Goal: Task Accomplishment & Management: Complete application form

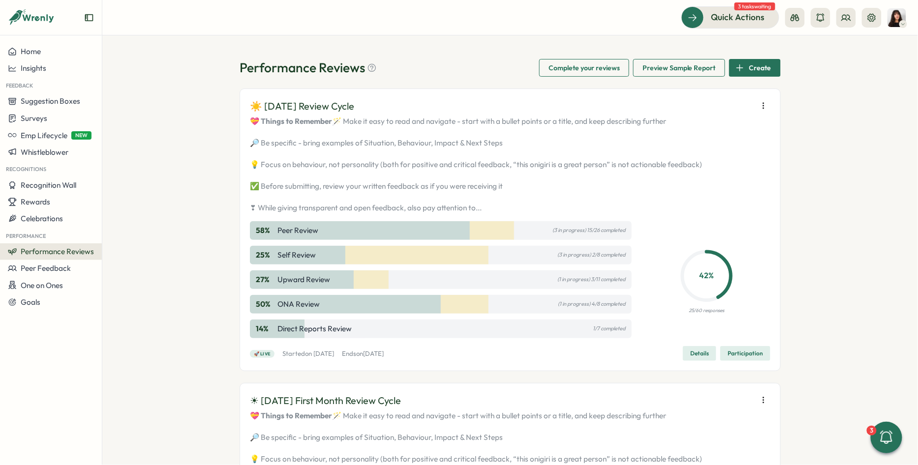
click at [750, 360] on span "Participation" at bounding box center [744, 354] width 35 height 14
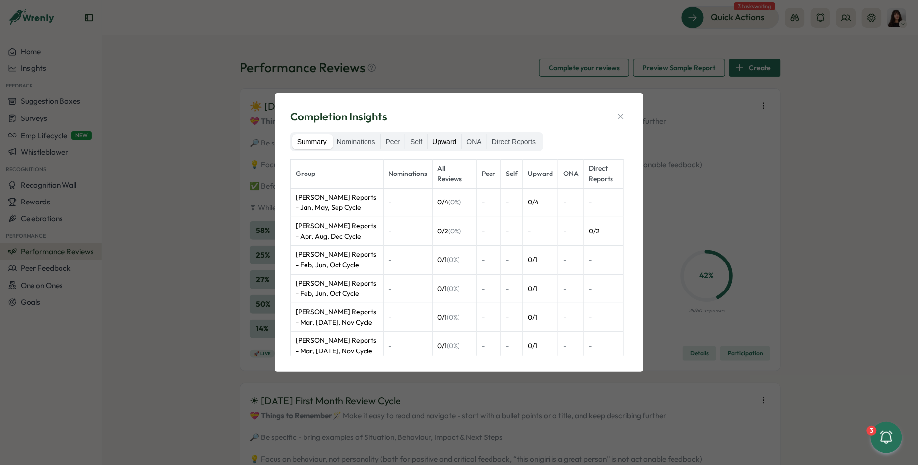
click at [441, 150] on label "Upward" at bounding box center [443, 142] width 33 height 16
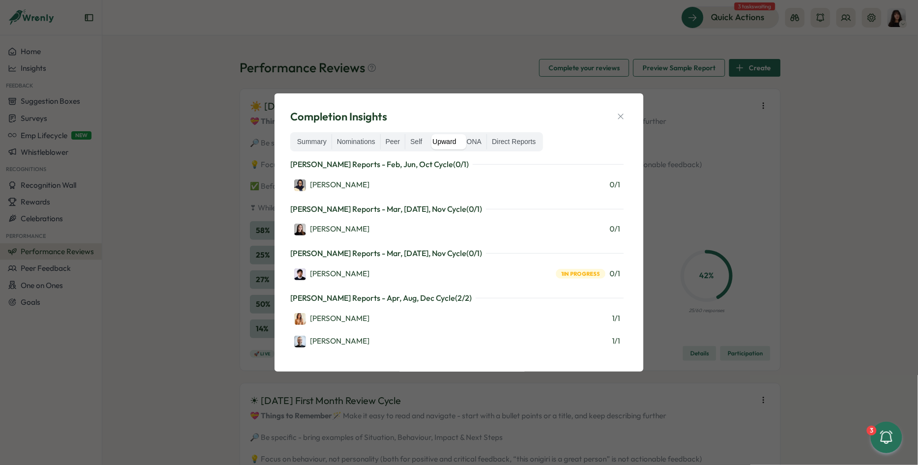
scroll to position [159, 0]
click at [356, 143] on label "Nominations" at bounding box center [356, 142] width 48 height 16
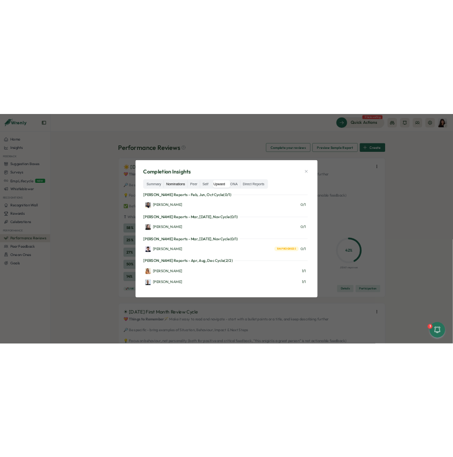
scroll to position [0, 0]
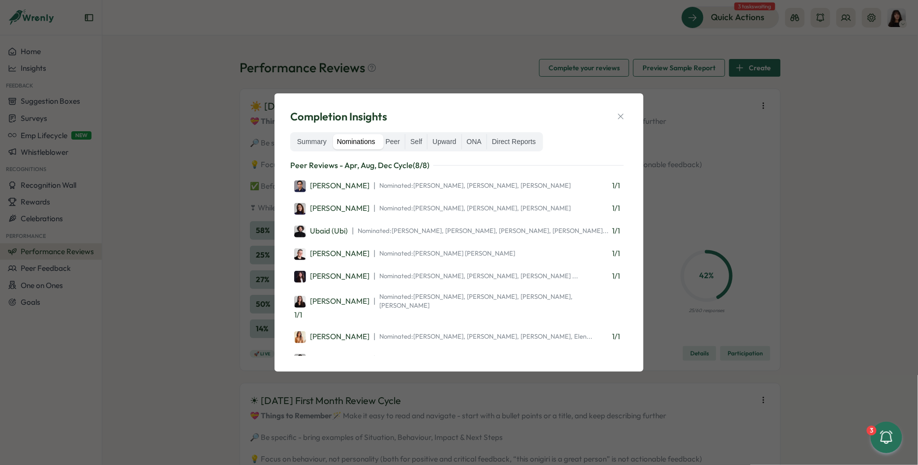
click at [465, 69] on div "Completion Insights Summary Nominations Peer Self Upward ONA Direct Reports Pee…" at bounding box center [459, 232] width 918 height 465
click at [623, 115] on icon "button" at bounding box center [621, 117] width 10 height 10
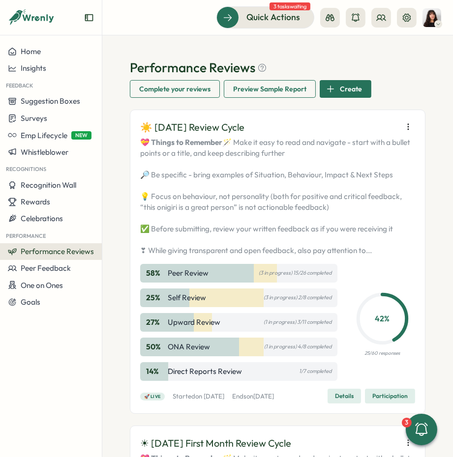
click at [403, 130] on icon "button" at bounding box center [408, 127] width 10 height 10
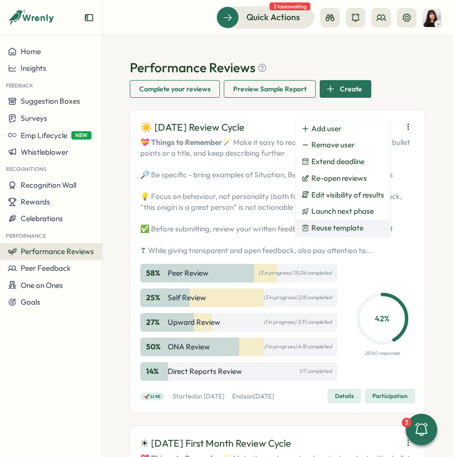
click at [350, 224] on span "Reuse template" at bounding box center [337, 228] width 52 height 9
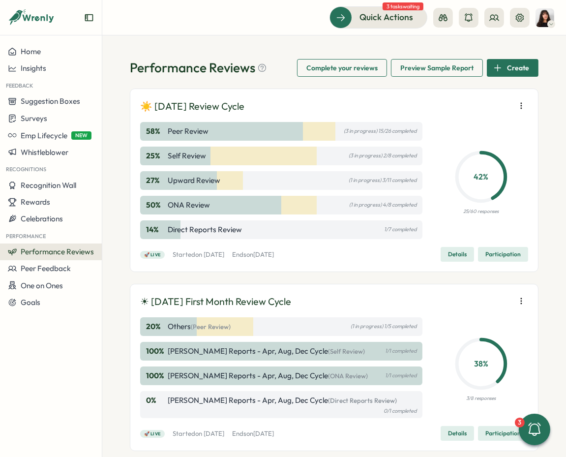
click at [516, 105] on icon "button" at bounding box center [521, 106] width 10 height 10
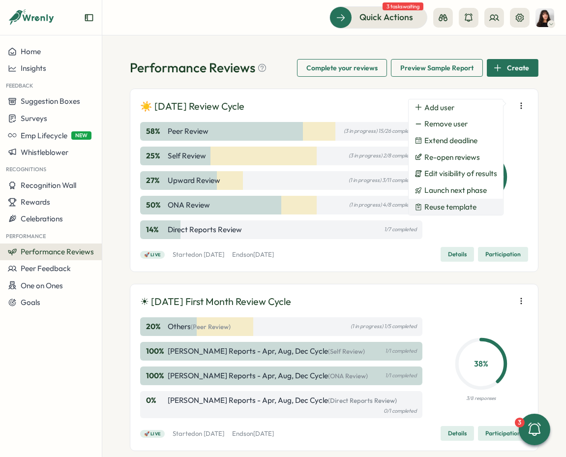
click at [467, 203] on span "Reuse template" at bounding box center [450, 207] width 52 height 9
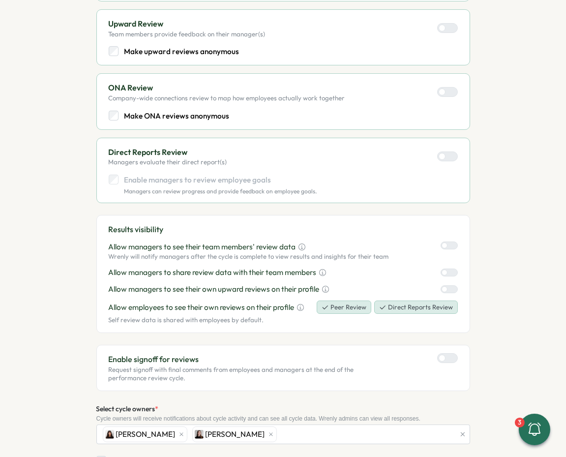
scroll to position [369, 0]
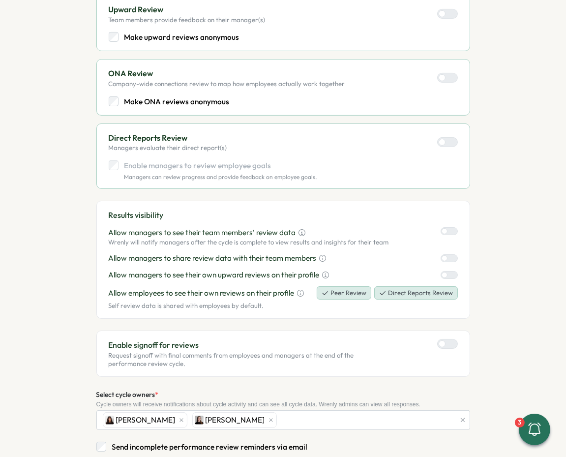
click at [448, 344] on label at bounding box center [447, 344] width 21 height 10
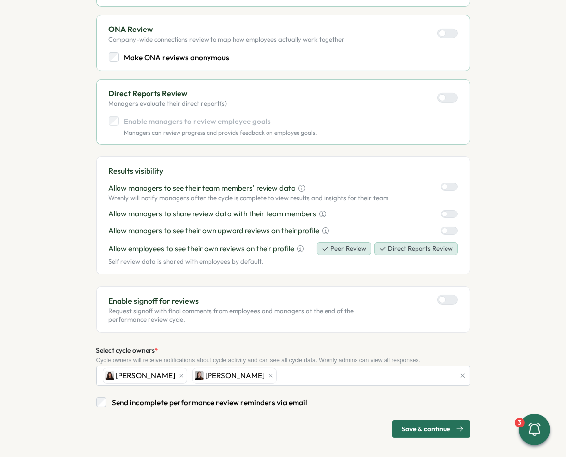
click at [430, 420] on span "Save & continue" at bounding box center [426, 428] width 49 height 17
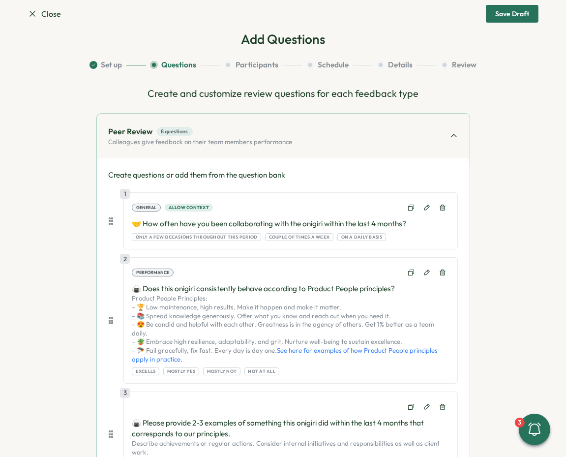
scroll to position [0, 0]
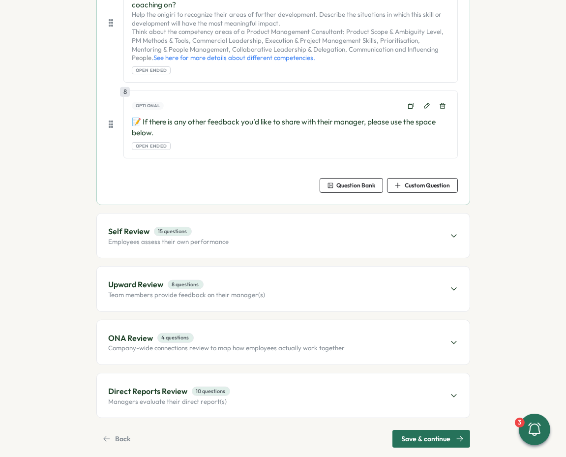
click at [426, 430] on span "Save & continue" at bounding box center [426, 438] width 49 height 17
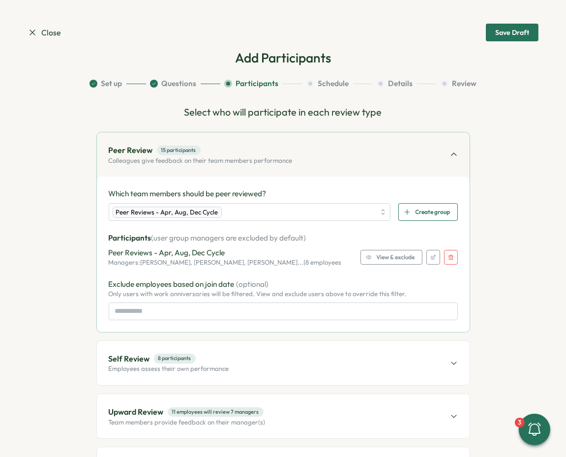
click at [447, 253] on button "button" at bounding box center [451, 257] width 14 height 15
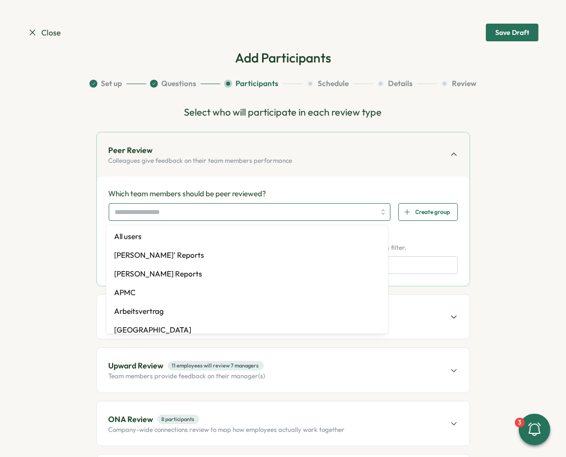
click at [306, 211] on input "search" at bounding box center [245, 212] width 261 height 17
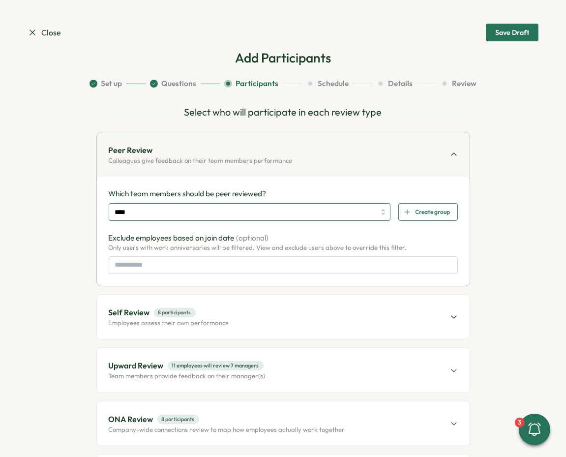
click at [308, 211] on input "****" at bounding box center [245, 212] width 261 height 17
type input "***"
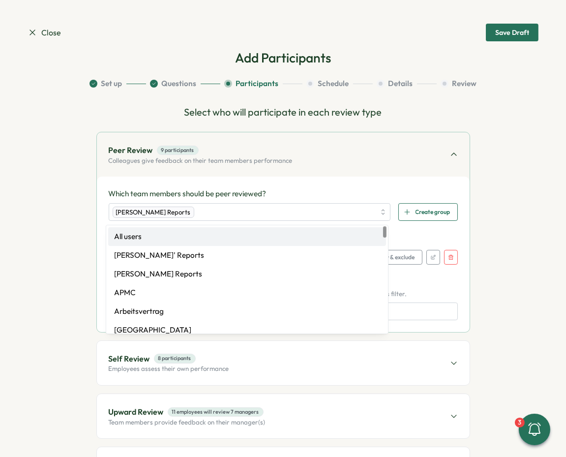
click at [393, 252] on span "View & exclude" at bounding box center [396, 257] width 38 height 14
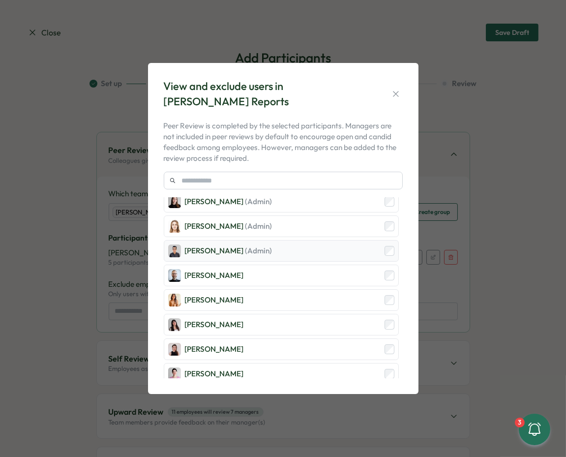
scroll to position [88, 0]
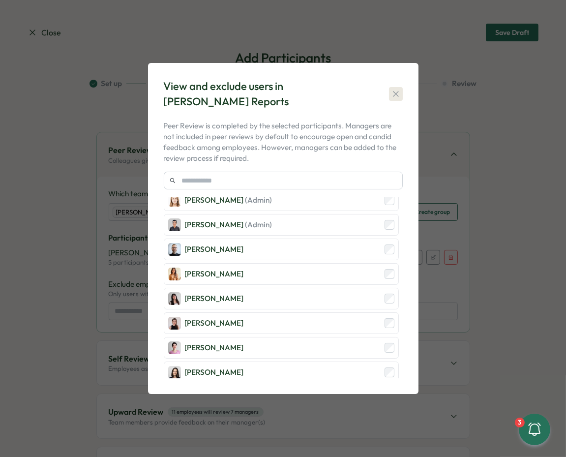
click at [392, 91] on icon "button" at bounding box center [396, 94] width 10 height 10
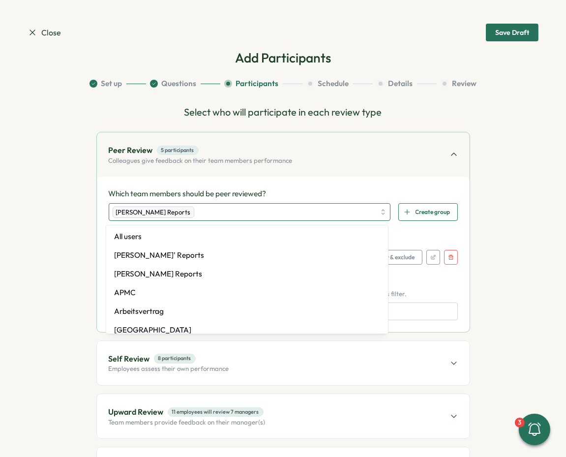
click at [271, 217] on div "Viktoria Korzhova's Reports" at bounding box center [244, 212] width 263 height 17
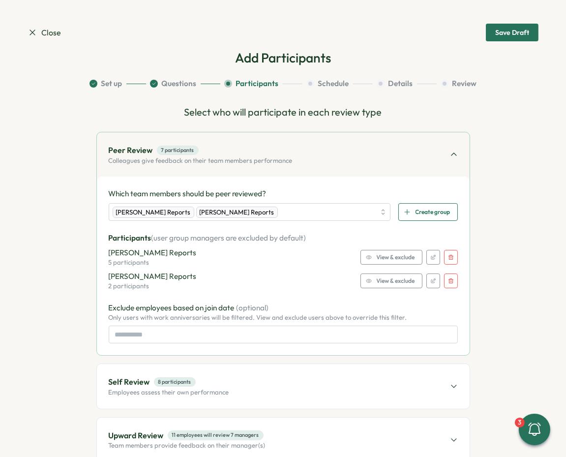
click at [400, 280] on span "View & exclude" at bounding box center [396, 281] width 38 height 14
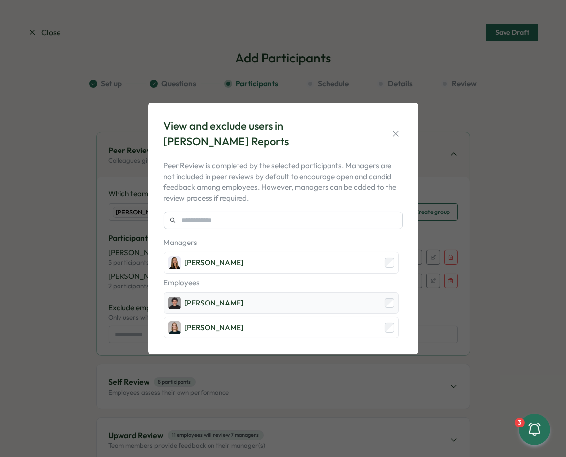
click at [390, 308] on div "Hamza Atique" at bounding box center [281, 303] width 235 height 22
click at [398, 134] on icon "button" at bounding box center [396, 134] width 10 height 10
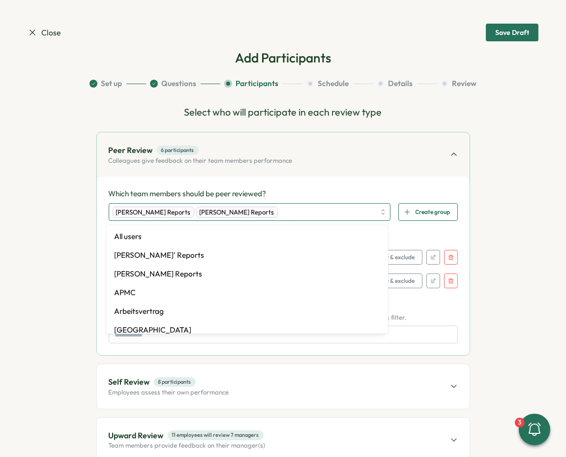
click at [303, 206] on div "Viktoria Korzhova's Reports Ola Bak's Reports" at bounding box center [244, 212] width 263 height 17
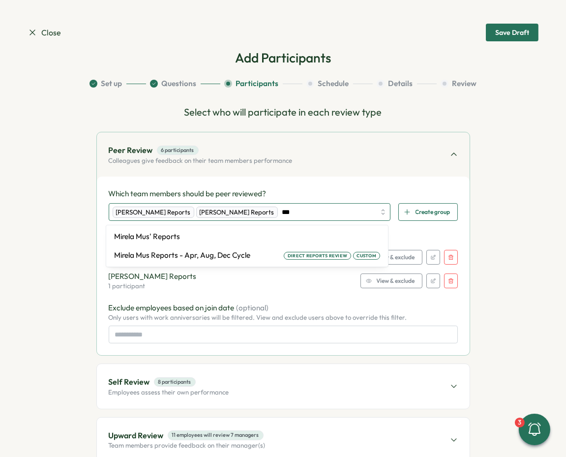
type input "****"
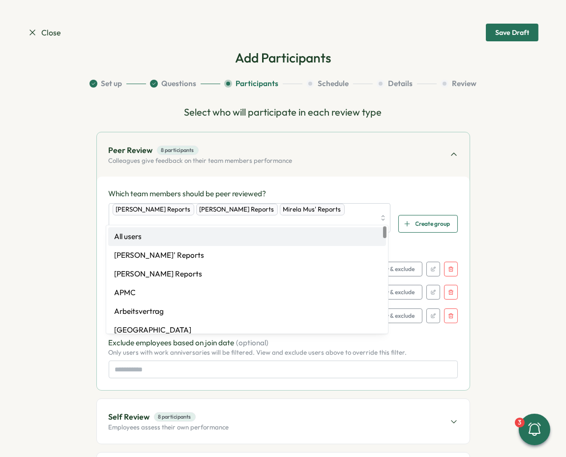
click at [416, 244] on p "Participants (user group managers are excluded by default)" at bounding box center [283, 249] width 349 height 11
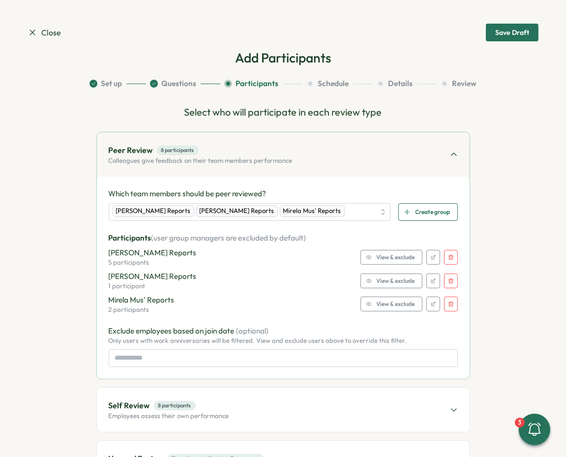
click at [388, 302] on span "View & exclude" at bounding box center [396, 304] width 38 height 14
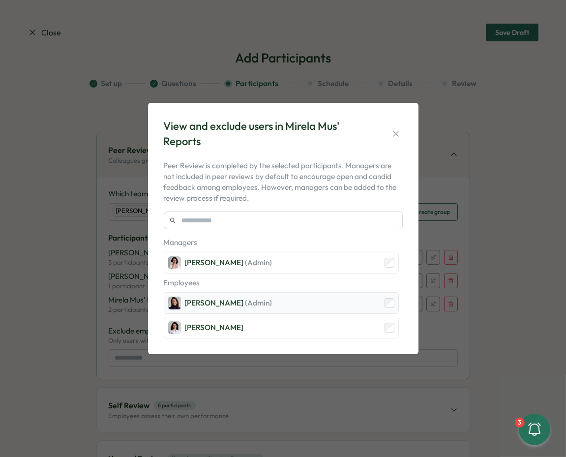
click at [281, 308] on div "Viktoria Korzhova (Admin)" at bounding box center [281, 303] width 235 height 22
click at [396, 132] on icon "button" at bounding box center [396, 134] width 10 height 10
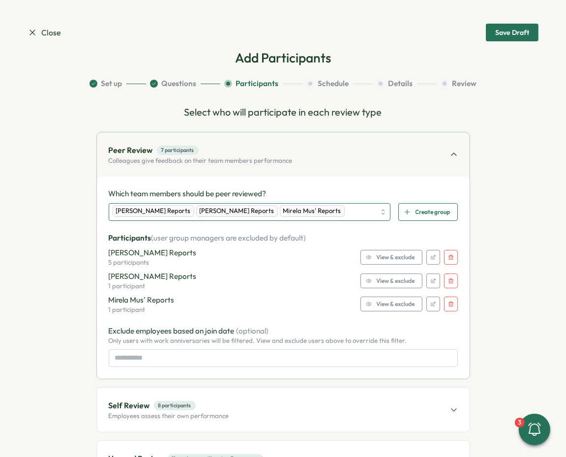
click at [362, 213] on div "Viktoria Korzhova's Reports Ola Bak's Reports Mirela Mus' Reports" at bounding box center [244, 212] width 263 height 17
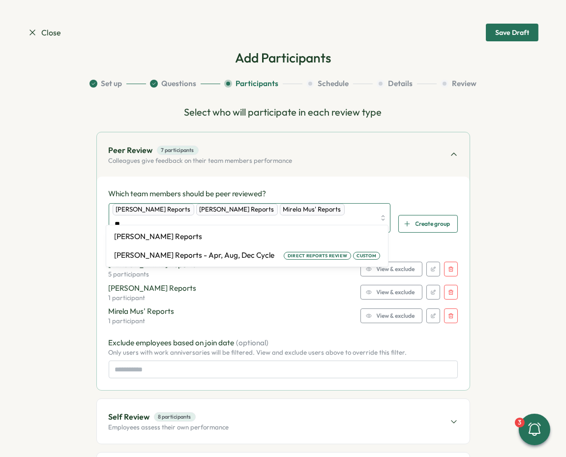
type input "***"
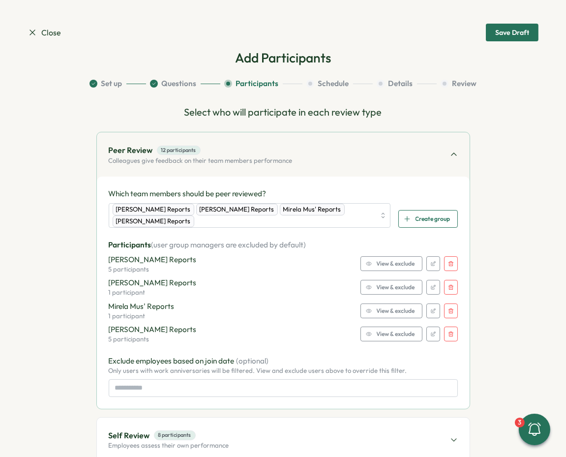
click at [420, 243] on p "Participants (user group managers are excluded by default)" at bounding box center [283, 245] width 349 height 11
click at [387, 335] on span "View & exclude" at bounding box center [396, 334] width 38 height 14
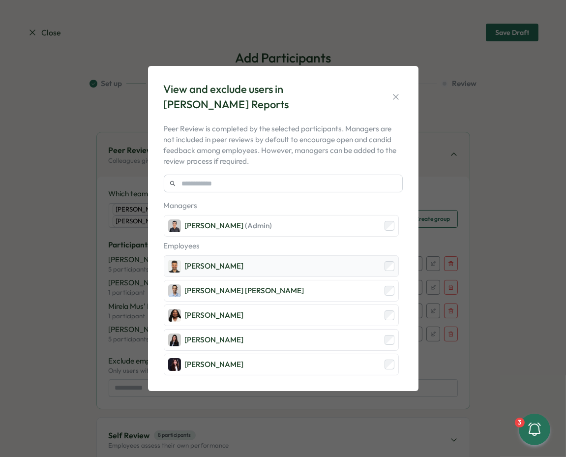
click at [336, 271] on div "Sagar Verma" at bounding box center [281, 266] width 235 height 22
click at [329, 310] on div "Laissa Duclos" at bounding box center [281, 315] width 235 height 22
click at [326, 329] on div "Marina Moric" at bounding box center [281, 340] width 235 height 22
click at [328, 359] on div "Stella Maliatsos" at bounding box center [281, 365] width 235 height 22
click at [394, 95] on icon "button" at bounding box center [396, 97] width 10 height 10
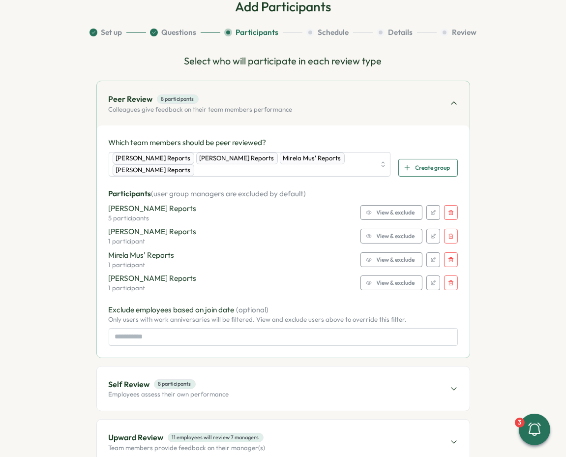
scroll to position [52, 0]
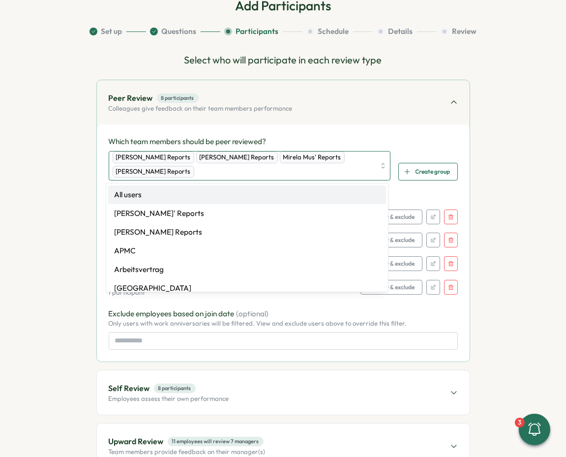
click at [344, 160] on div "Viktoria Korzhova's Reports Ola Bak's Reports Mirela Mus' Reports Hasan Naqvi's…" at bounding box center [244, 165] width 263 height 29
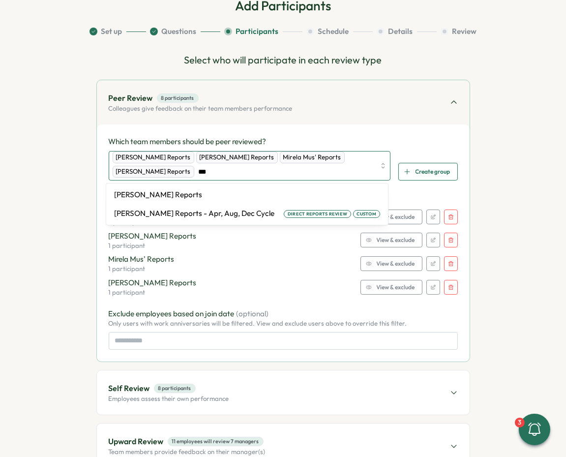
type input "****"
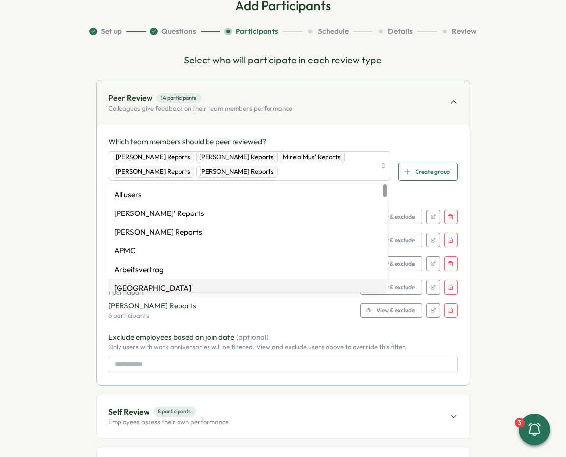
click at [383, 308] on span "View & exclude" at bounding box center [396, 310] width 38 height 14
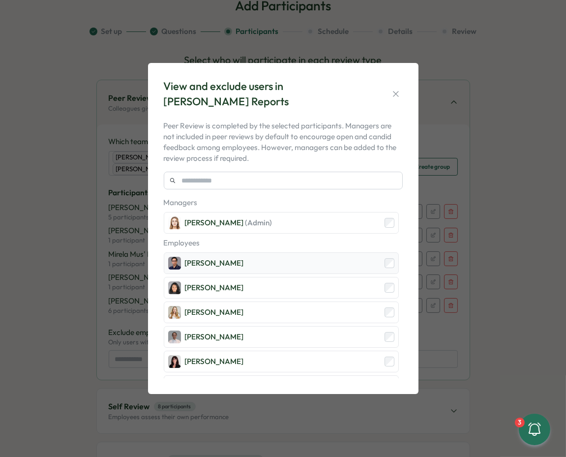
click at [289, 268] on div "Furqan Tariq" at bounding box center [281, 263] width 235 height 22
click at [287, 288] on div "Angelina Costa" at bounding box center [281, 288] width 235 height 22
click at [286, 312] on div "Sarah McEwan" at bounding box center [281, 312] width 235 height 22
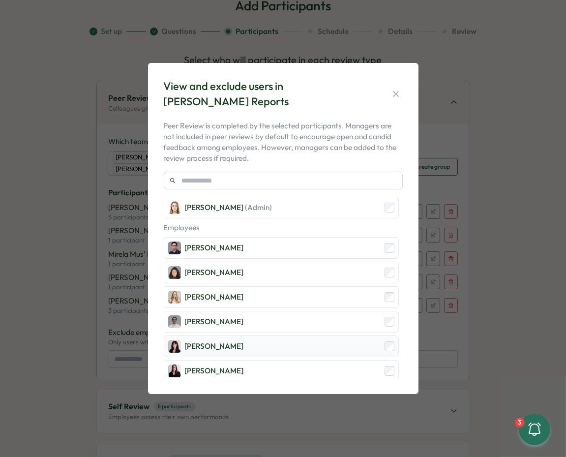
click at [290, 350] on div "Marta Ponari" at bounding box center [281, 346] width 235 height 22
click at [290, 365] on div "Adriana Fosca" at bounding box center [281, 371] width 235 height 22
click at [398, 89] on icon "button" at bounding box center [396, 94] width 10 height 10
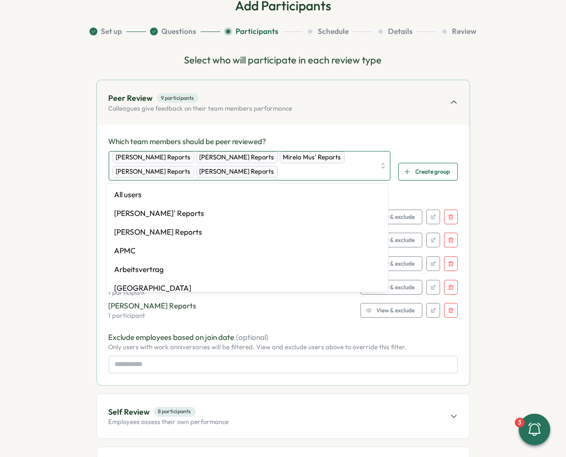
click at [324, 164] on div "Viktoria Korzhova's Reports Ola Bak's Reports Mirela Mus' Reports Hasan Naqvi's…" at bounding box center [244, 165] width 263 height 29
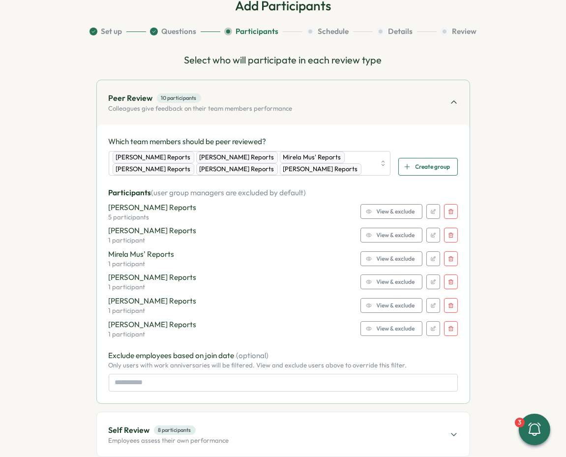
click at [407, 330] on span "View & exclude" at bounding box center [396, 329] width 38 height 14
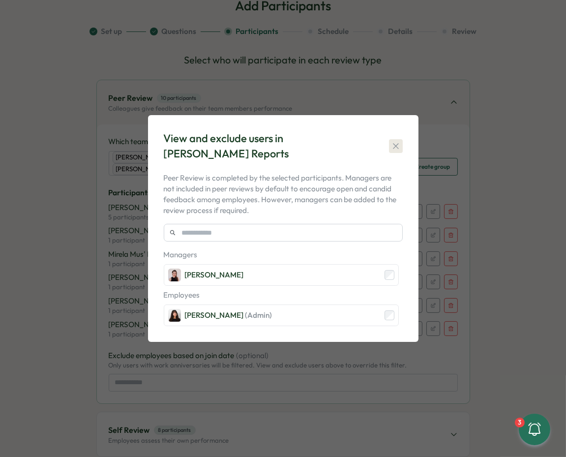
click at [391, 141] on button "button" at bounding box center [396, 146] width 14 height 14
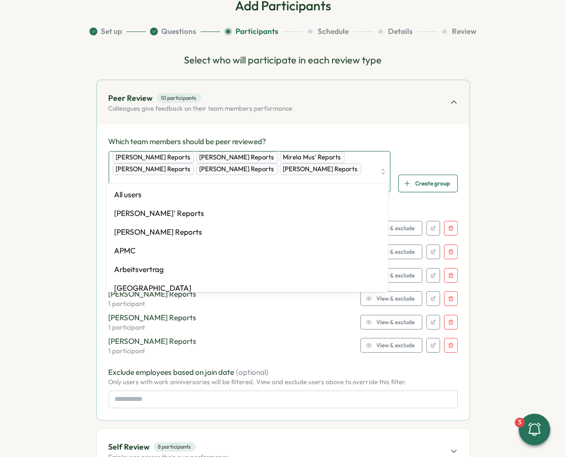
click at [340, 166] on div "Viktoria Korzhova's Reports Ola Bak's Reports Mirela Mus' Reports Hasan Naqvi's…" at bounding box center [244, 171] width 263 height 40
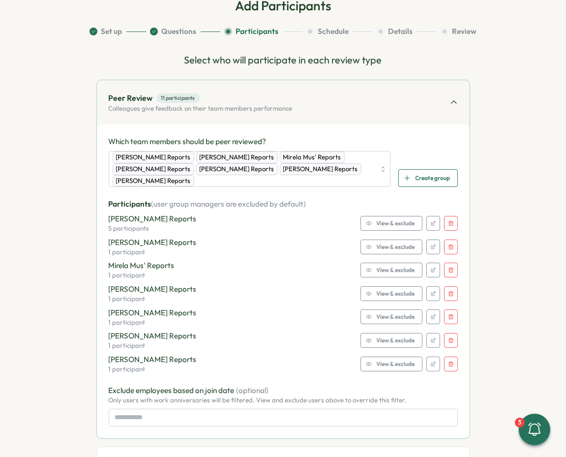
click at [385, 362] on span "View & exclude" at bounding box center [396, 364] width 38 height 14
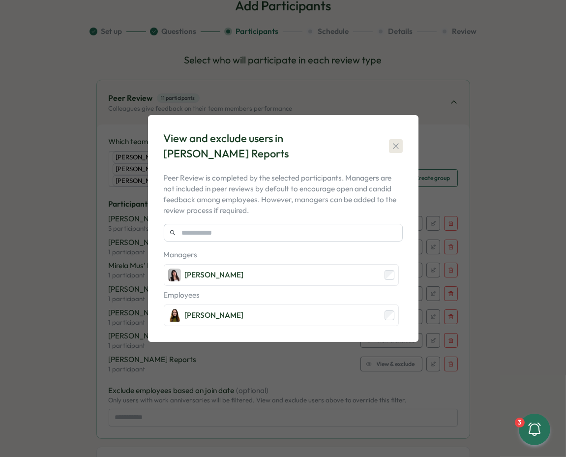
click at [394, 140] on button "button" at bounding box center [396, 146] width 14 height 14
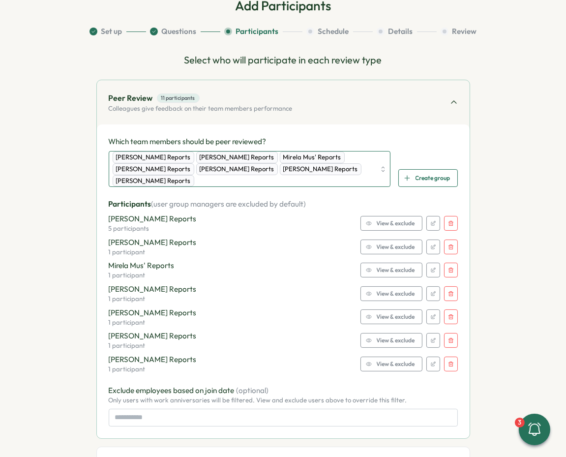
click at [344, 172] on div "Viktoria Korzhova's Reports Ola Bak's Reports Mirela Mus' Reports Hasan Naqvi's…" at bounding box center [244, 168] width 263 height 35
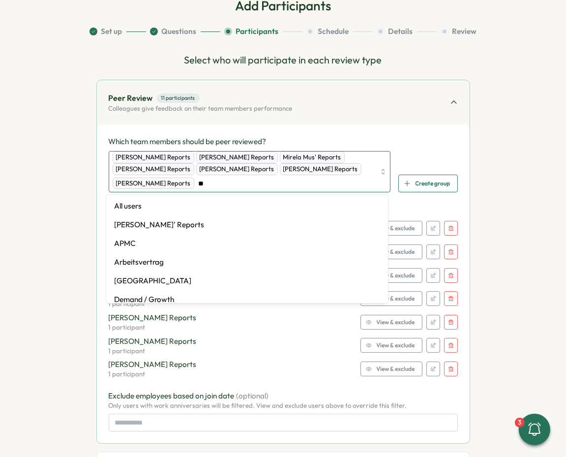
type input "***"
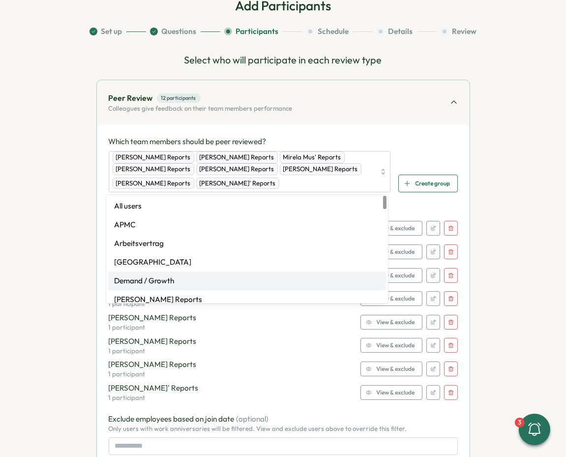
click at [387, 396] on div "Which team members should be peer reviewed? Viktoria Korzhova's Reports Ola Bak…" at bounding box center [283, 295] width 349 height 319
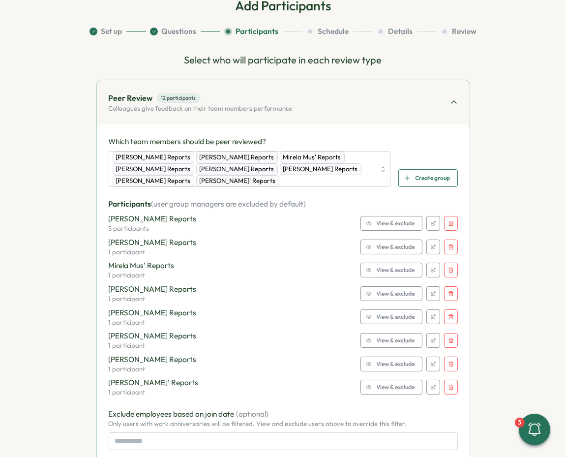
click at [383, 387] on span "View & exclude" at bounding box center [396, 387] width 38 height 14
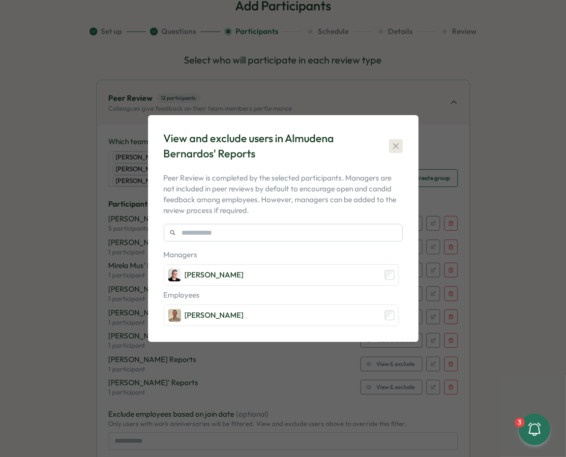
click at [394, 145] on icon "button" at bounding box center [395, 145] width 5 height 5
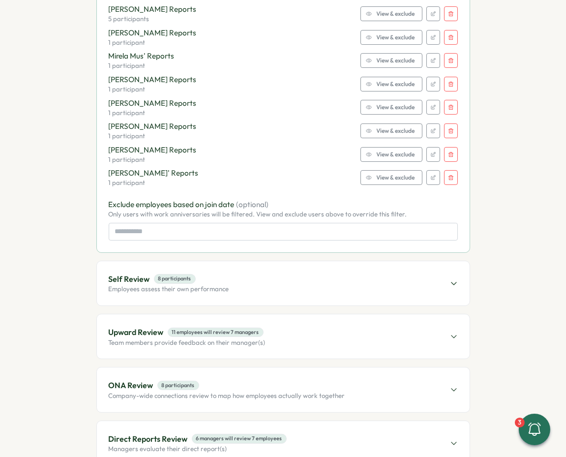
click at [319, 282] on div "Self Review 8 participants Employees assess their own performance" at bounding box center [283, 283] width 373 height 44
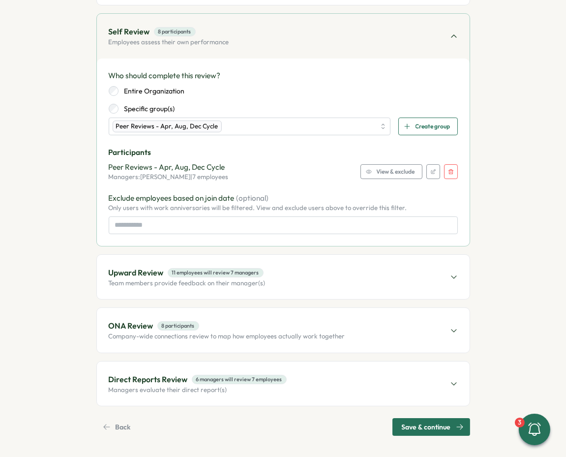
click at [446, 168] on button "button" at bounding box center [451, 171] width 14 height 15
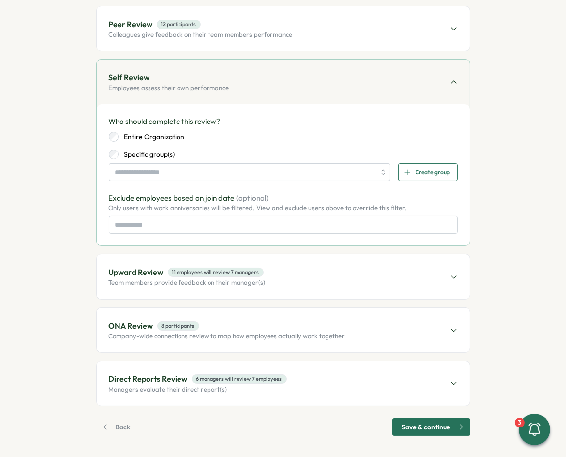
click at [153, 135] on label "Entire Organization" at bounding box center [152, 137] width 66 height 10
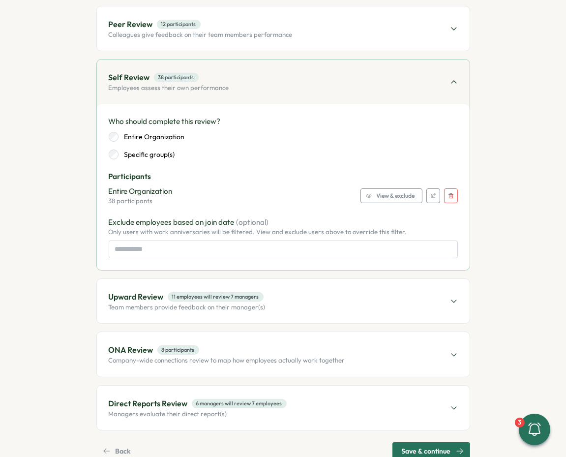
click at [385, 194] on span "View & exclude" at bounding box center [396, 196] width 38 height 14
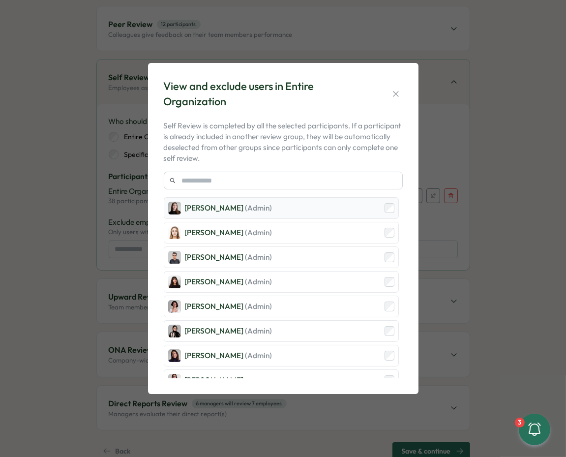
click at [349, 213] on div "Elena Ladushyna (Admin)" at bounding box center [281, 208] width 235 height 22
click at [347, 235] on div "Friederike Giese (Admin)" at bounding box center [281, 233] width 235 height 22
click at [329, 299] on div "Mirela Mus (Admin)" at bounding box center [281, 307] width 235 height 22
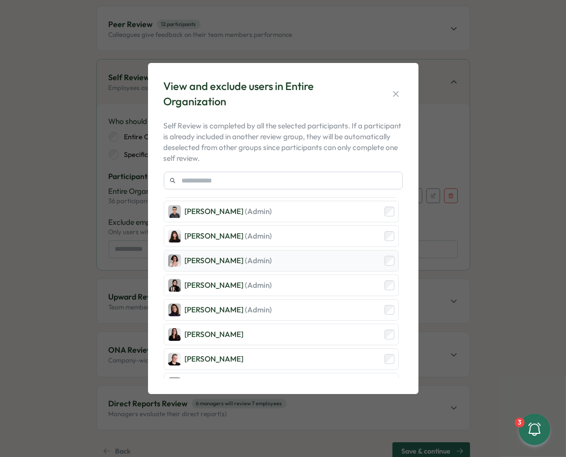
scroll to position [57, 0]
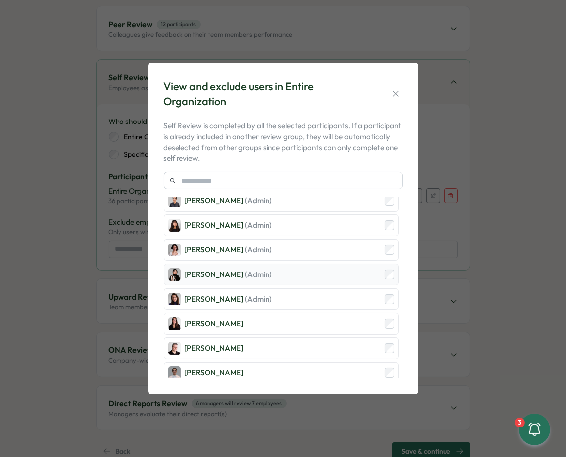
click at [327, 278] on div "Sana Naqvi (Admin)" at bounding box center [281, 275] width 235 height 22
click at [317, 299] on div "Viktoria Korzhova (Admin)" at bounding box center [281, 299] width 235 height 22
click at [317, 320] on div "Adriana Fosca" at bounding box center [281, 324] width 235 height 22
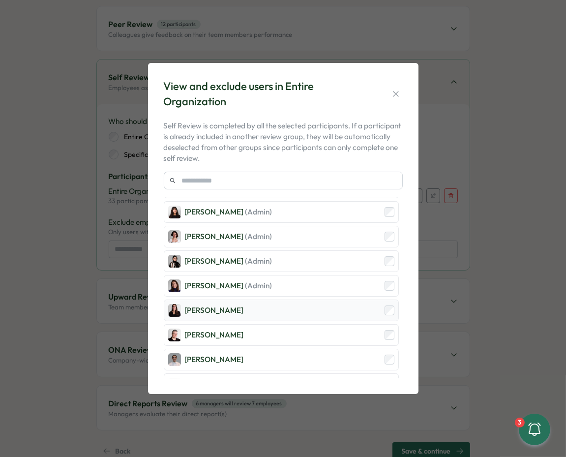
scroll to position [70, 0]
click at [314, 326] on div "Almudena Bernardos" at bounding box center [281, 335] width 235 height 22
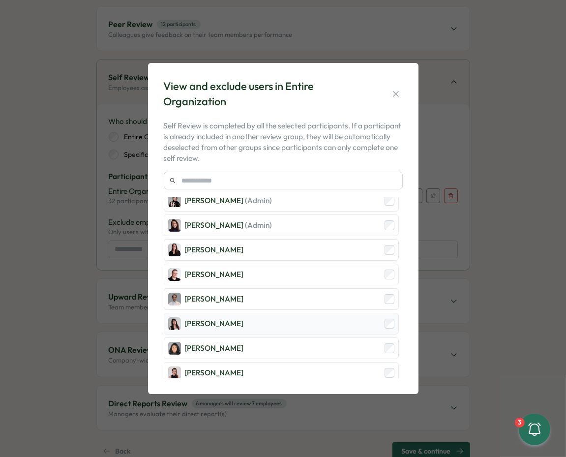
scroll to position [174, 0]
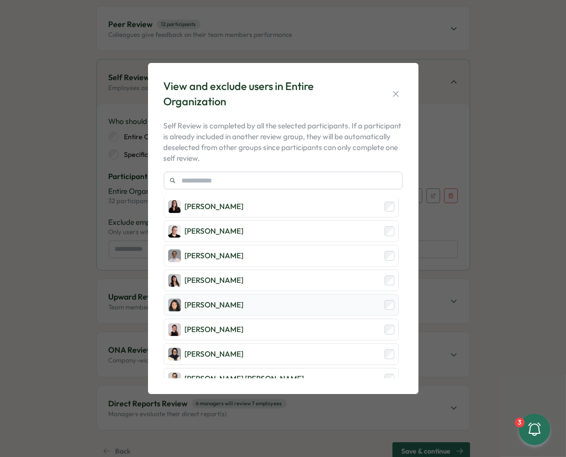
click at [294, 304] on div "Angelina Costa" at bounding box center [281, 305] width 235 height 22
click at [284, 354] on div "Batool Fatima" at bounding box center [281, 354] width 235 height 22
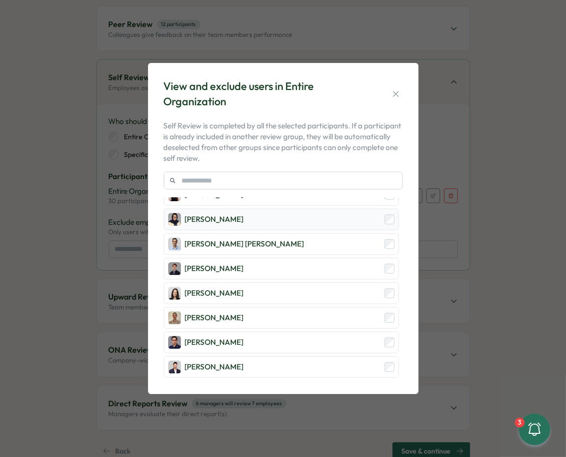
scroll to position [310, 0]
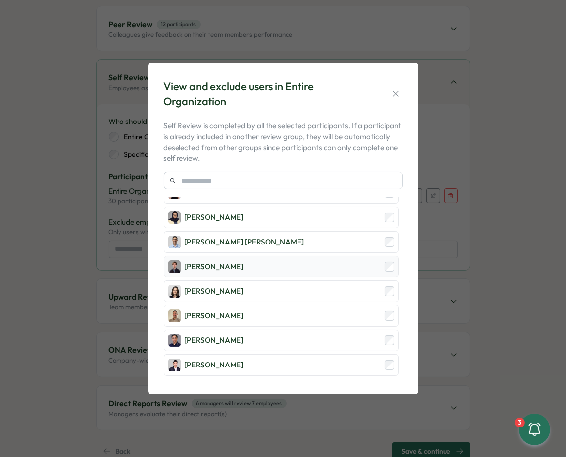
click at [270, 259] on div "Dionisio Arredondo" at bounding box center [281, 267] width 235 height 22
click at [269, 283] on div "Elisabetta ​Casagrande" at bounding box center [281, 291] width 235 height 22
click at [263, 329] on div "Furqan Tariq" at bounding box center [281, 340] width 235 height 22
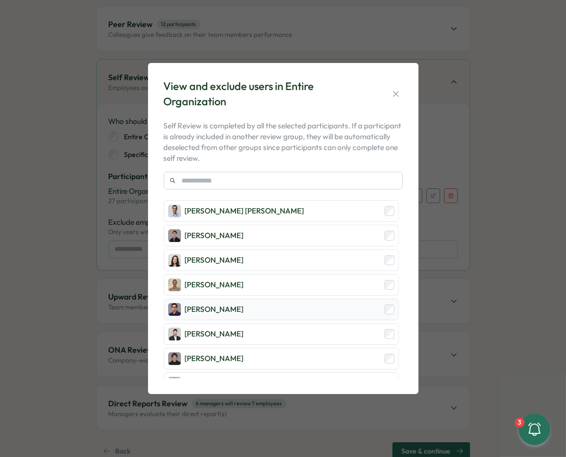
scroll to position [350, 0]
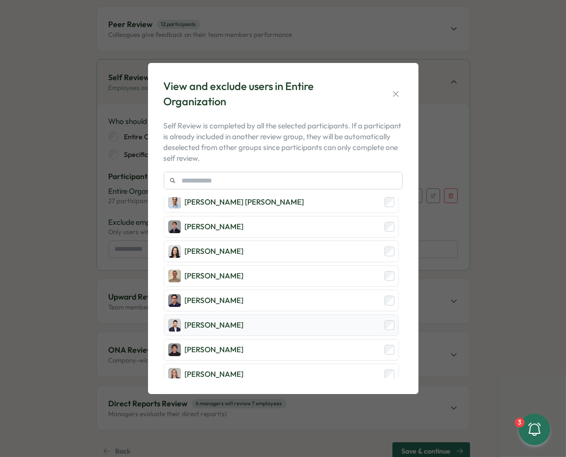
click at [262, 320] on div "Ghazmir Mansur" at bounding box center [281, 325] width 235 height 22
click at [256, 339] on div "Hamza Atique" at bounding box center [281, 350] width 235 height 22
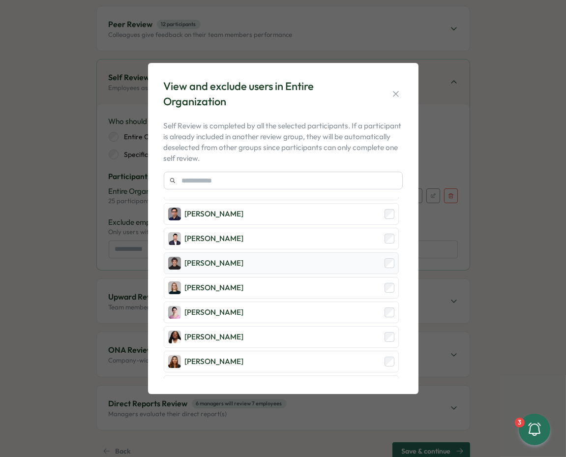
scroll to position [451, 0]
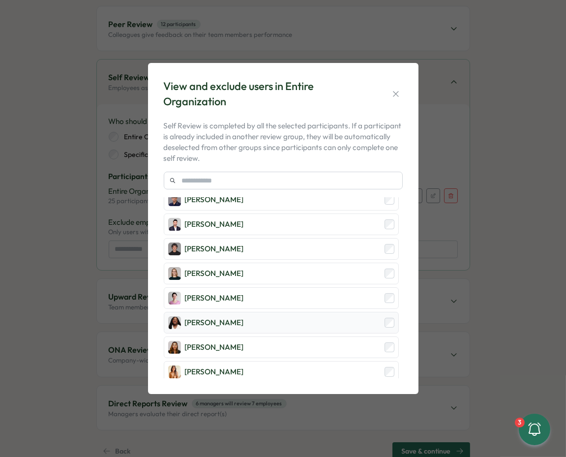
click at [245, 312] on div "Laissa Duclos" at bounding box center [281, 323] width 235 height 22
click at [341, 336] on div "Maria Makarova" at bounding box center [281, 347] width 235 height 22
click at [334, 361] on div "Mariana Silva" at bounding box center [281, 372] width 235 height 22
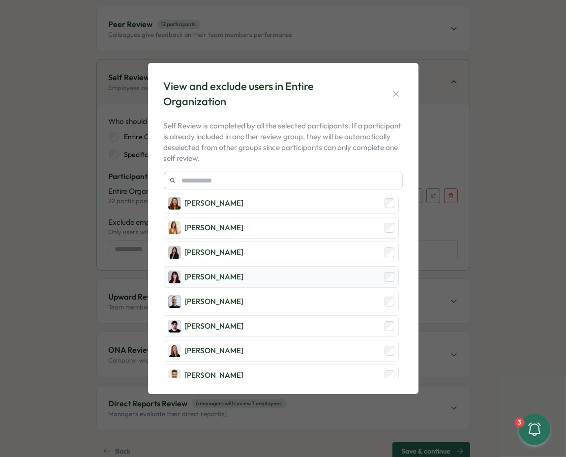
scroll to position [599, 0]
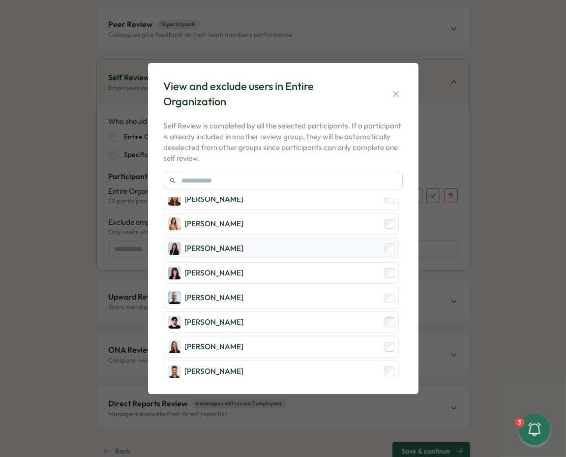
click at [306, 238] on div "Marina Moric" at bounding box center [281, 249] width 235 height 22
click at [304, 262] on div "Marta Ponari" at bounding box center [281, 273] width 235 height 22
click at [298, 287] on div "Michael Johannes" at bounding box center [281, 298] width 235 height 22
click at [293, 311] on div "Mirza Shayan Baig" at bounding box center [281, 322] width 235 height 22
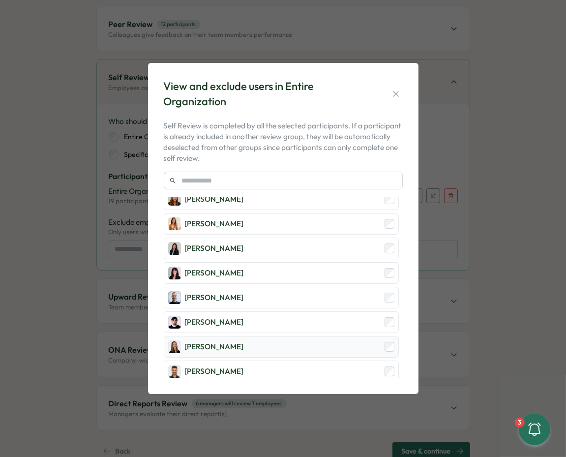
click at [286, 336] on div "Ola Bak" at bounding box center [281, 347] width 235 height 22
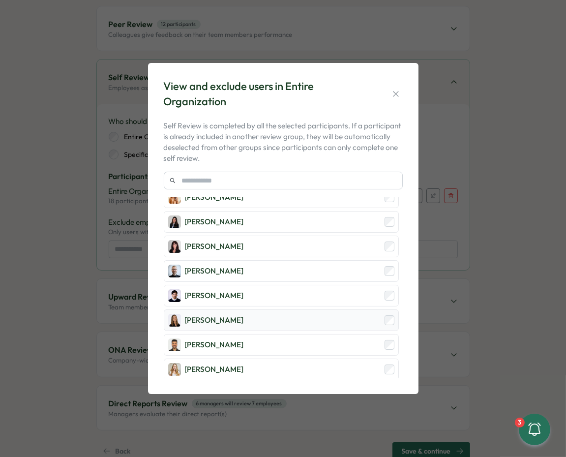
scroll to position [628, 0]
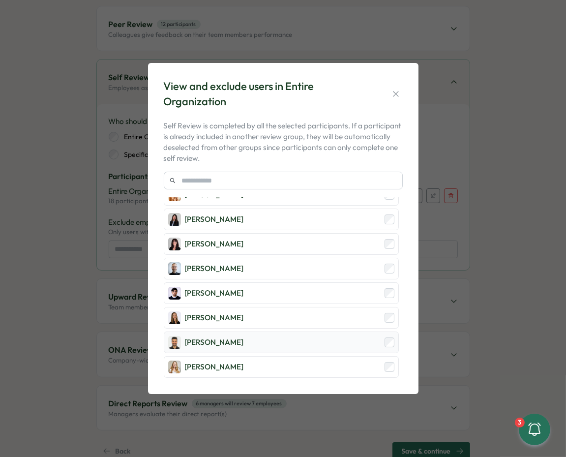
click at [286, 331] on div "Sagar Verma" at bounding box center [281, 342] width 235 height 22
click at [360, 358] on div "Sarah McEwan" at bounding box center [281, 367] width 235 height 22
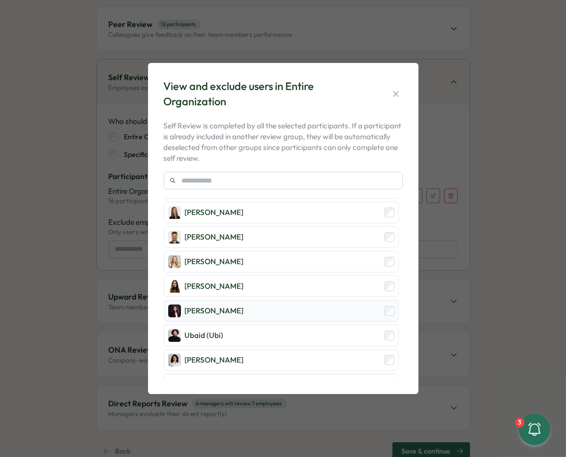
click at [309, 300] on div "Stella Maliatsos" at bounding box center [281, 311] width 235 height 22
click at [303, 325] on div "Ubaid (Ubi)" at bounding box center [281, 336] width 235 height 22
click at [296, 374] on div "Zara Malik" at bounding box center [281, 385] width 235 height 22
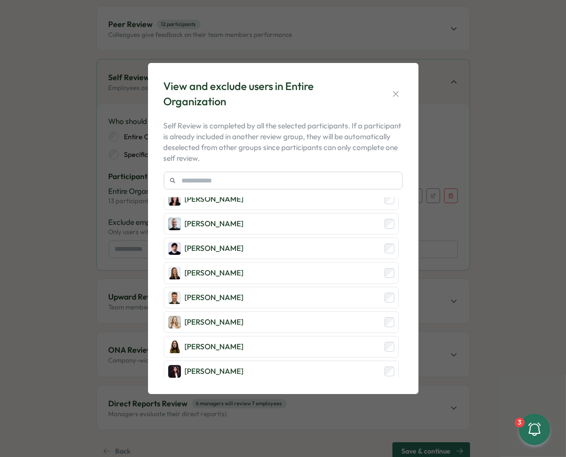
scroll to position [667, 0]
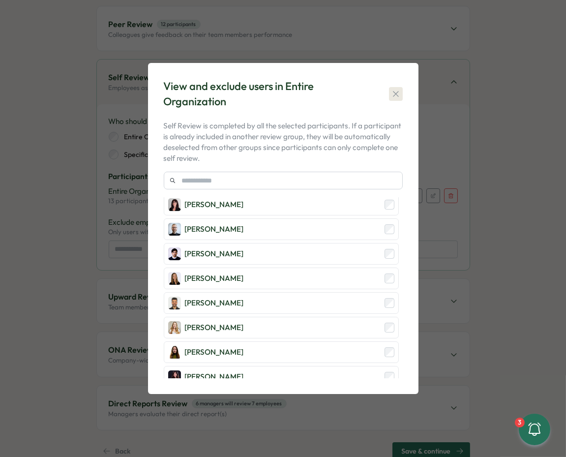
click at [397, 94] on icon "button" at bounding box center [396, 94] width 10 height 10
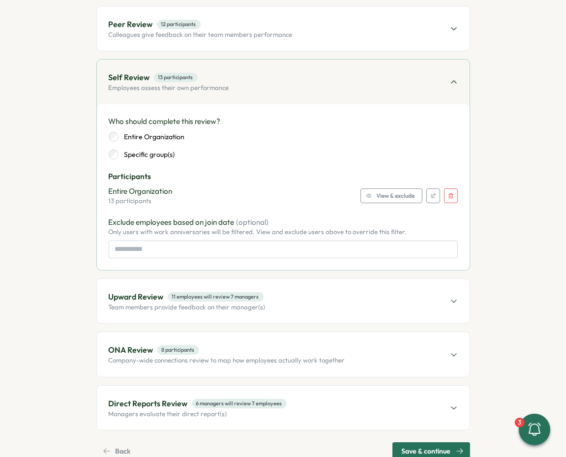
click at [393, 195] on span "View & exclude" at bounding box center [396, 196] width 38 height 14
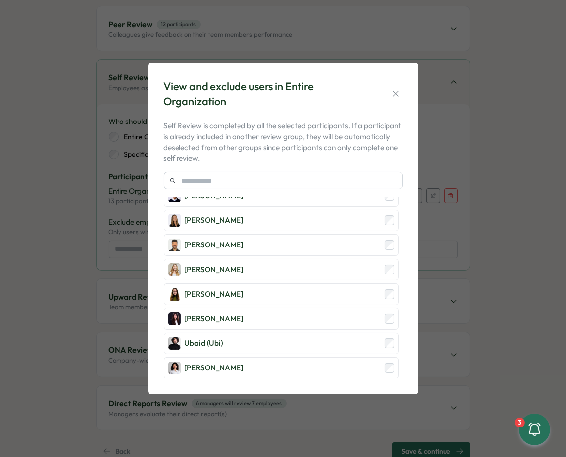
scroll to position [733, 0]
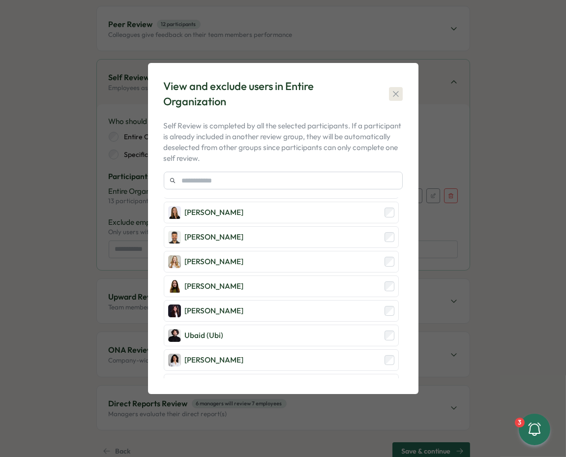
click at [398, 90] on icon "button" at bounding box center [396, 94] width 10 height 10
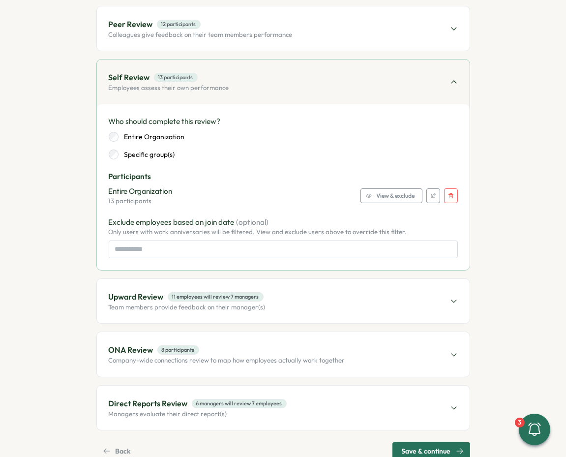
click at [390, 191] on span "View & exclude" at bounding box center [396, 196] width 38 height 14
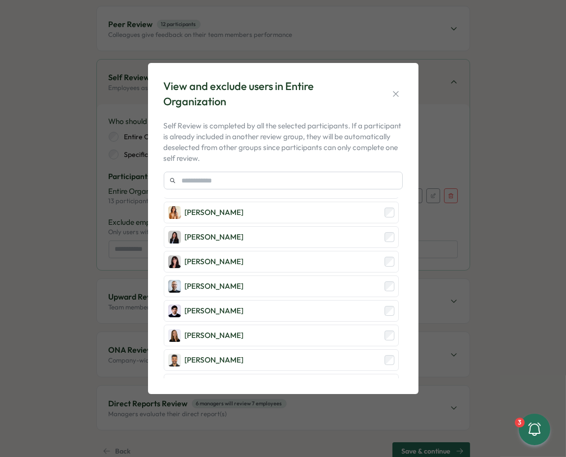
scroll to position [608, 0]
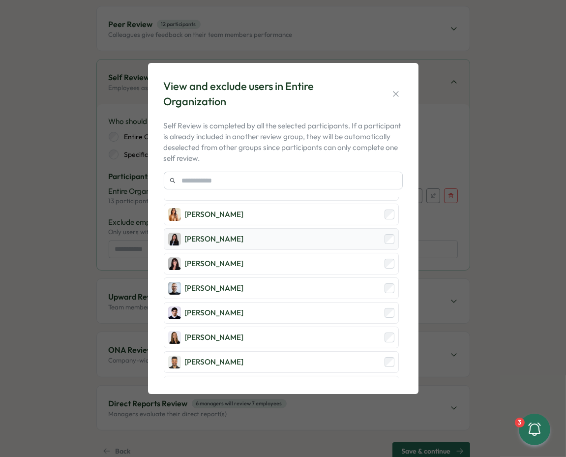
click at [298, 228] on div "Marina Moric" at bounding box center [281, 239] width 235 height 22
click at [395, 93] on icon "button" at bounding box center [395, 93] width 5 height 5
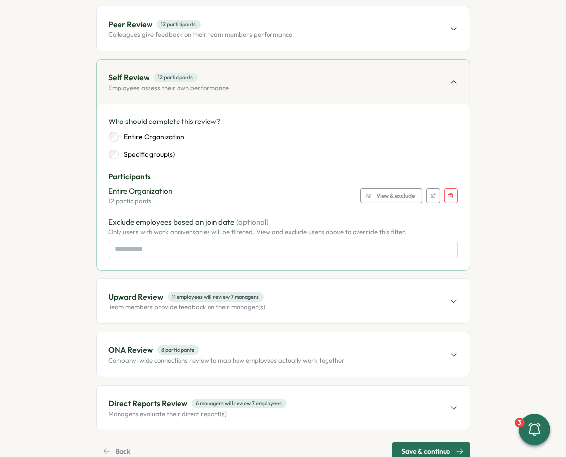
click at [347, 287] on div "Upward Review 11 employees will review 7 managers Team members provide feedback…" at bounding box center [283, 301] width 373 height 44
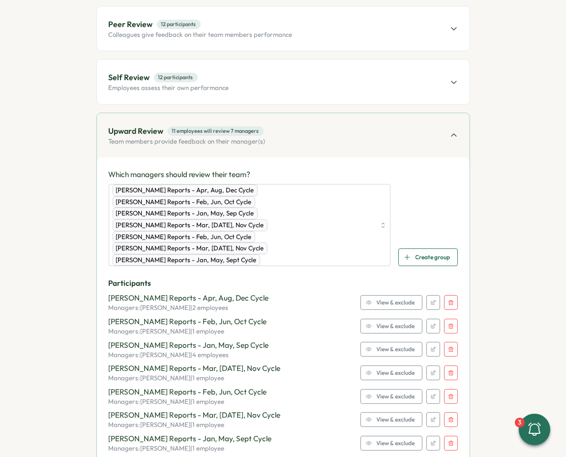
click at [450, 300] on icon "button" at bounding box center [451, 302] width 5 height 5
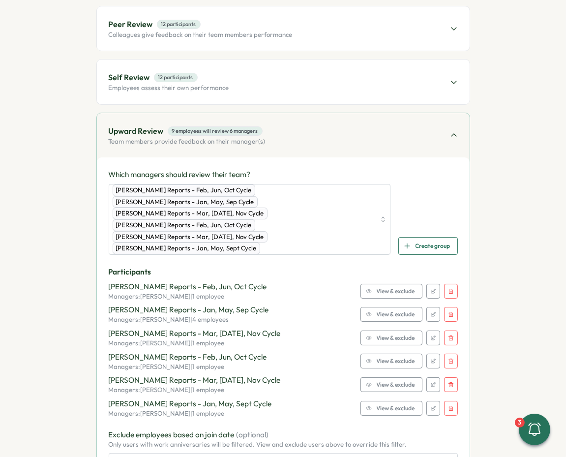
click at [450, 284] on button "button" at bounding box center [451, 291] width 14 height 15
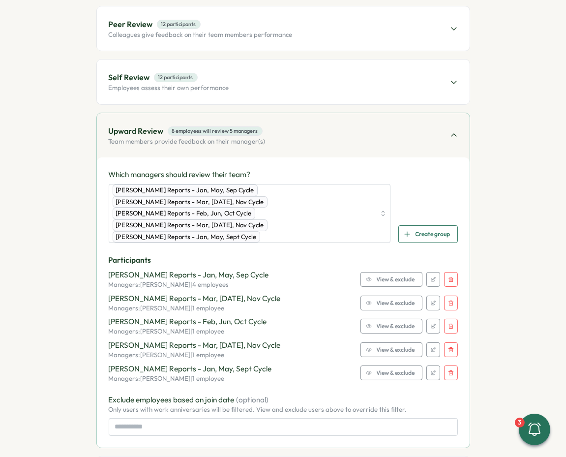
click at [449, 276] on icon "button" at bounding box center [451, 279] width 6 height 6
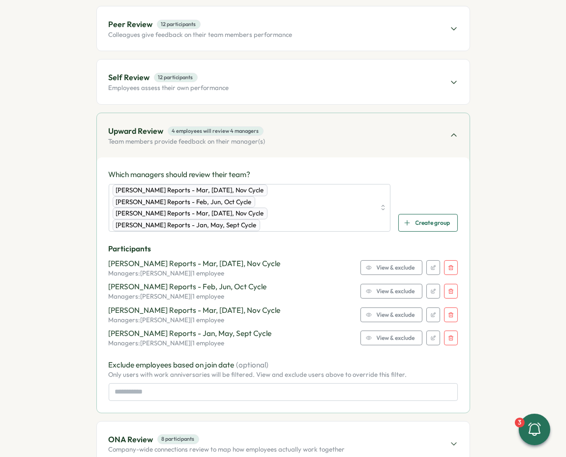
click at [449, 260] on button "button" at bounding box center [451, 267] width 14 height 15
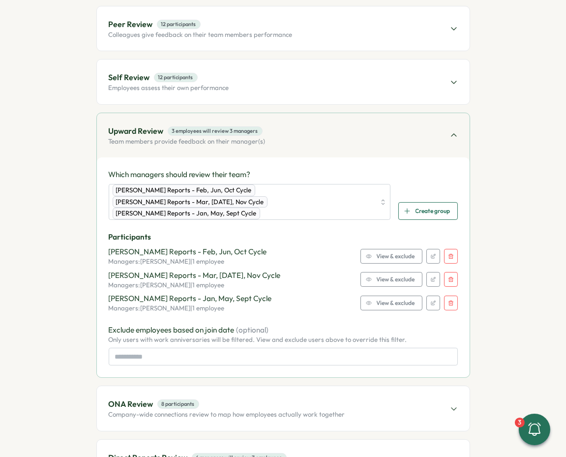
click at [448, 249] on button "button" at bounding box center [451, 256] width 14 height 15
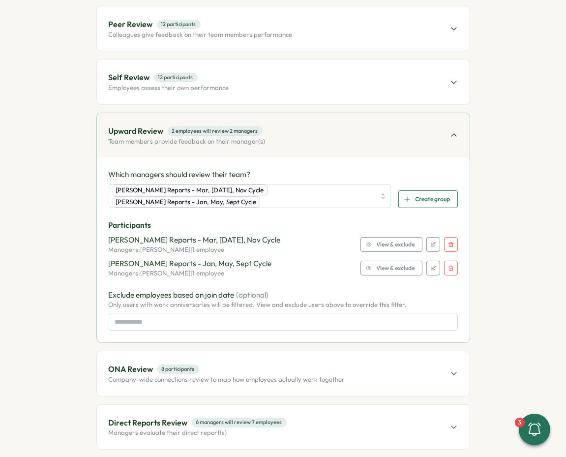
click at [448, 243] on icon "button" at bounding box center [451, 244] width 6 height 6
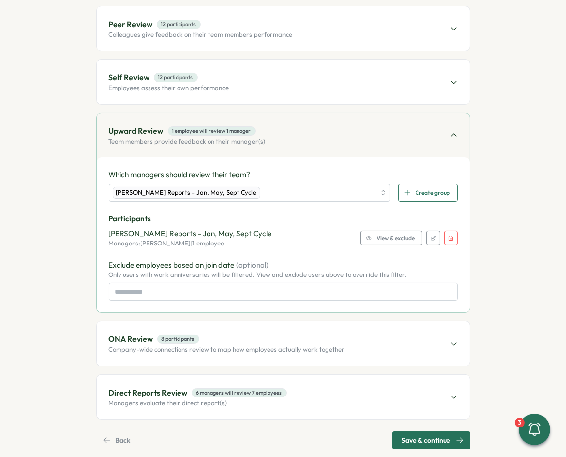
click at [448, 243] on button "button" at bounding box center [451, 238] width 14 height 15
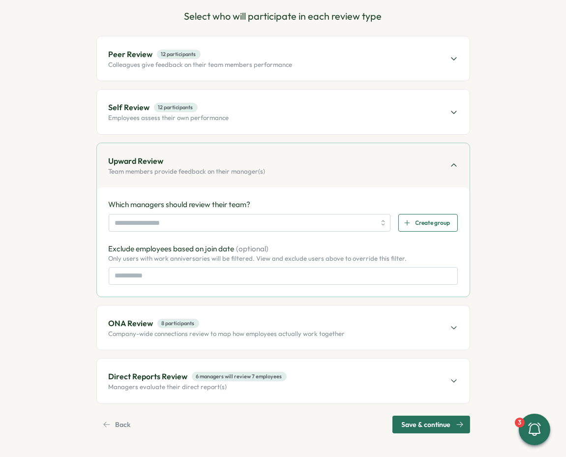
scroll to position [93, 0]
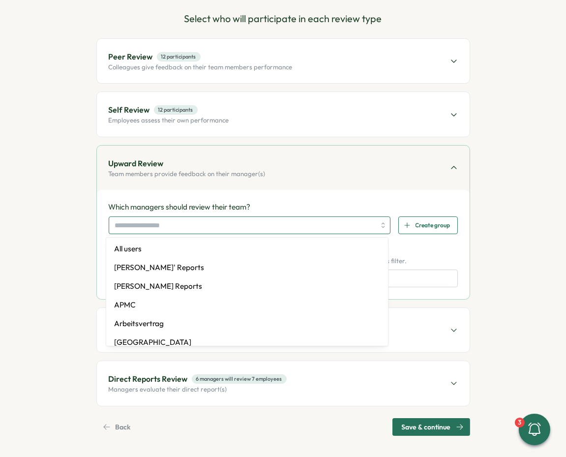
click at [233, 228] on input "search" at bounding box center [245, 225] width 261 height 17
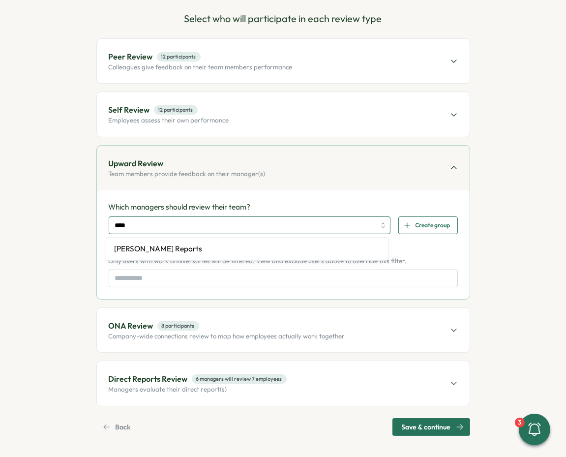
type input "*****"
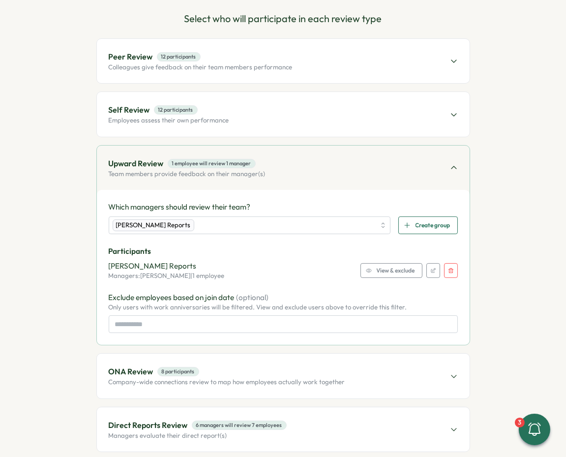
click at [366, 266] on div "View & exclude" at bounding box center [390, 271] width 49 height 14
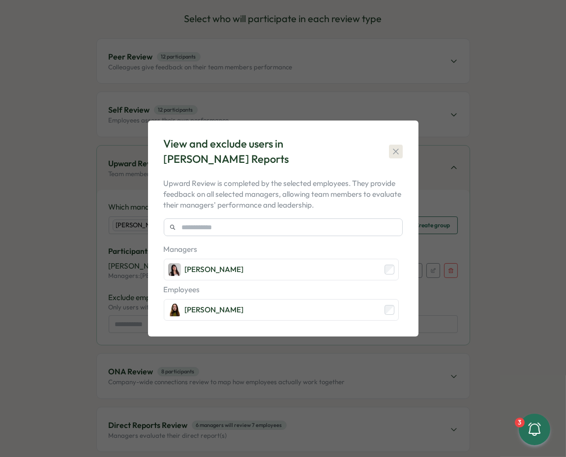
click at [393, 152] on icon "button" at bounding box center [396, 152] width 10 height 10
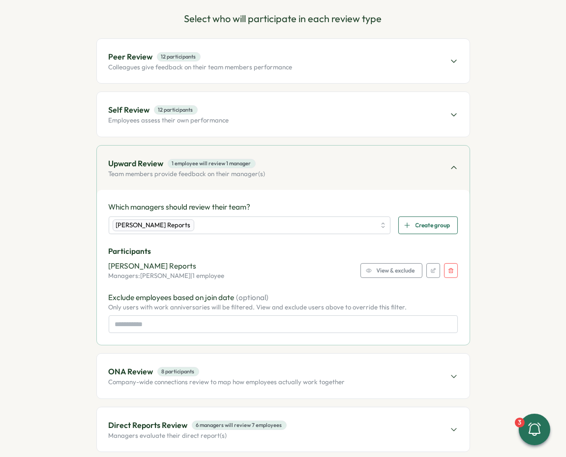
click at [389, 266] on span "View & exclude" at bounding box center [396, 271] width 38 height 14
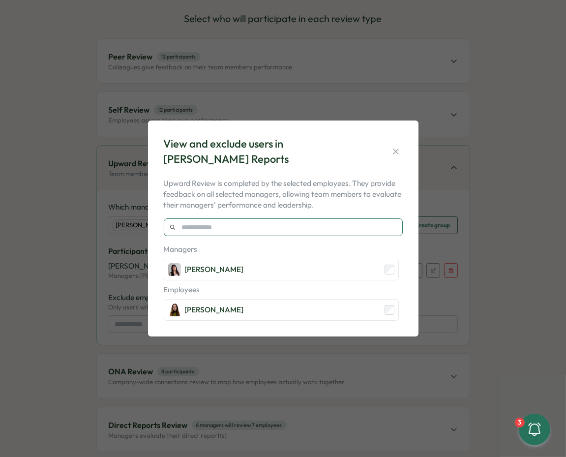
click at [203, 230] on input "text" at bounding box center [283, 227] width 239 height 18
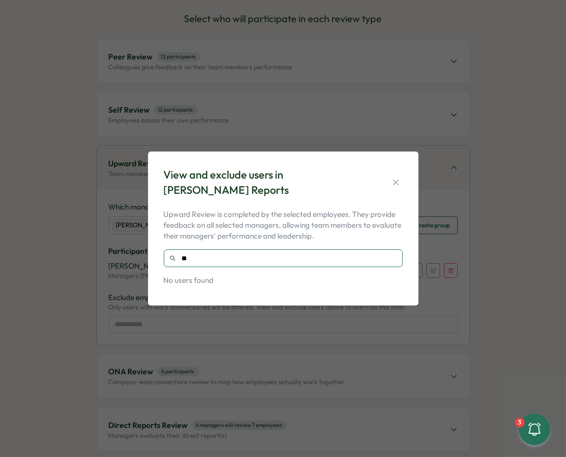
type input "*"
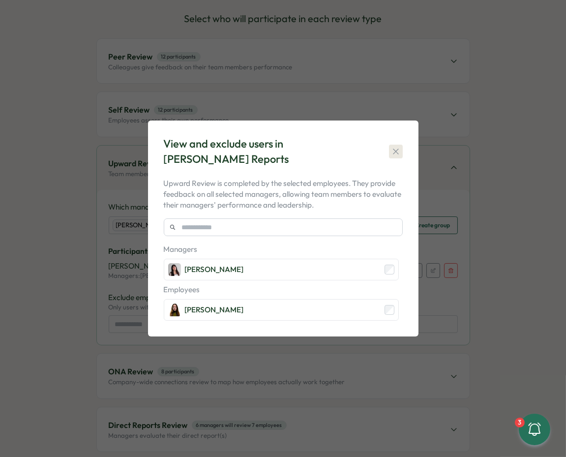
click at [397, 147] on icon "button" at bounding box center [396, 152] width 10 height 10
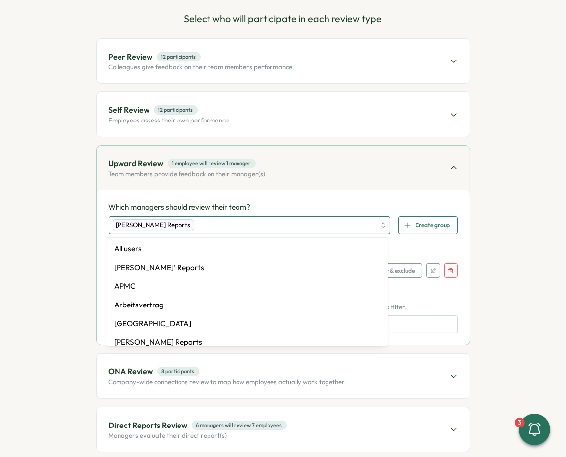
click at [271, 227] on div "Andrea López's Reports" at bounding box center [244, 225] width 263 height 17
type input "***"
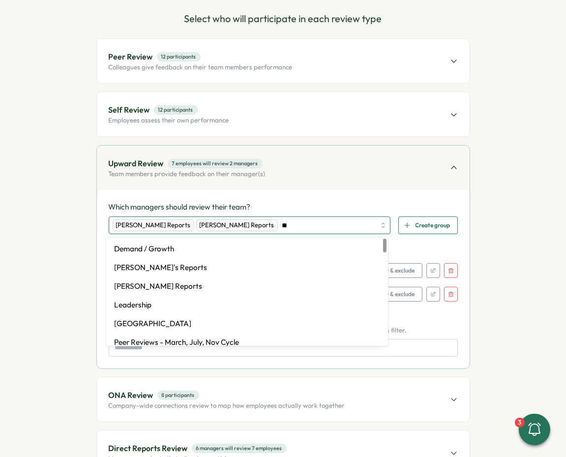
type input "***"
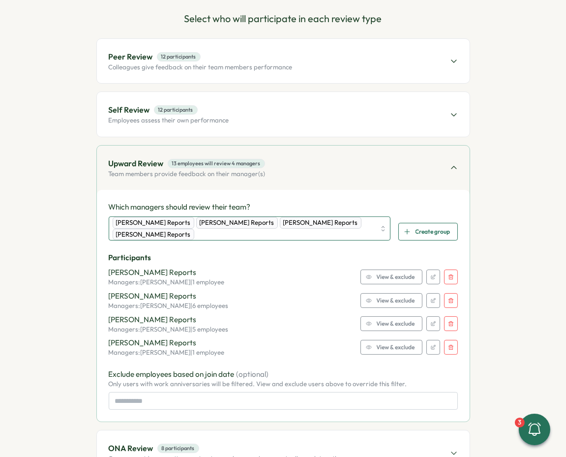
type input "***"
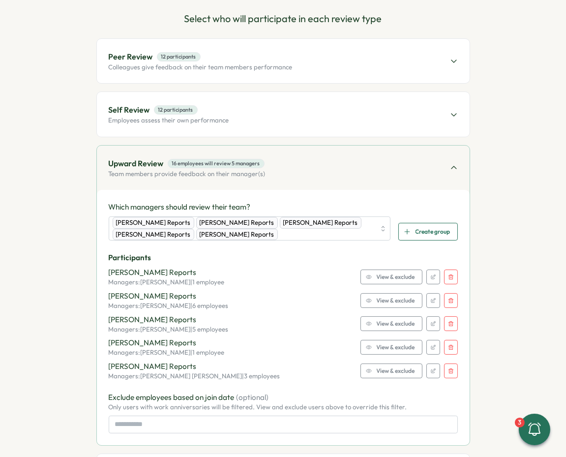
click at [426, 194] on div "Which managers should review their team? Andrea López's Reports Rike Giese's Re…" at bounding box center [283, 317] width 373 height 255
click at [451, 166] on icon at bounding box center [453, 167] width 5 height 2
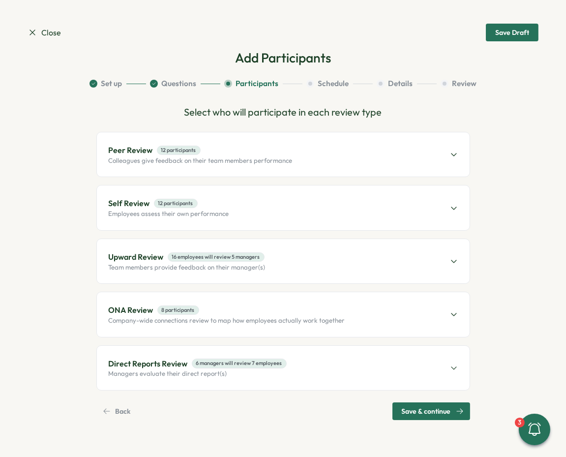
scroll to position [0, 0]
click at [360, 307] on div "ONA Review 8 participants Company-wide connections review to map how employees …" at bounding box center [283, 314] width 373 height 44
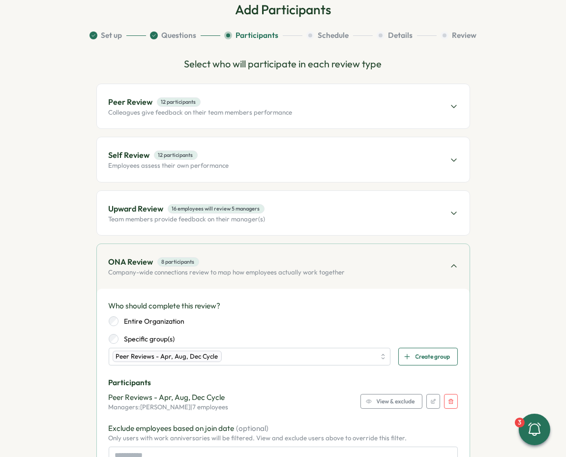
scroll to position [49, 0]
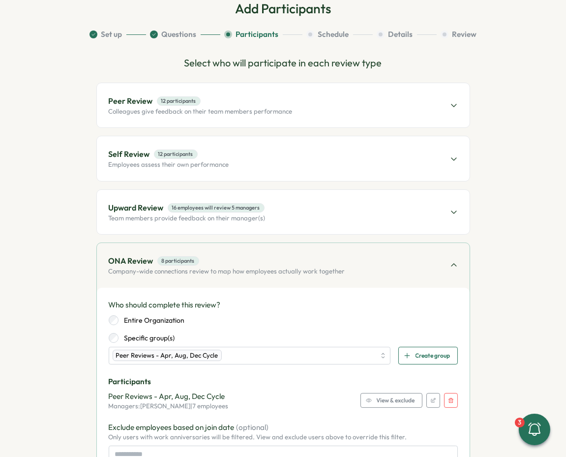
click at [449, 400] on icon "button" at bounding box center [451, 400] width 6 height 6
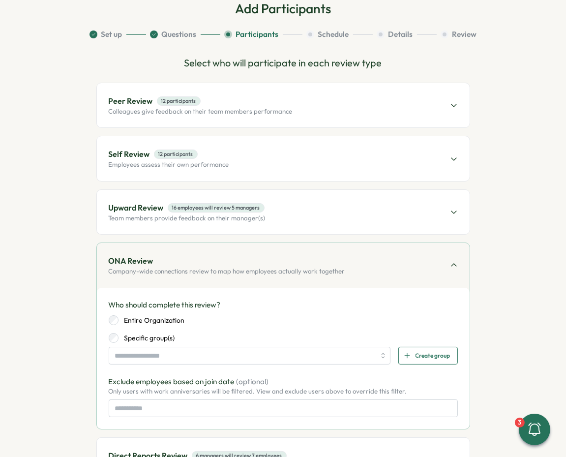
click at [164, 318] on label "Entire Organization" at bounding box center [152, 320] width 66 height 10
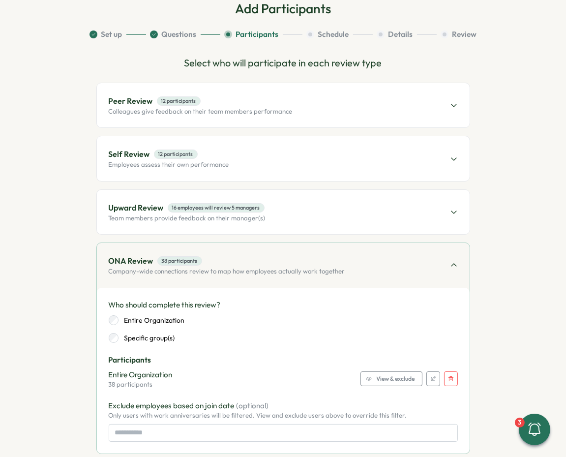
click at [152, 338] on label "Specific group(s)" at bounding box center [147, 338] width 57 height 10
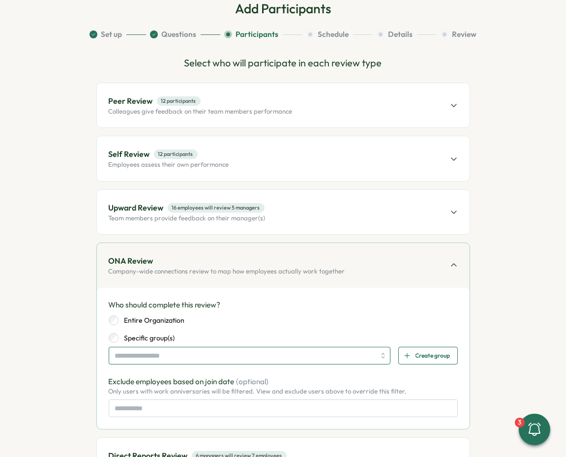
click at [153, 357] on input "search" at bounding box center [245, 355] width 261 height 17
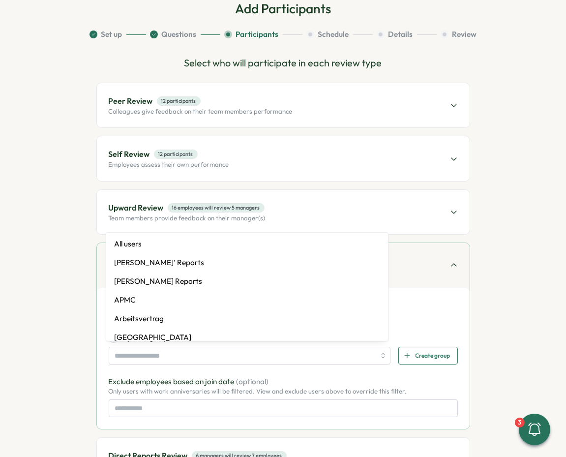
click at [150, 366] on div "Who should complete this review? Entire Organization Specific group(s) All user…" at bounding box center [283, 358] width 349 height 118
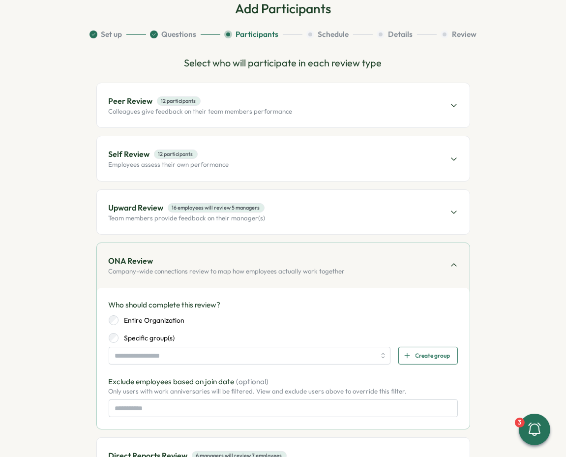
click at [145, 320] on label "Entire Organization" at bounding box center [152, 320] width 66 height 10
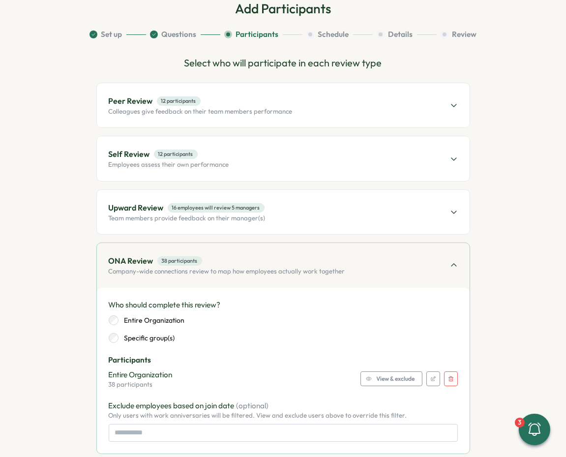
click at [297, 173] on div "Self Review 12 participants Employees assess their own performance" at bounding box center [283, 158] width 373 height 44
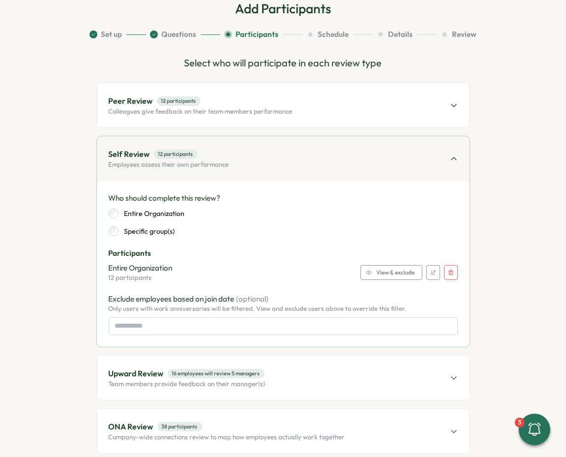
click at [416, 248] on p "Participants" at bounding box center [283, 253] width 349 height 11
click at [450, 158] on icon at bounding box center [454, 159] width 8 height 8
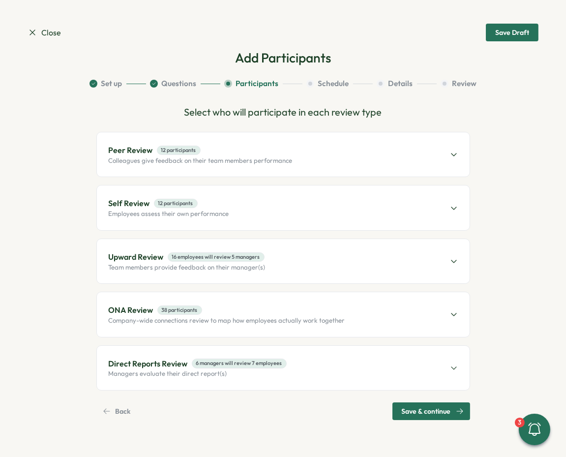
scroll to position [0, 0]
click at [329, 306] on span "ONA Review 38 participants" at bounding box center [227, 310] width 237 height 12
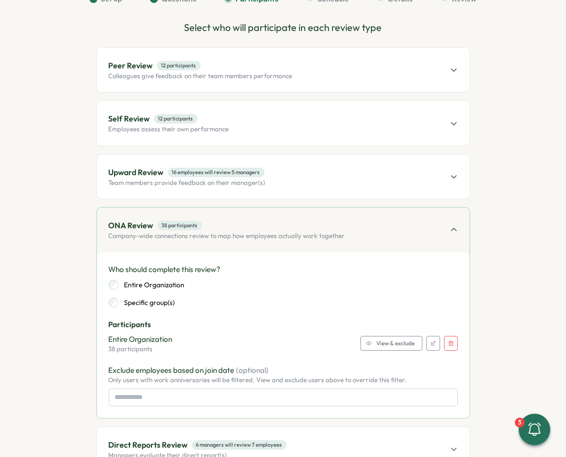
scroll to position [150, 0]
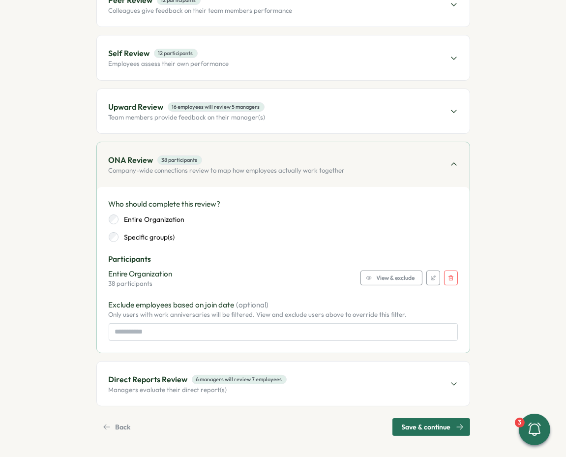
click at [392, 273] on span "View & exclude" at bounding box center [396, 278] width 38 height 14
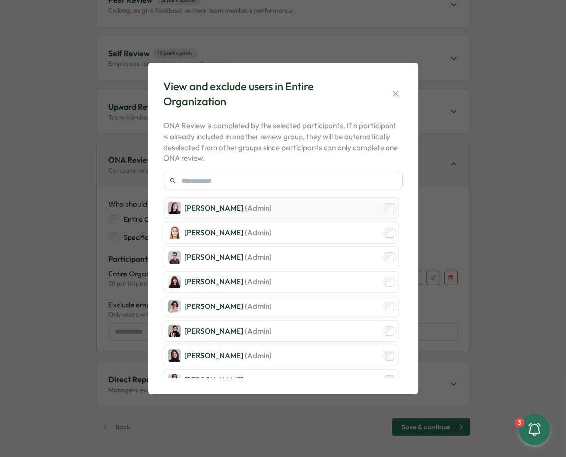
click at [372, 207] on div "Elena Ladushyna (Admin)" at bounding box center [281, 208] width 235 height 22
click at [354, 305] on div "Mirela Mus (Admin)" at bounding box center [281, 307] width 235 height 22
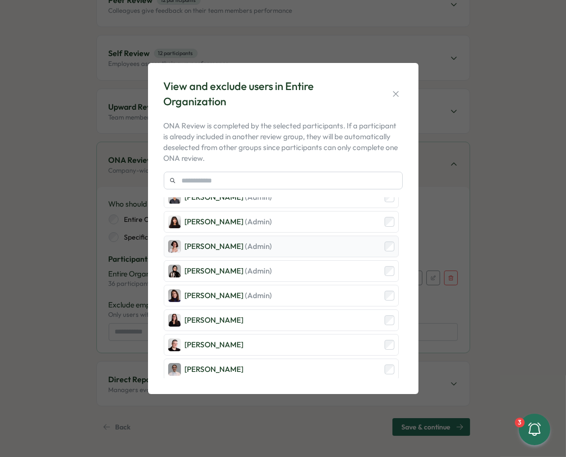
scroll to position [60, 0]
click at [313, 272] on div "Sana Naqvi (Admin)" at bounding box center [281, 271] width 235 height 22
click at [313, 292] on div "Viktoria Korzhova (Admin)" at bounding box center [281, 295] width 235 height 22
click at [310, 317] on div "Adriana Fosca" at bounding box center [281, 320] width 235 height 22
click at [306, 346] on div "Almudena Bernardos" at bounding box center [281, 344] width 235 height 22
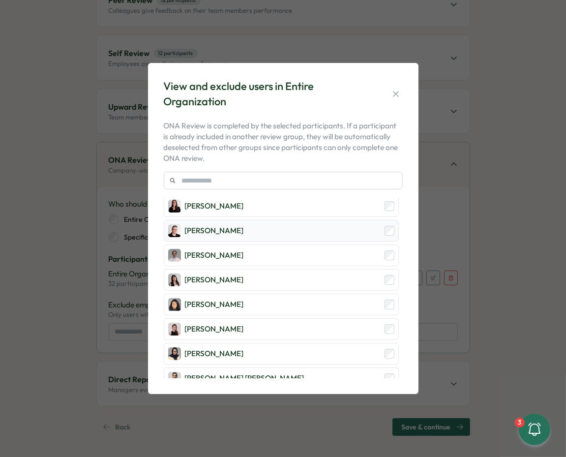
scroll to position [190, 0]
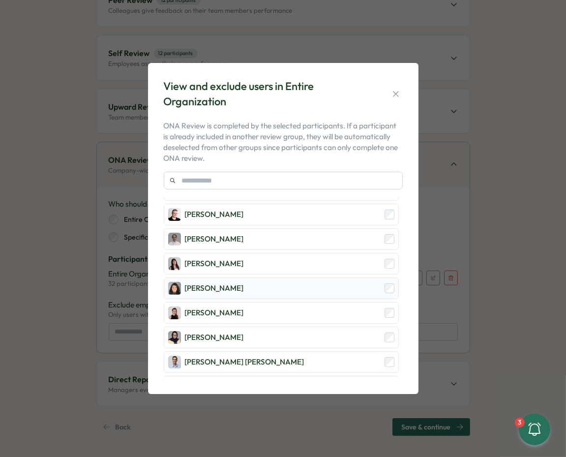
click at [279, 281] on div "Angelina Costa" at bounding box center [281, 288] width 235 height 22
click at [277, 311] on div "Axi Molnar" at bounding box center [281, 313] width 235 height 22
click at [277, 333] on div "Batool Fatima" at bounding box center [281, 338] width 235 height 22
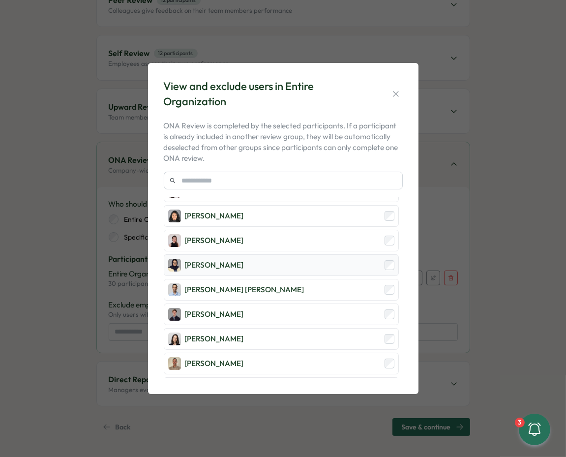
scroll to position [264, 0]
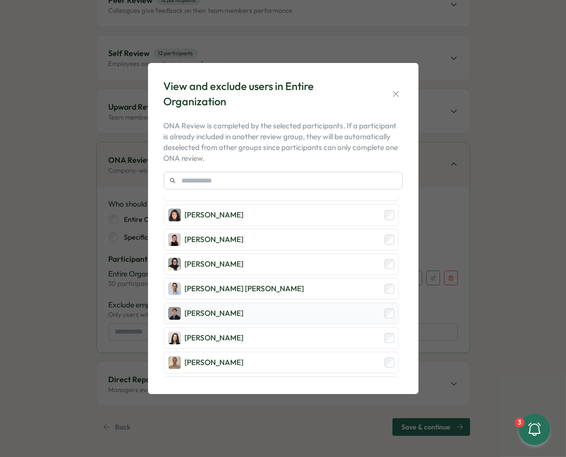
click at [258, 308] on div "Dionisio Arredondo" at bounding box center [281, 313] width 235 height 22
click at [244, 334] on div "Elisabetta ​Casagrande" at bounding box center [214, 337] width 59 height 11
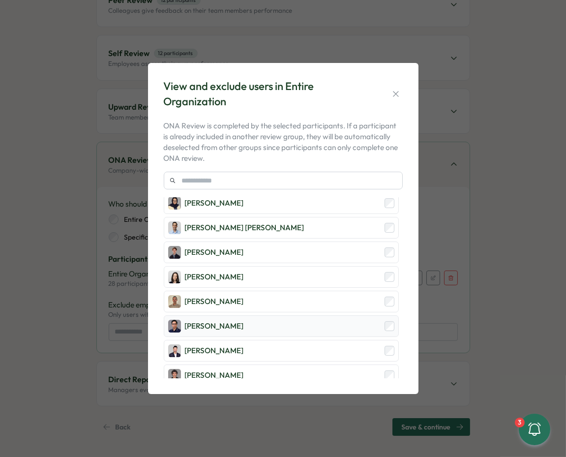
scroll to position [325, 0]
click at [246, 316] on div "Furqan Tariq" at bounding box center [281, 326] width 235 height 22
click at [246, 344] on div "Ghazmir Mansur" at bounding box center [281, 350] width 235 height 22
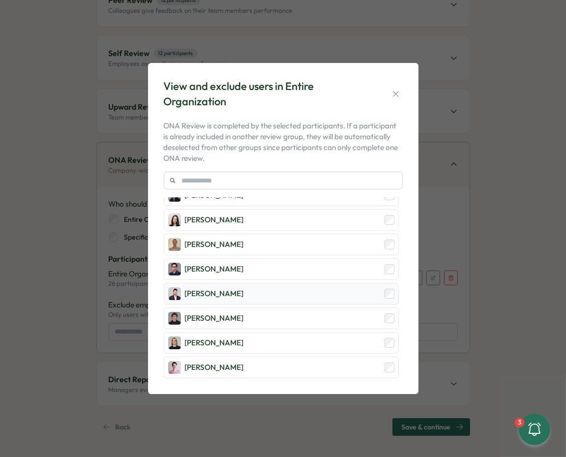
scroll to position [394, 0]
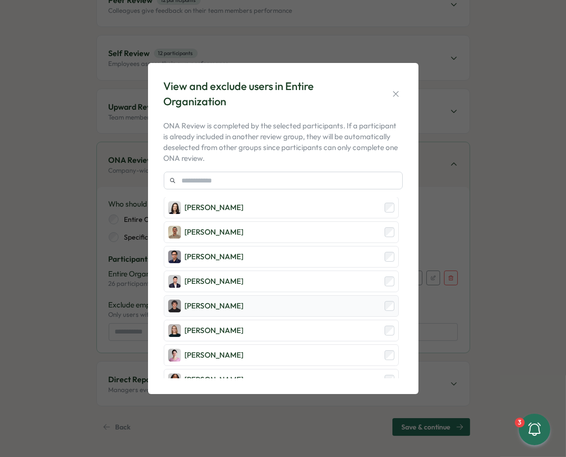
click at [238, 295] on div "Hamza Atique" at bounding box center [281, 306] width 235 height 22
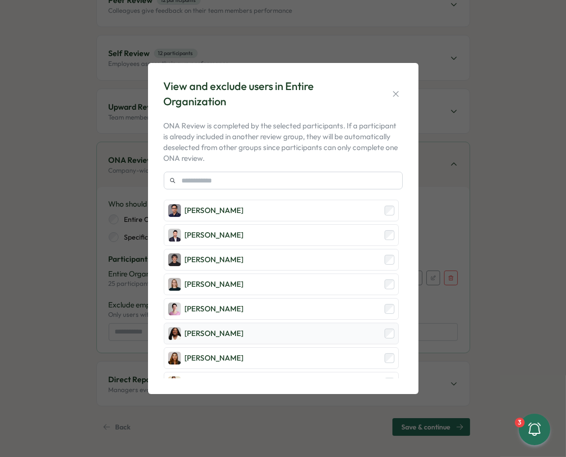
click at [229, 332] on div "Laissa Duclos" at bounding box center [281, 334] width 235 height 22
click at [229, 353] on div "Maria Makarova" at bounding box center [214, 358] width 59 height 11
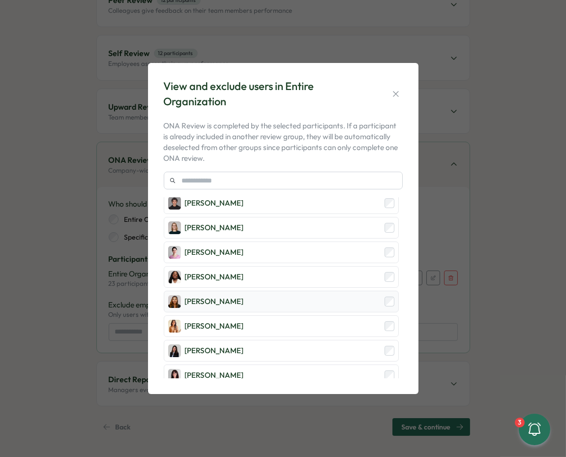
scroll to position [508, 0]
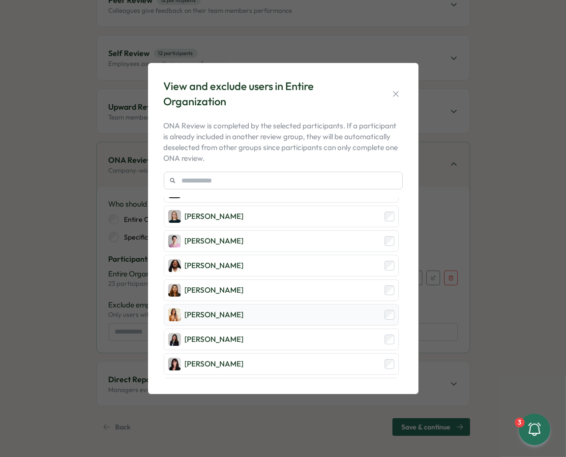
click at [226, 313] on div "Mariana Silva" at bounding box center [281, 315] width 235 height 22
click at [229, 333] on div "Marina Moric" at bounding box center [281, 340] width 235 height 22
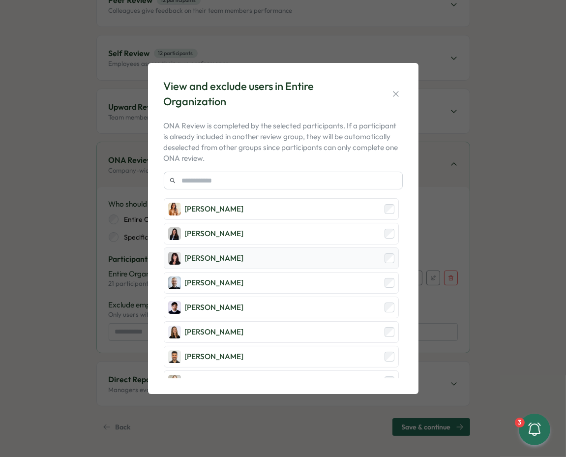
scroll to position [650, 0]
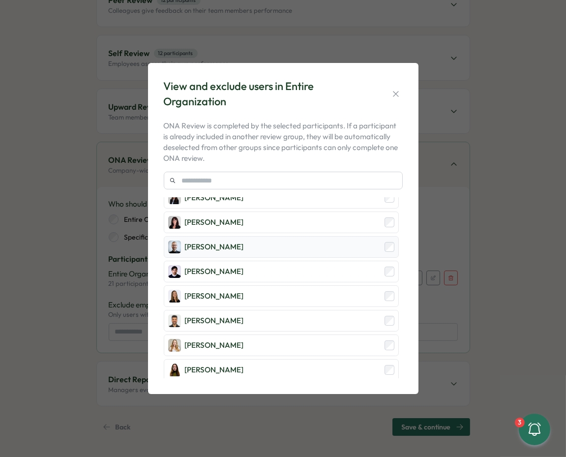
click at [217, 241] on div "Michael Johannes" at bounding box center [214, 246] width 59 height 11
click at [217, 216] on div "Marta Ponari" at bounding box center [206, 222] width 76 height 13
click at [217, 266] on div "Mirza Shayan Baig" at bounding box center [214, 271] width 59 height 11
click at [217, 285] on div "Ola Bak" at bounding box center [281, 296] width 235 height 22
click at [217, 315] on div "Sagar Verma" at bounding box center [214, 320] width 59 height 11
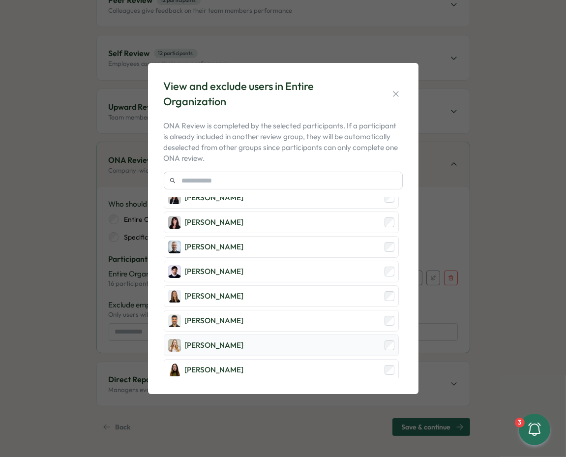
click at [217, 340] on div "Sarah McEwan" at bounding box center [214, 345] width 59 height 11
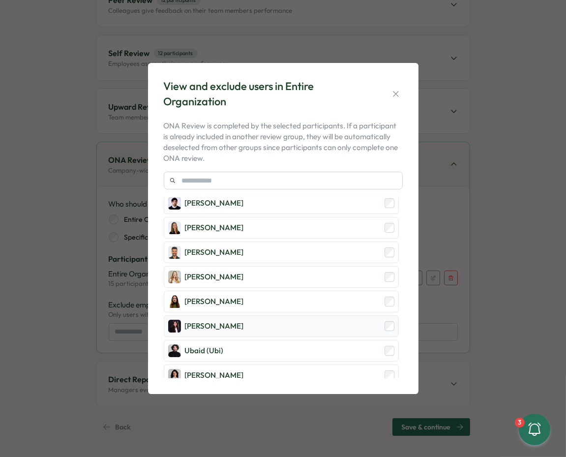
scroll to position [717, 0]
click at [228, 321] on div "Stella Maliatsos" at bounding box center [206, 327] width 76 height 13
click at [228, 341] on div "Ubaid (Ubi)" at bounding box center [281, 352] width 235 height 22
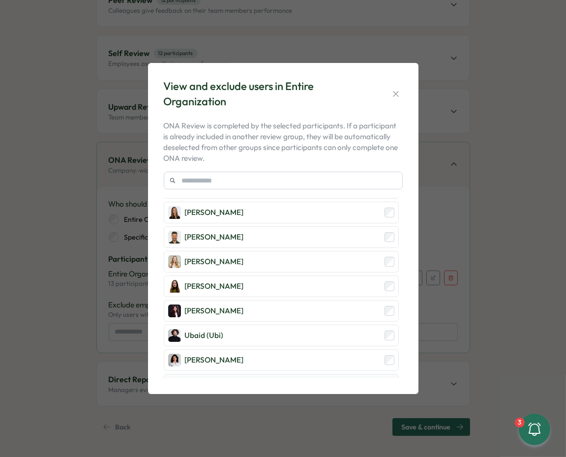
click at [246, 374] on div "Zara Malik" at bounding box center [281, 385] width 235 height 22
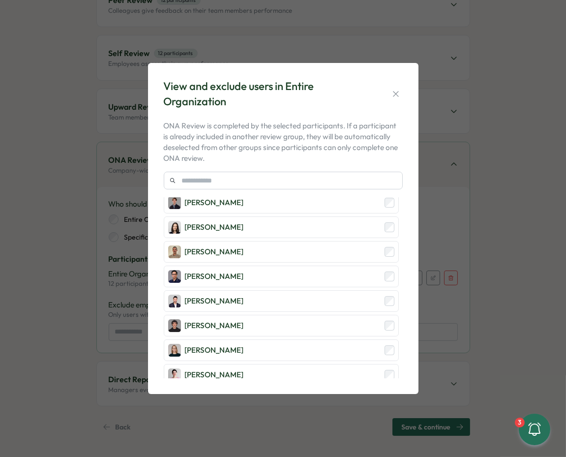
scroll to position [0, 0]
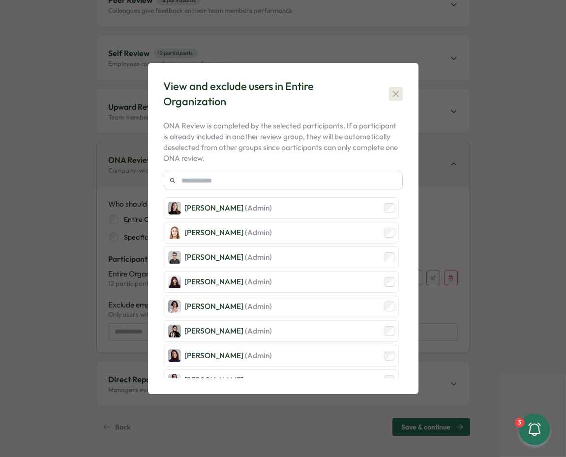
click at [392, 90] on icon "button" at bounding box center [396, 94] width 10 height 10
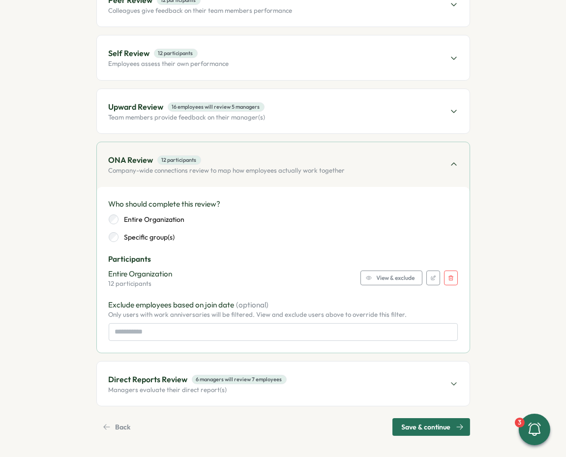
click at [455, 160] on icon at bounding box center [454, 164] width 8 height 8
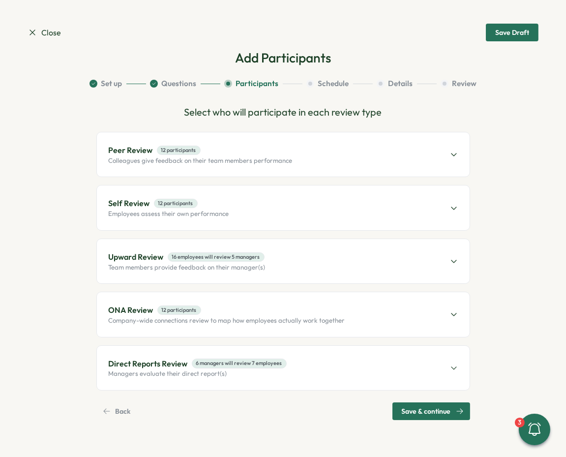
click at [326, 364] on div "Direct Reports Review 6 managers will review 7 employees Managers evaluate thei…" at bounding box center [283, 368] width 373 height 44
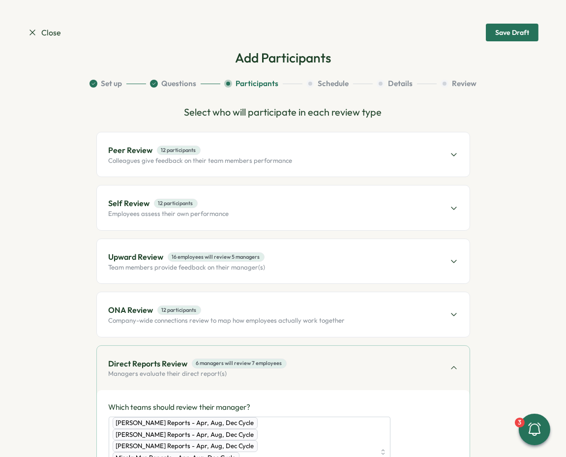
scroll to position [295, 0]
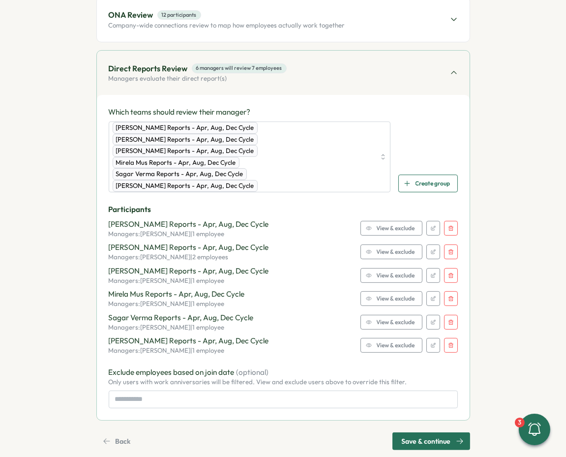
click at [446, 221] on button "button" at bounding box center [451, 228] width 14 height 15
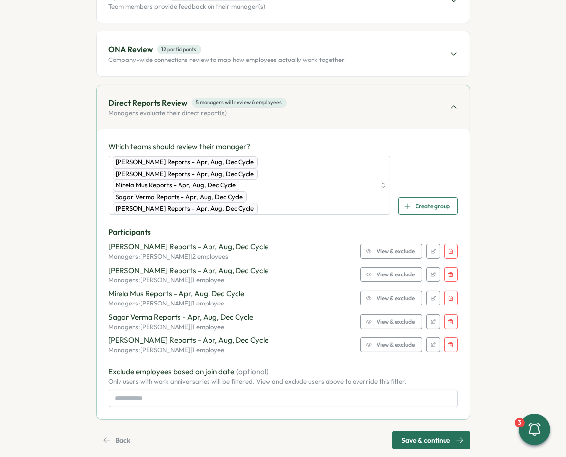
click at [446, 244] on button "button" at bounding box center [451, 251] width 14 height 15
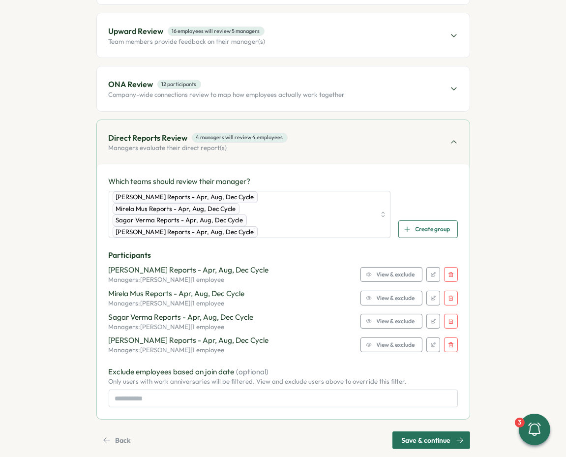
click at [448, 271] on icon "button" at bounding box center [451, 274] width 6 height 6
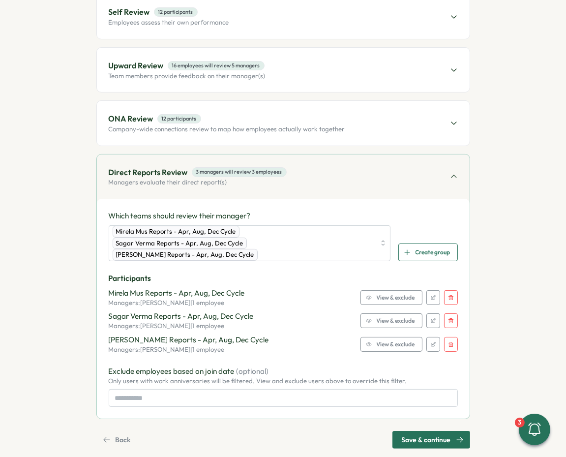
click at [446, 290] on button "button" at bounding box center [451, 297] width 14 height 15
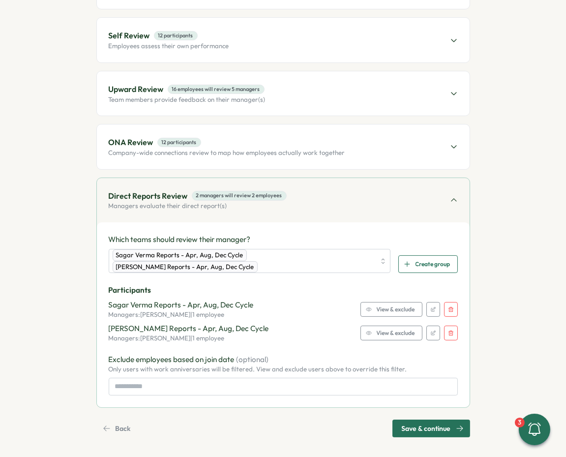
click at [446, 302] on button "button" at bounding box center [451, 309] width 14 height 15
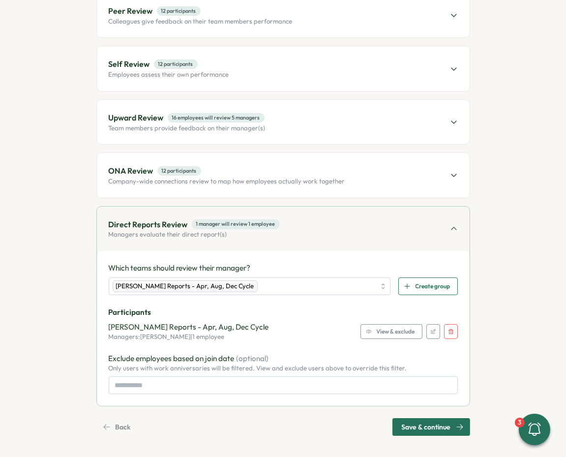
click at [448, 329] on icon "button" at bounding box center [451, 332] width 6 height 6
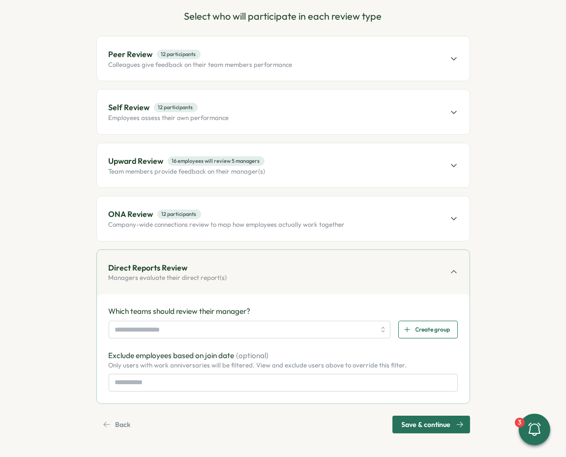
scroll to position [93, 0]
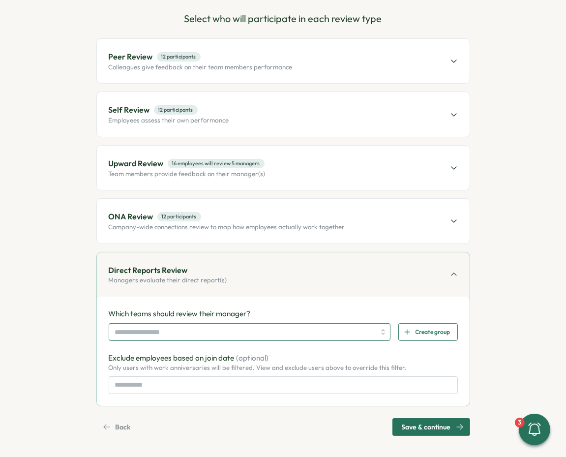
click at [279, 331] on input "search" at bounding box center [245, 332] width 261 height 17
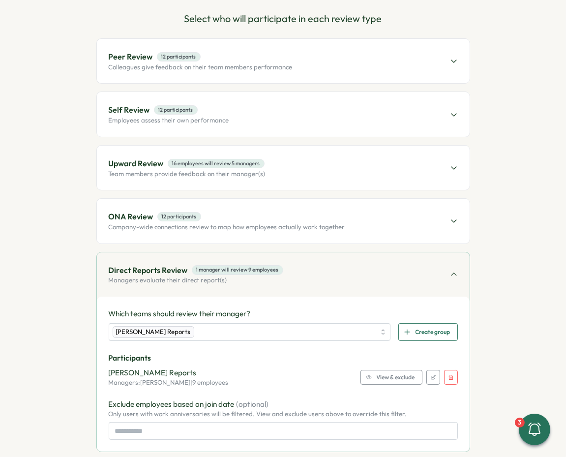
click at [377, 371] on span "View & exclude" at bounding box center [396, 377] width 38 height 14
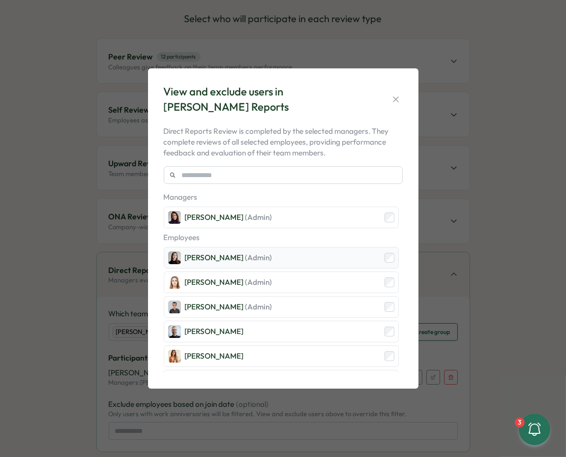
click at [344, 259] on div "Elena Ladushyna (Admin)" at bounding box center [281, 258] width 235 height 22
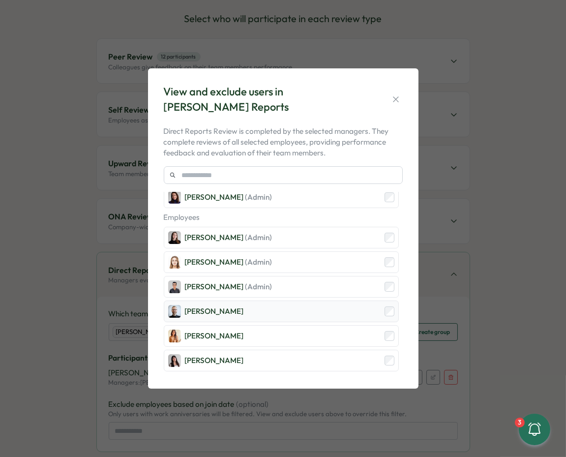
click at [334, 307] on div "Michael Johannes" at bounding box center [281, 311] width 235 height 22
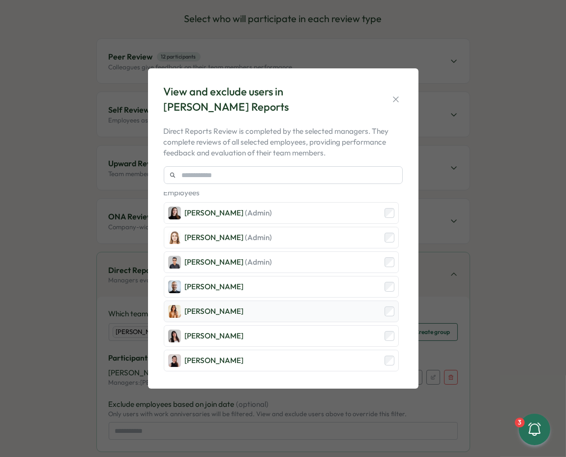
scroll to position [45, 0]
click at [329, 310] on div "Mariana Silva" at bounding box center [281, 311] width 235 height 22
click at [325, 331] on div "Andrea Lopez" at bounding box center [281, 336] width 235 height 22
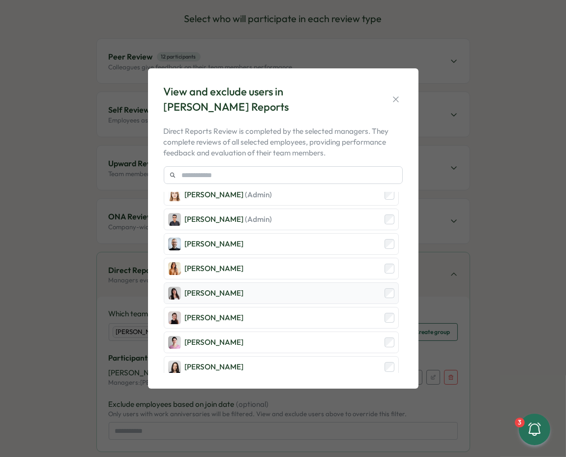
click at [329, 295] on div "Andrea Lopez" at bounding box center [281, 293] width 235 height 22
click at [316, 336] on div "Ketevan Dzukaevi" at bounding box center [281, 342] width 235 height 22
click at [322, 336] on div "Ketevan Dzukaevi" at bounding box center [281, 342] width 235 height 22
click at [314, 359] on div "Elisabetta ​Casagrande" at bounding box center [281, 367] width 235 height 22
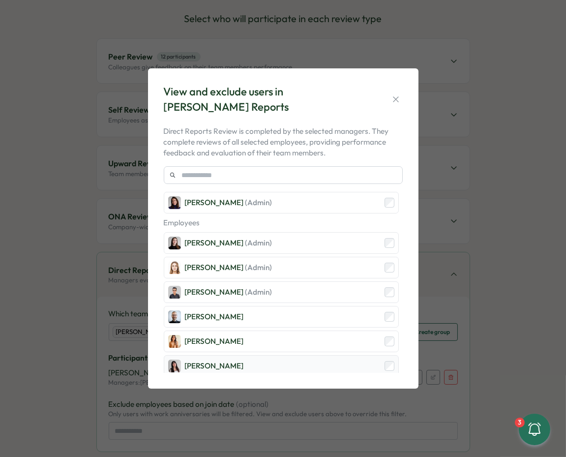
scroll to position [0, 0]
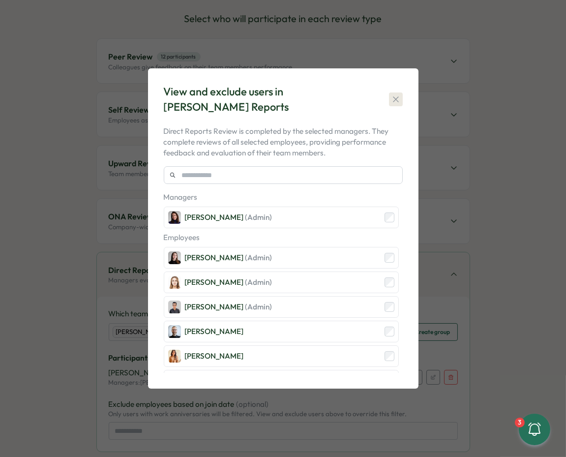
click at [395, 94] on icon "button" at bounding box center [396, 99] width 10 height 10
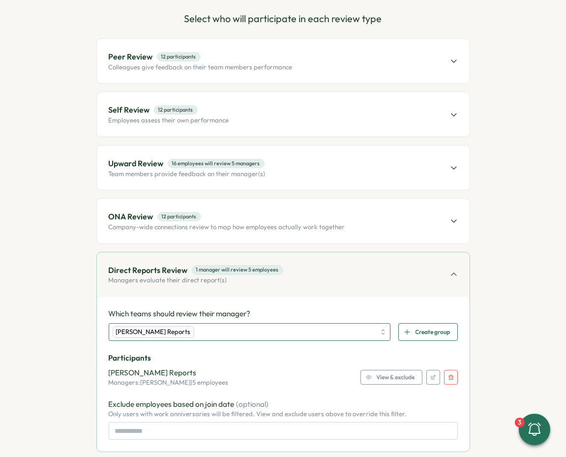
click at [342, 334] on div "Viktoria Korzhova's Reports" at bounding box center [244, 332] width 263 height 17
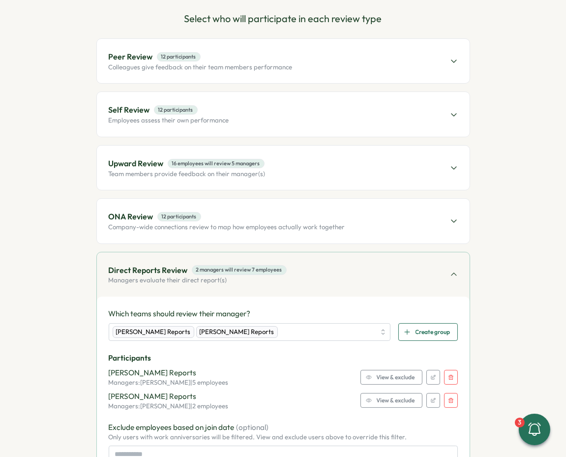
click at [388, 394] on span "View & exclude" at bounding box center [396, 400] width 38 height 14
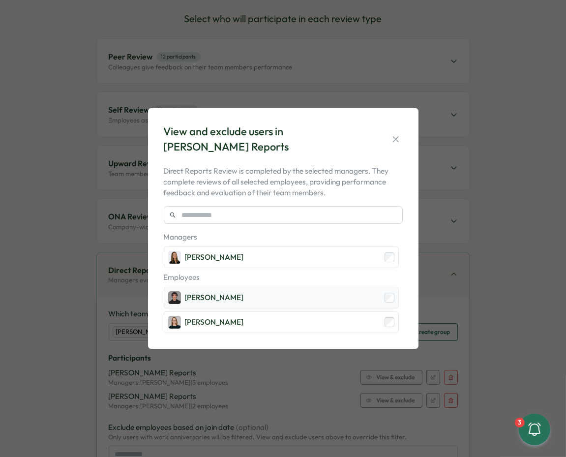
click at [335, 299] on div "Hamza Atique" at bounding box center [281, 298] width 235 height 22
click at [391, 142] on icon "button" at bounding box center [396, 139] width 10 height 10
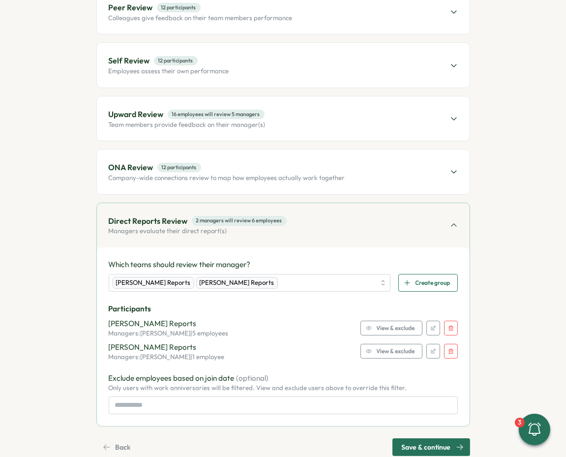
scroll to position [143, 0]
click at [337, 281] on div "Viktoria Korzhova's Reports Ola Bak's Reports" at bounding box center [244, 282] width 263 height 17
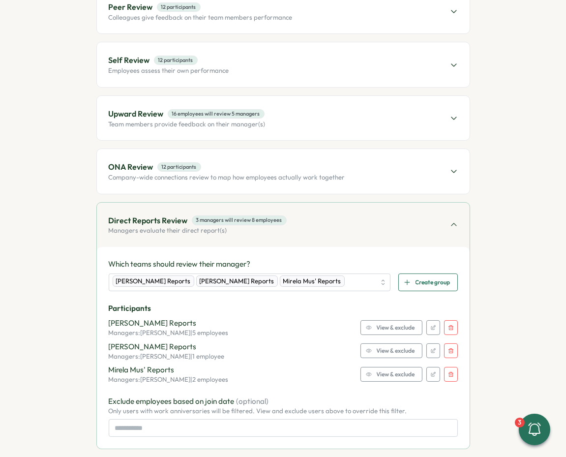
click at [383, 376] on span "View & exclude" at bounding box center [396, 374] width 38 height 14
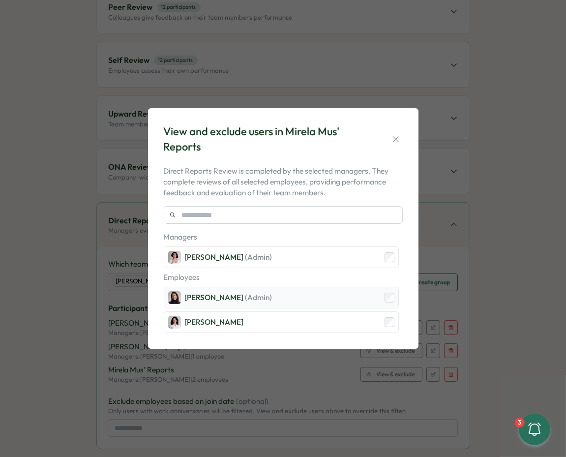
click at [304, 296] on div "Viktoria Korzhova (Admin)" at bounding box center [281, 298] width 235 height 22
click at [394, 139] on icon "button" at bounding box center [395, 138] width 5 height 5
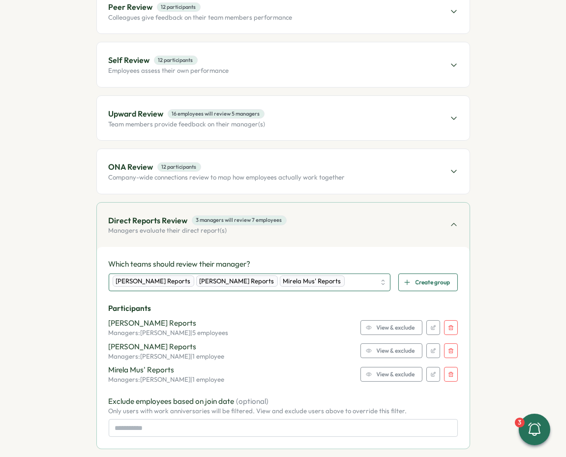
click at [343, 280] on div "Viktoria Korzhova's Reports Ola Bak's Reports Mirela Mus' Reports" at bounding box center [244, 282] width 263 height 17
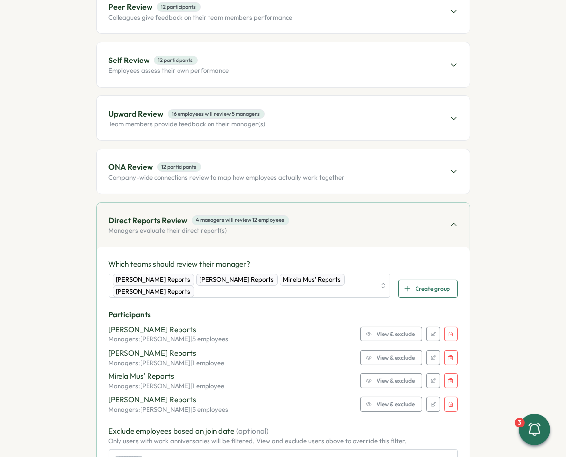
click at [393, 402] on span "View & exclude" at bounding box center [396, 404] width 38 height 14
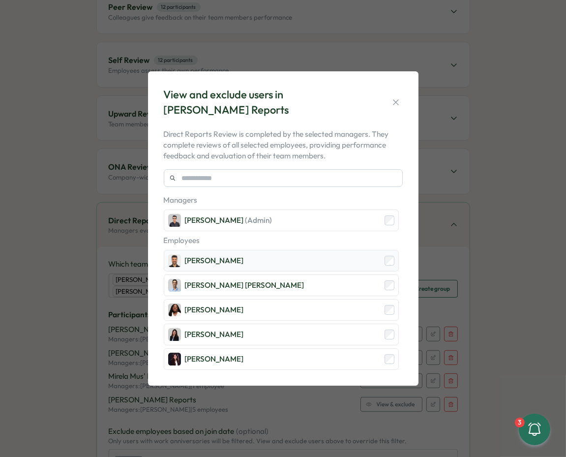
click at [243, 258] on div "Sagar Verma" at bounding box center [281, 261] width 235 height 22
click at [240, 304] on div "Laissa Duclos" at bounding box center [281, 310] width 235 height 22
click at [240, 333] on div "Marina Moric" at bounding box center [281, 335] width 235 height 22
click at [240, 367] on div "Stella Maliatsos" at bounding box center [281, 359] width 235 height 22
click at [392, 106] on icon "button" at bounding box center [396, 102] width 10 height 10
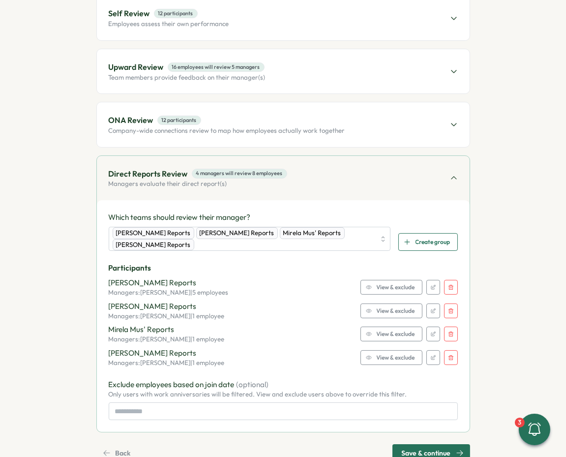
scroll to position [215, 0]
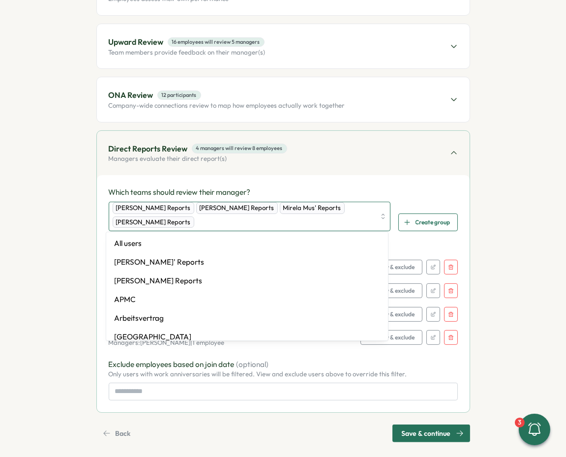
click at [326, 213] on div "Viktoria Korzhova's Reports Ola Bak's Reports Mirela Mus' Reports Hasan Naqvi's…" at bounding box center [244, 216] width 263 height 29
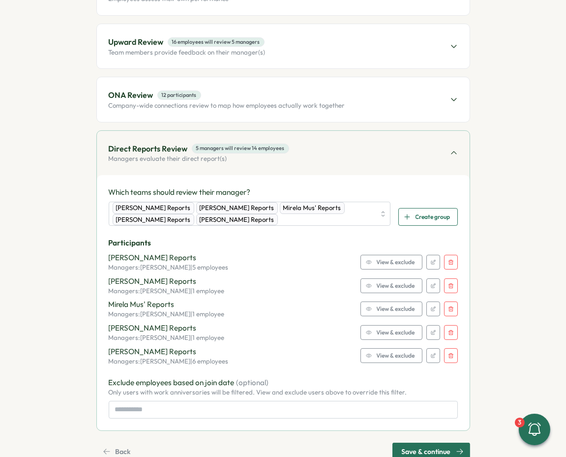
click at [389, 349] on span "View & exclude" at bounding box center [396, 356] width 38 height 14
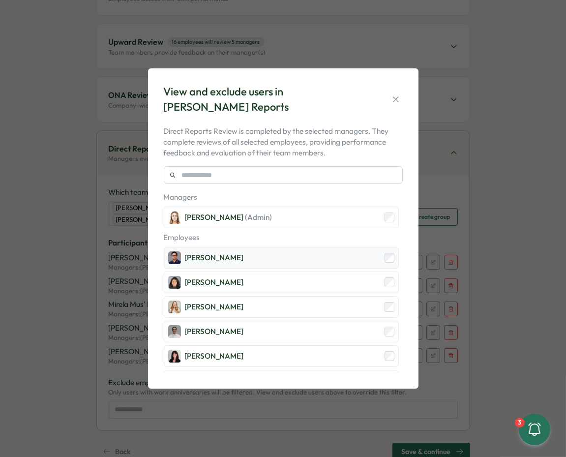
click at [270, 261] on div "Furqan Tariq" at bounding box center [281, 258] width 235 height 22
click at [270, 282] on div "Angelina Costa" at bounding box center [281, 282] width 235 height 22
click at [266, 303] on div "Sarah McEwan" at bounding box center [281, 307] width 235 height 22
click at [266, 347] on div "Marta Ponari" at bounding box center [281, 356] width 235 height 22
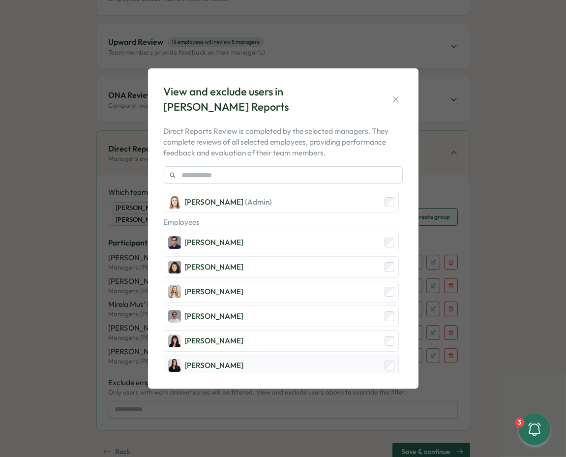
click at [266, 359] on div "Adriana Fosca" at bounding box center [281, 366] width 235 height 22
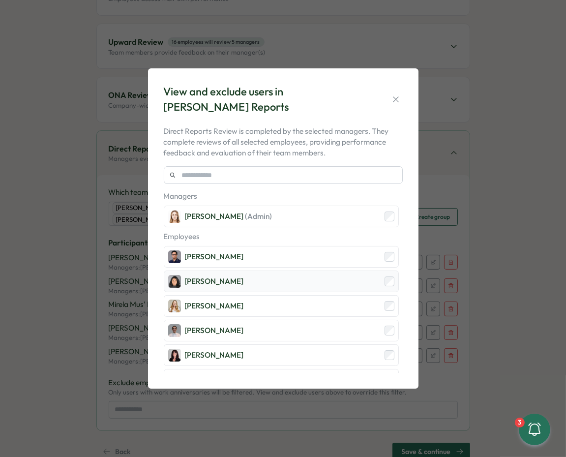
scroll to position [0, 0]
click at [397, 100] on icon "button" at bounding box center [395, 98] width 5 height 5
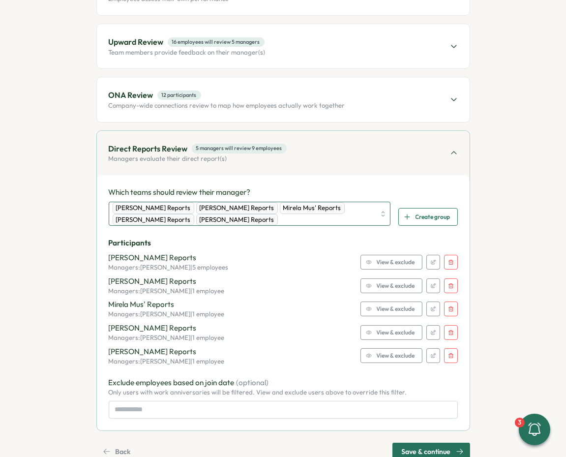
click at [337, 210] on div "Viktoria Korzhova's Reports Ola Bak's Reports Mirela Mus' Reports Hasan Naqvi's…" at bounding box center [244, 213] width 263 height 23
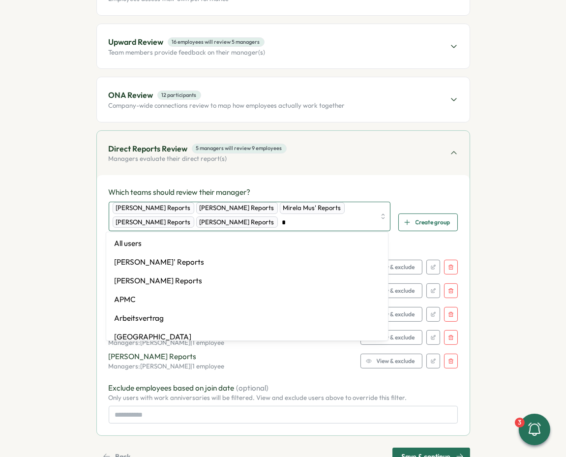
type input "**"
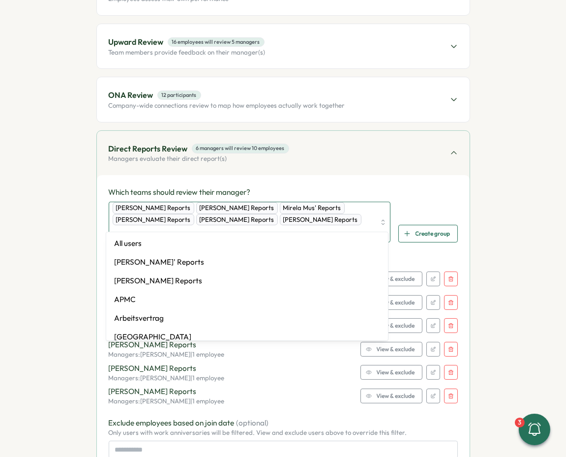
click at [341, 214] on div "Viktoria Korzhova's Reports Ola Bak's Reports Mirela Mus' Reports Hasan Naqvi's…" at bounding box center [244, 222] width 263 height 40
type input "***"
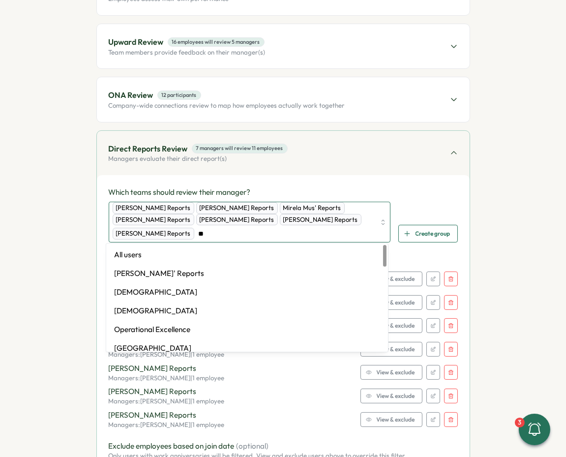
type input "***"
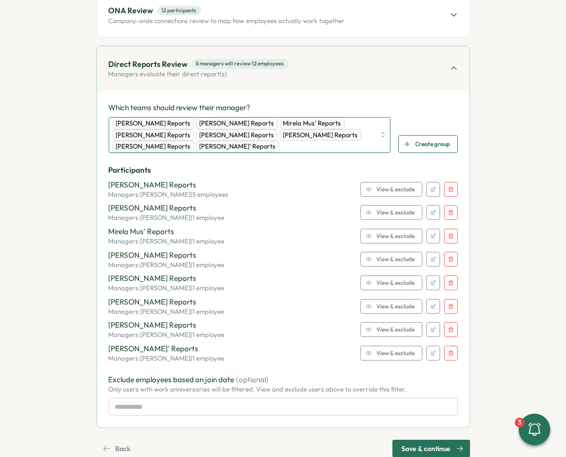
scroll to position [320, 0]
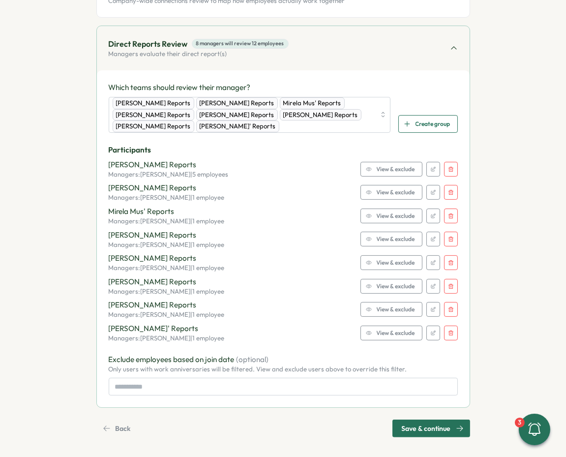
click at [416, 422] on span "Save & continue" at bounding box center [426, 428] width 49 height 17
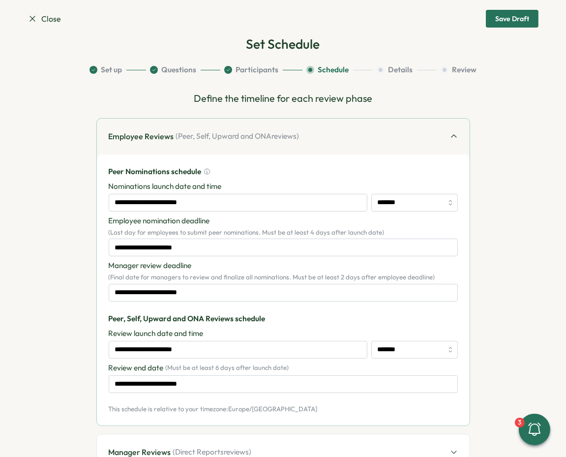
scroll to position [0, 0]
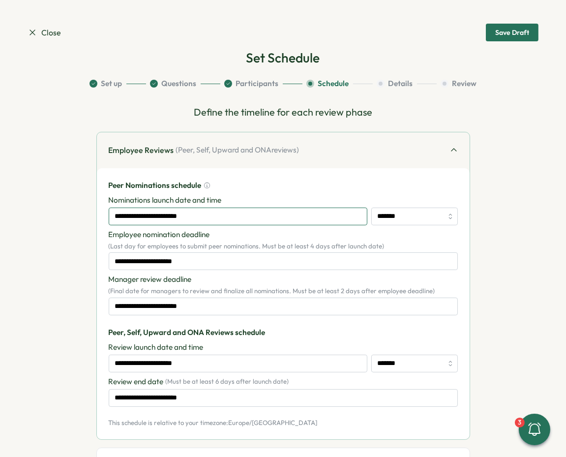
click at [273, 217] on input "**********" at bounding box center [238, 217] width 259 height 18
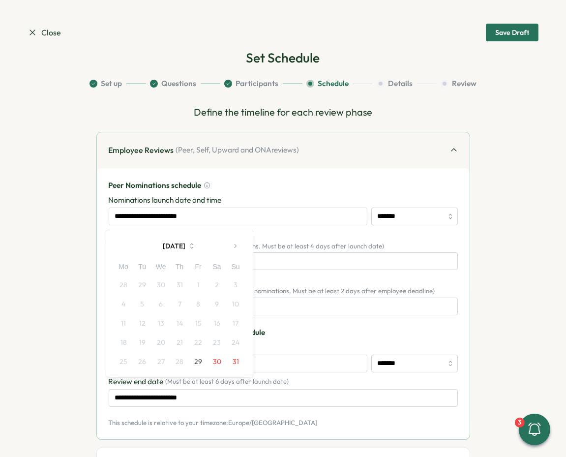
click at [239, 246] on button "button" at bounding box center [235, 246] width 20 height 20
click at [126, 280] on button "1" at bounding box center [123, 284] width 19 height 19
type input "**********"
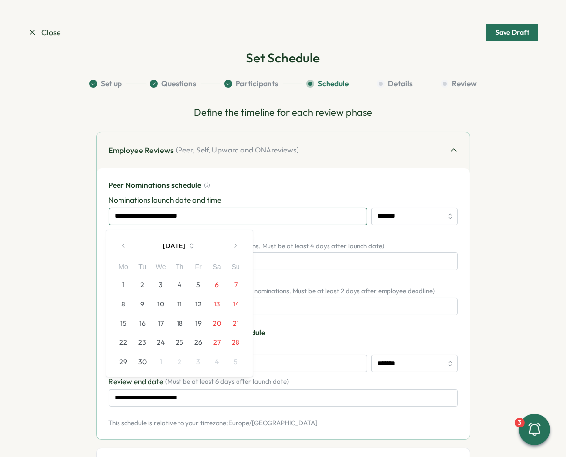
type input "**********"
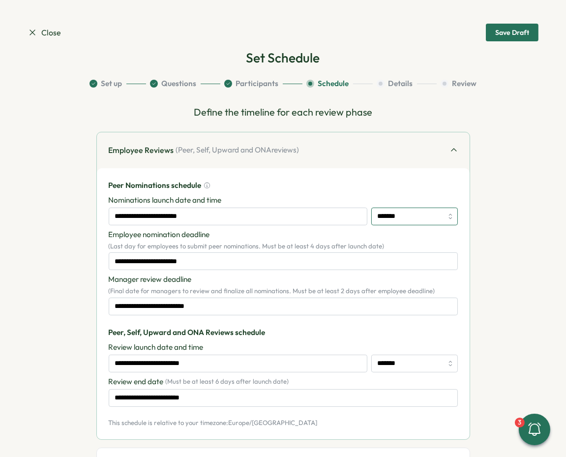
click at [376, 212] on input "*******" at bounding box center [414, 217] width 87 height 18
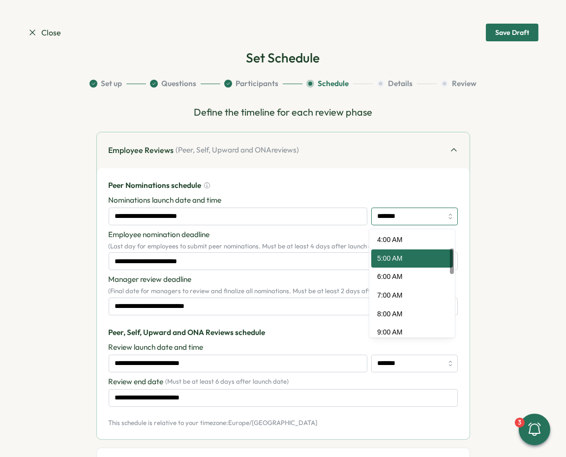
scroll to position [81, 0]
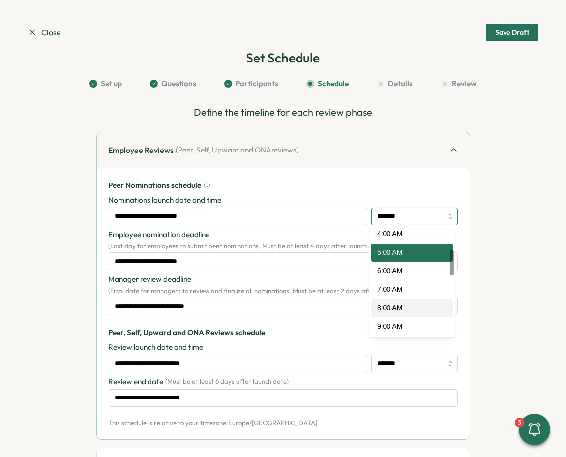
type input "*******"
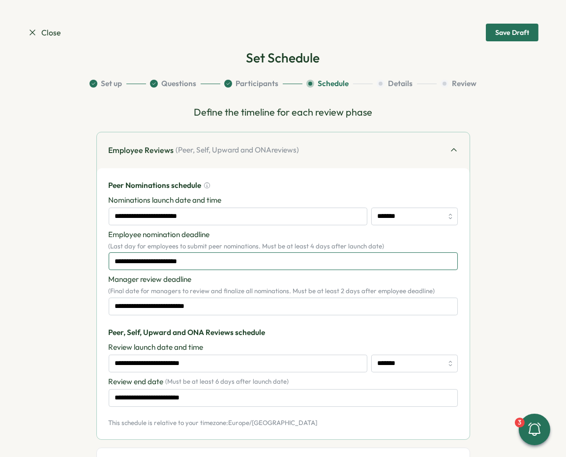
click at [209, 262] on input "**********" at bounding box center [283, 261] width 349 height 18
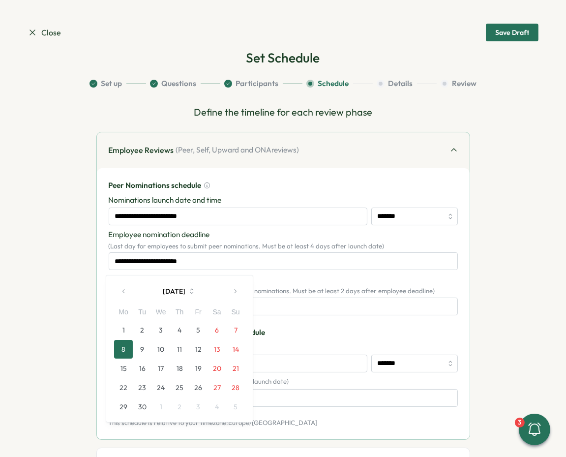
click at [184, 329] on button "4" at bounding box center [179, 330] width 19 height 19
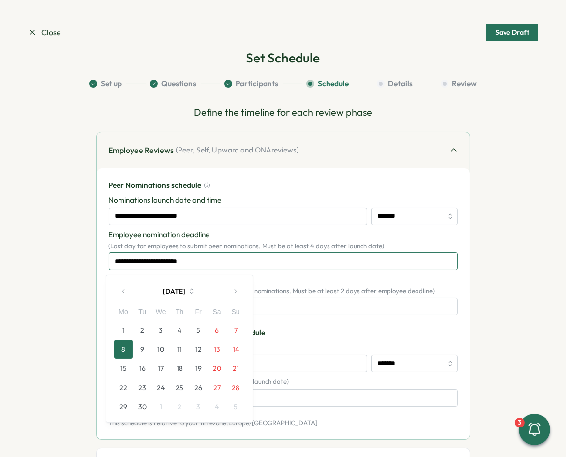
type input "**********"
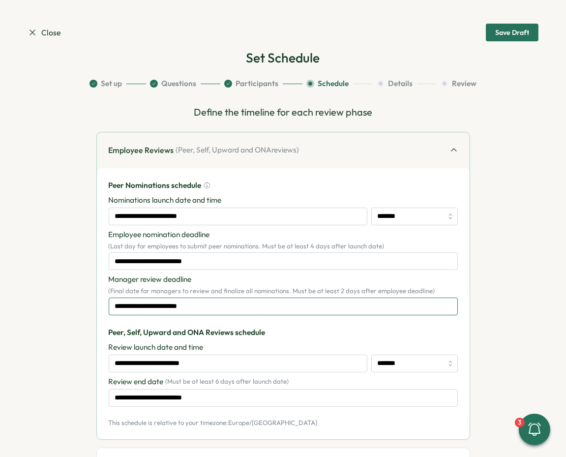
click at [204, 307] on input "**********" at bounding box center [283, 307] width 349 height 18
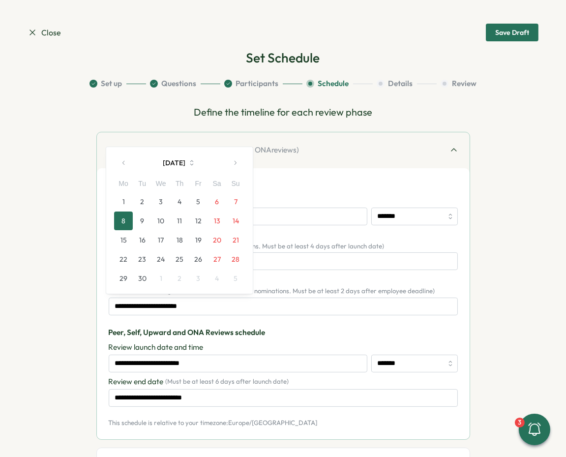
click at [122, 219] on button "8" at bounding box center [123, 220] width 19 height 19
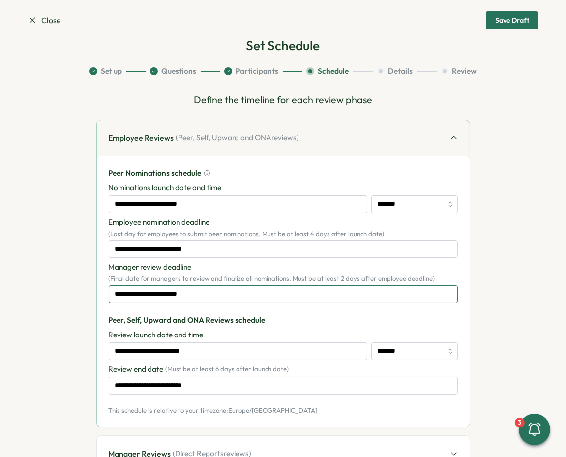
scroll to position [13, 0]
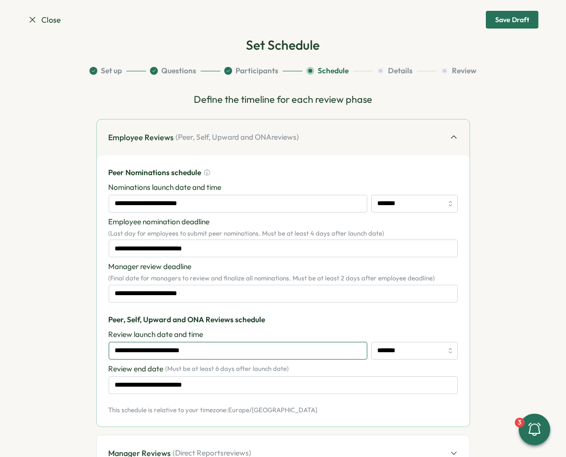
click at [248, 351] on input "**********" at bounding box center [238, 351] width 259 height 18
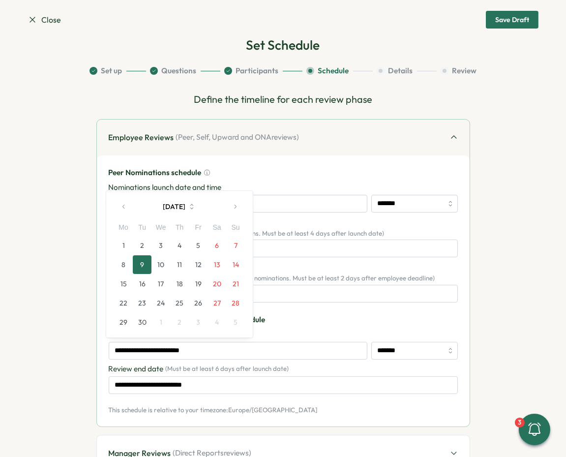
click at [123, 265] on button "8" at bounding box center [123, 264] width 19 height 19
type input "**********"
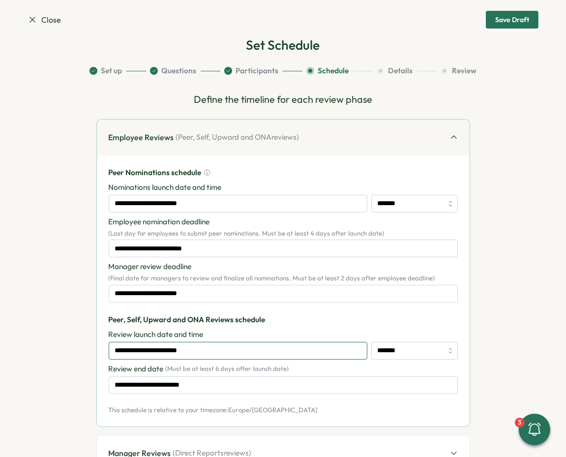
click at [340, 348] on input "**********" at bounding box center [238, 351] width 259 height 18
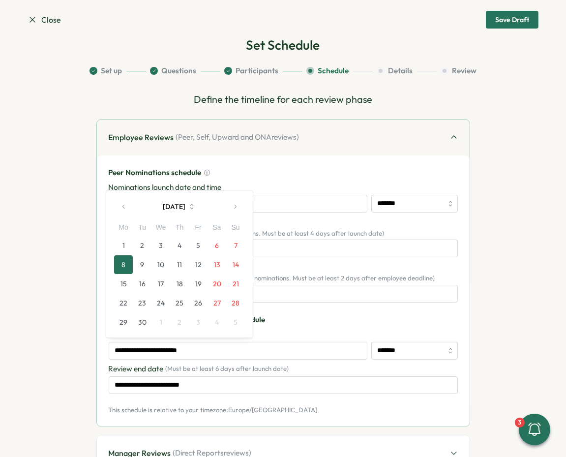
click at [141, 263] on button "9" at bounding box center [142, 264] width 19 height 19
type input "**********"
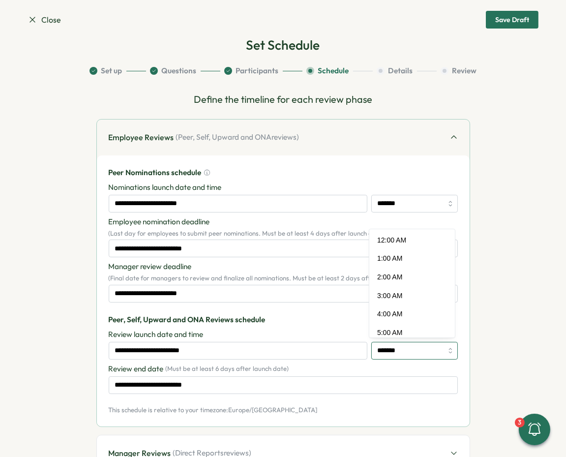
click at [391, 348] on input "*******" at bounding box center [414, 351] width 87 height 18
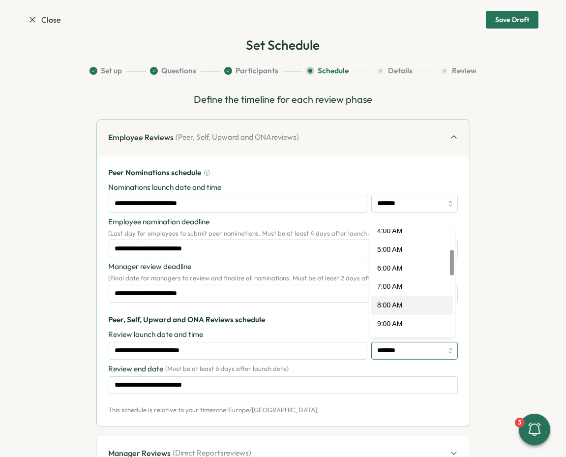
scroll to position [81, 0]
type input "*******"
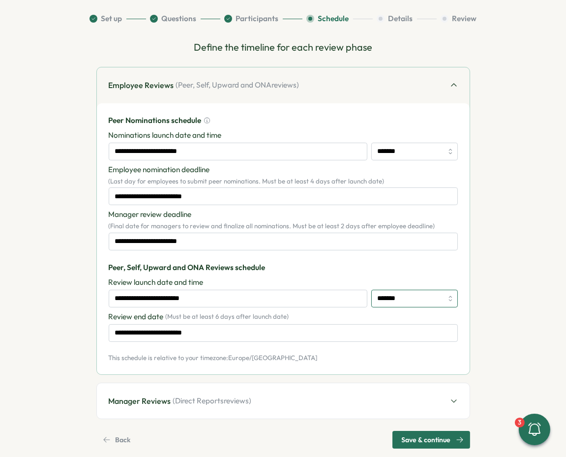
scroll to position [65, 0]
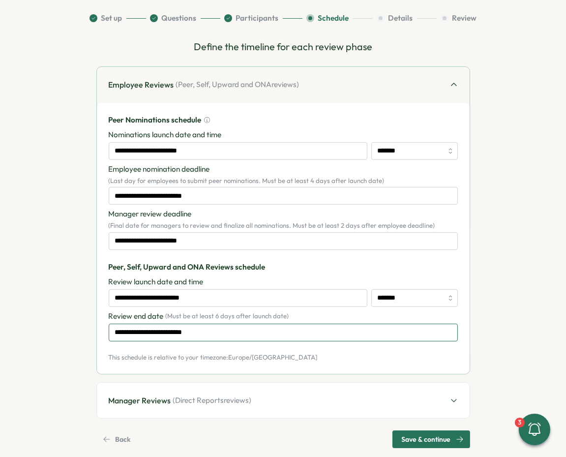
click at [255, 336] on input "**********" at bounding box center [283, 333] width 349 height 18
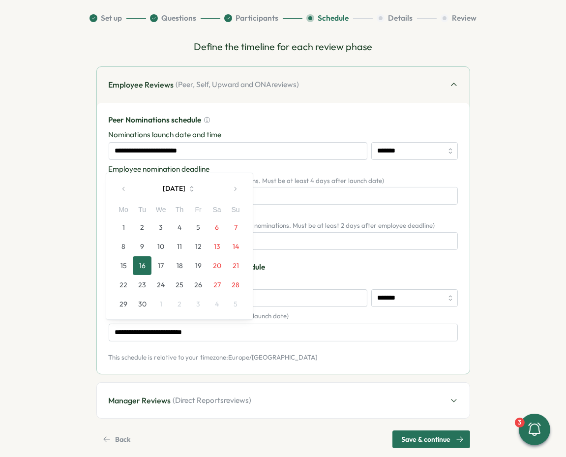
click at [142, 300] on button "30" at bounding box center [142, 304] width 19 height 19
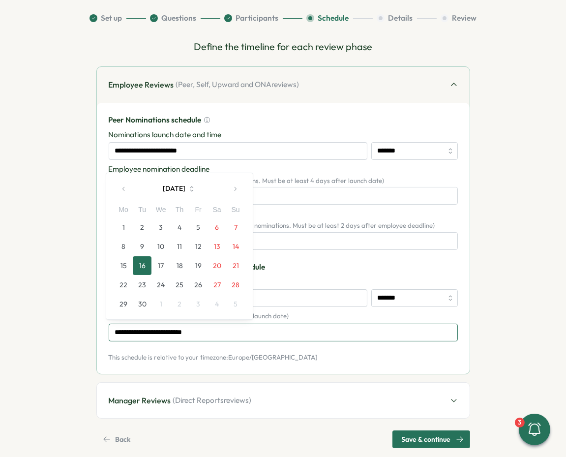
type input "**********"
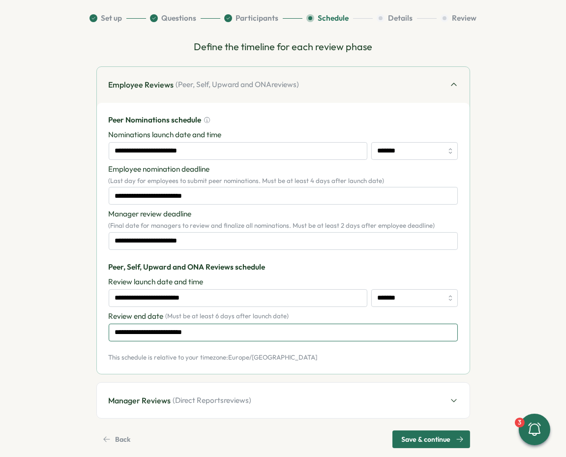
scroll to position [79, 0]
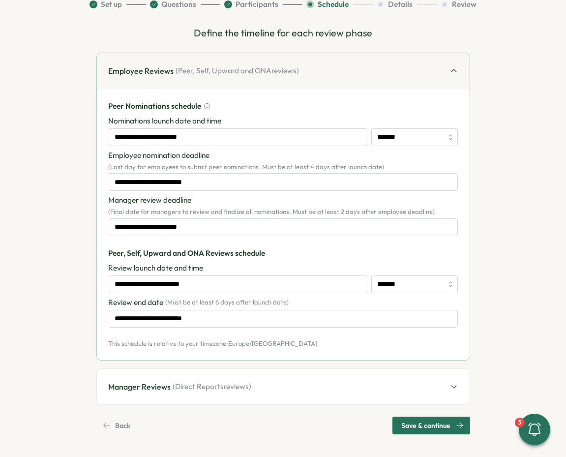
click at [228, 378] on div "Manager Reviews ( Direct Reports reviews)" at bounding box center [283, 387] width 373 height 36
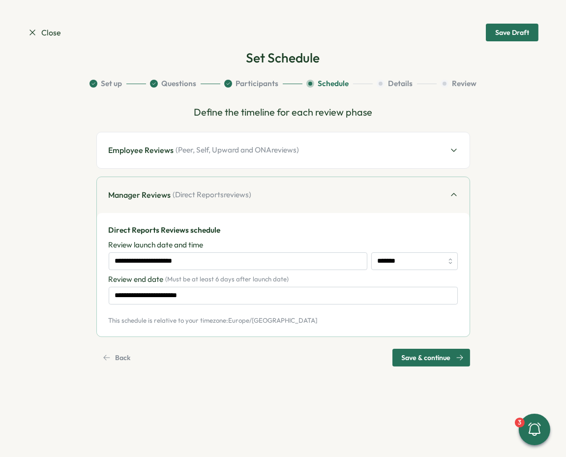
scroll to position [0, 0]
click at [209, 256] on input "**********" at bounding box center [238, 261] width 259 height 18
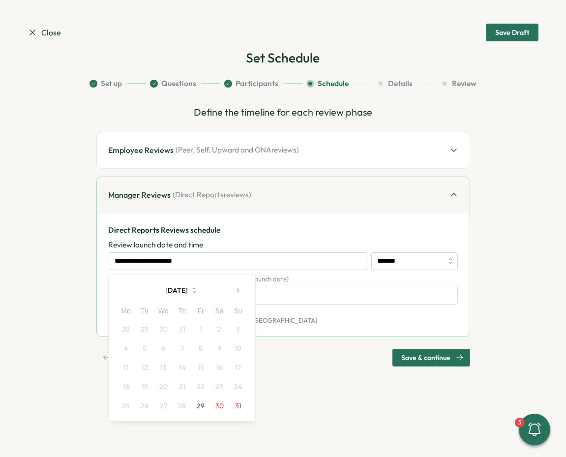
click at [234, 288] on icon "button" at bounding box center [237, 290] width 7 height 7
click at [158, 350] on button "10" at bounding box center [163, 348] width 19 height 19
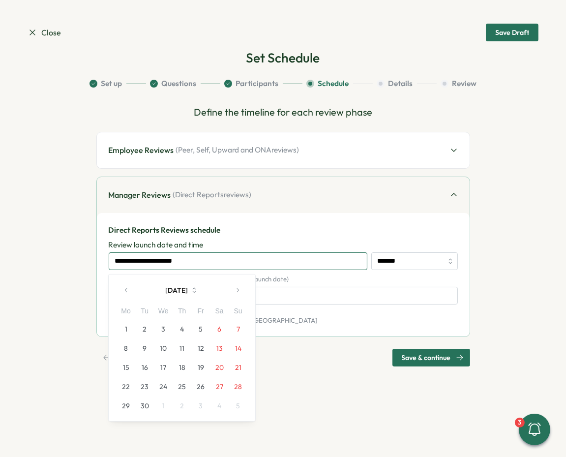
type input "**********"
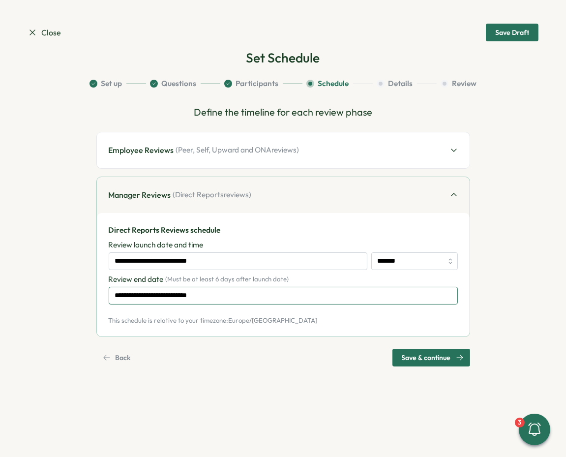
click at [200, 291] on input "**********" at bounding box center [283, 296] width 349 height 18
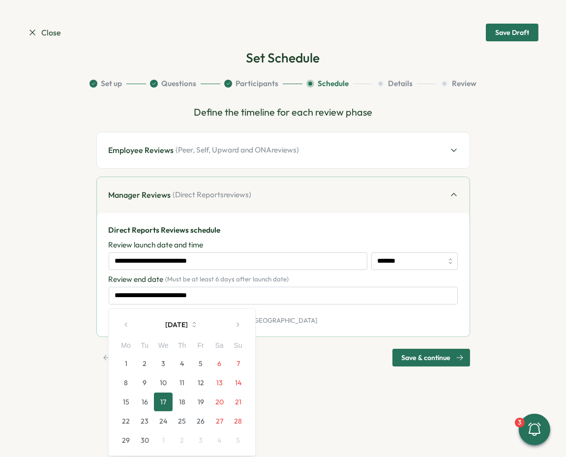
click at [148, 436] on button "30" at bounding box center [144, 440] width 19 height 19
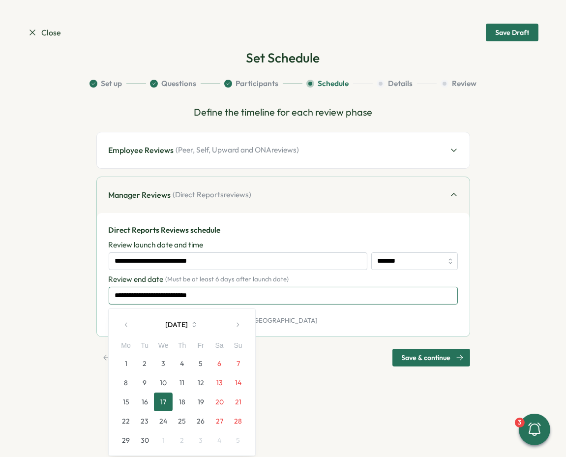
type input "**********"
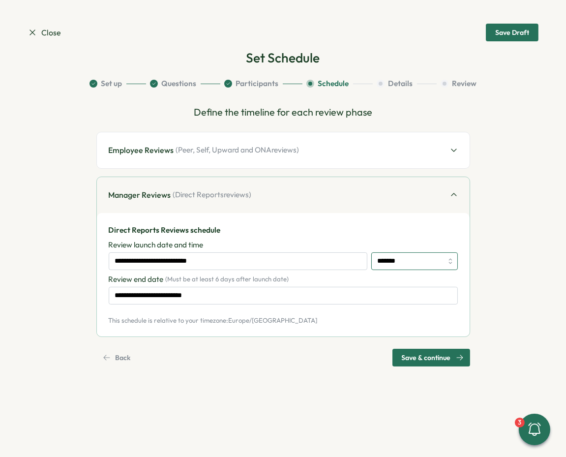
click at [381, 261] on input "*******" at bounding box center [414, 261] width 87 height 18
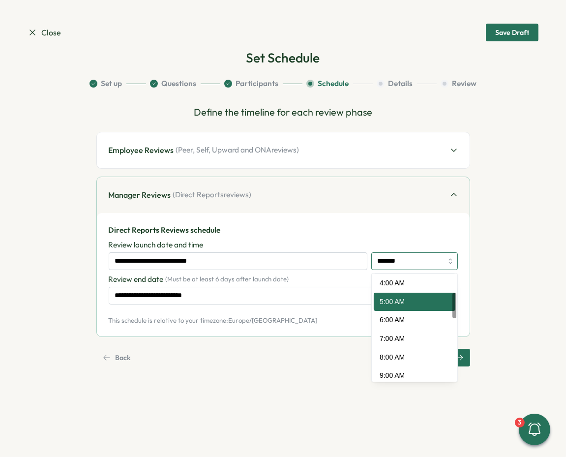
scroll to position [75, 0]
type input "*******"
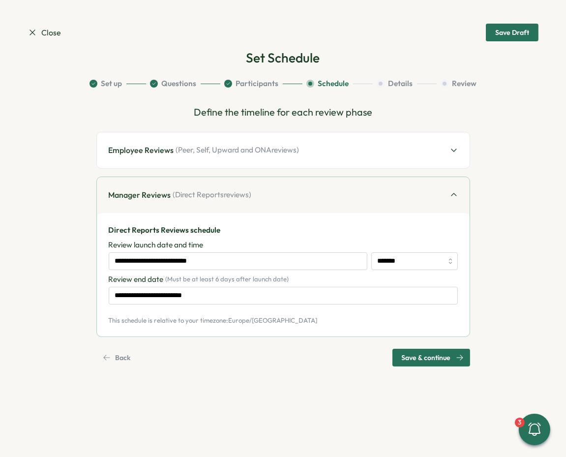
click at [423, 357] on span "Save & continue" at bounding box center [426, 357] width 49 height 17
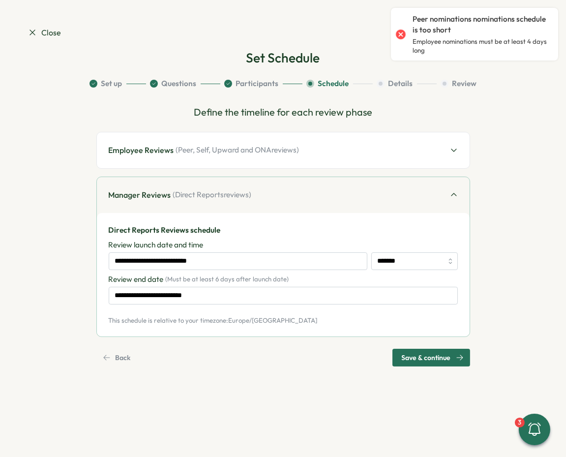
click at [277, 161] on div "Employee Reviews ( Peer, Self, Upward and ONA reviews)" at bounding box center [283, 150] width 373 height 36
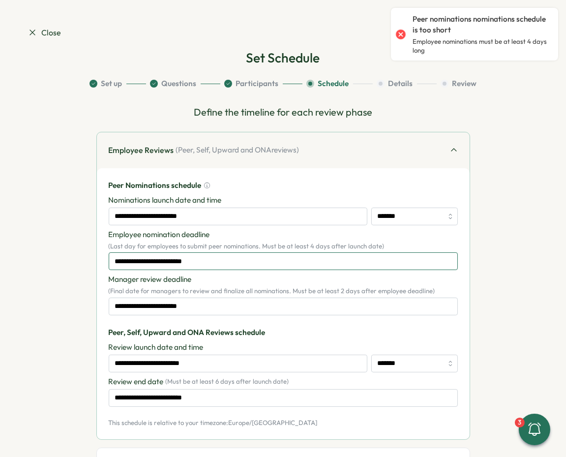
click at [237, 260] on input "**********" at bounding box center [283, 261] width 349 height 18
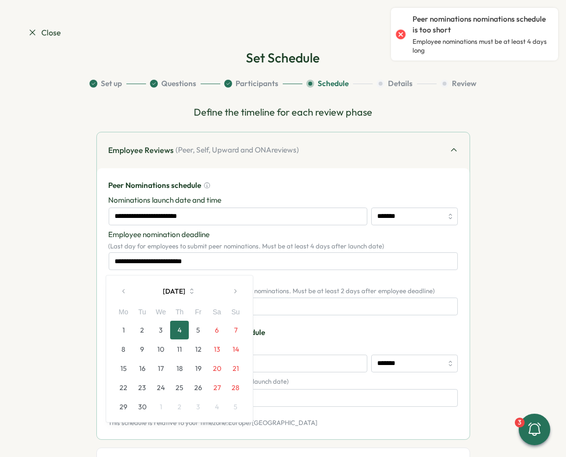
click at [201, 326] on button "5" at bounding box center [198, 330] width 19 height 19
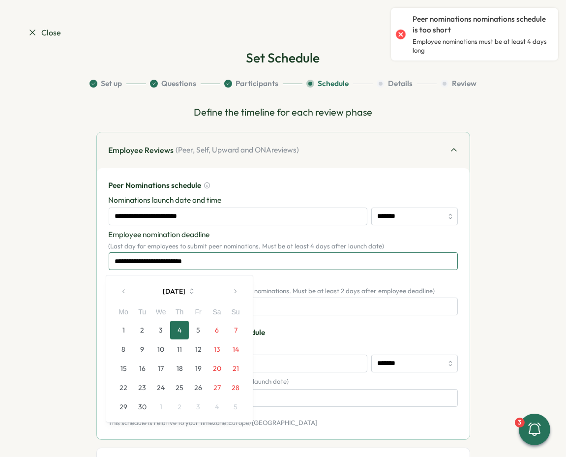
type input "**********"
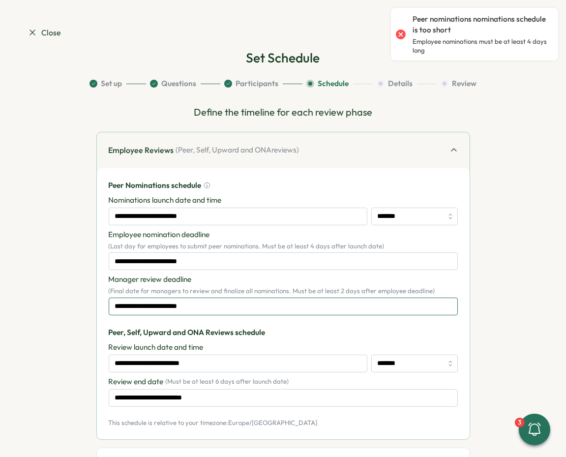
click at [209, 308] on input "**********" at bounding box center [283, 307] width 349 height 18
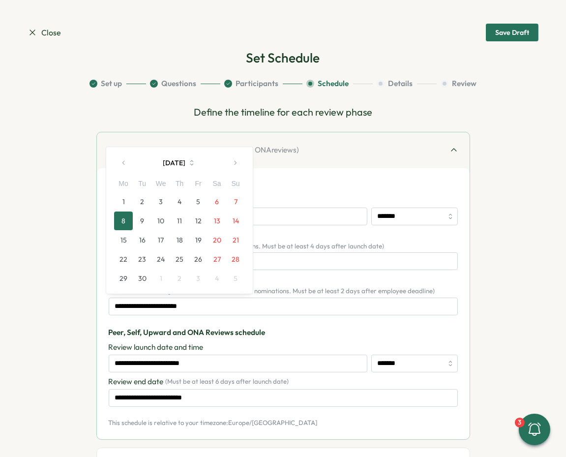
click at [139, 218] on button "9" at bounding box center [142, 220] width 19 height 19
type input "**********"
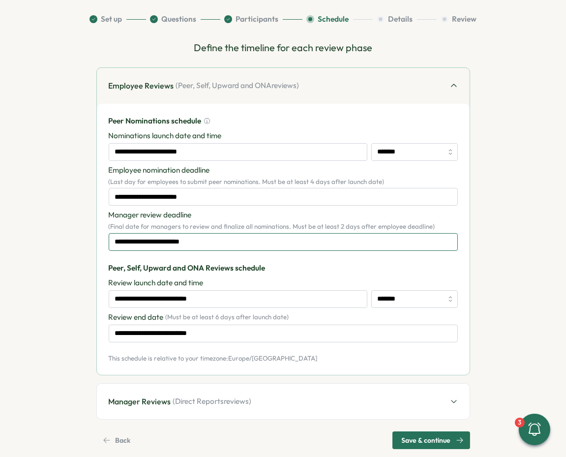
scroll to position [65, 0]
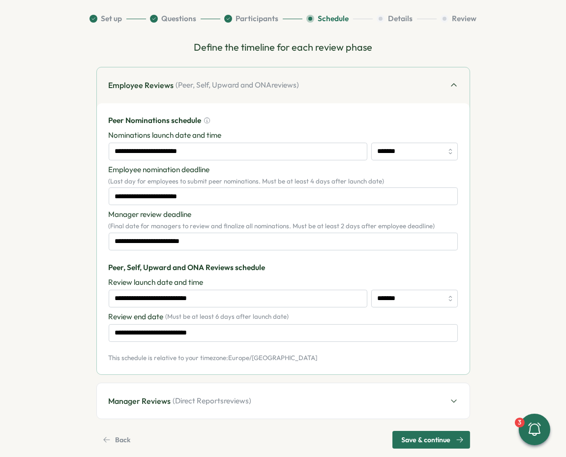
click at [263, 342] on div "**********" at bounding box center [283, 238] width 349 height 247
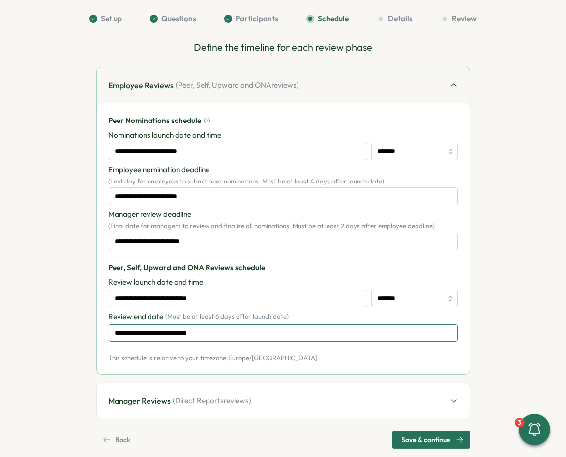
click at [258, 333] on input "**********" at bounding box center [283, 333] width 349 height 18
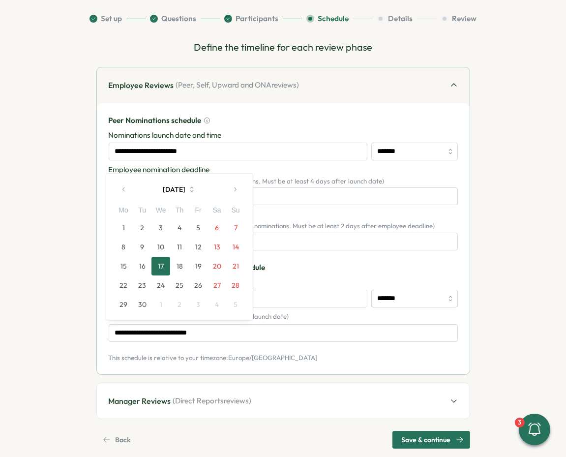
click at [144, 301] on button "30" at bounding box center [142, 304] width 19 height 19
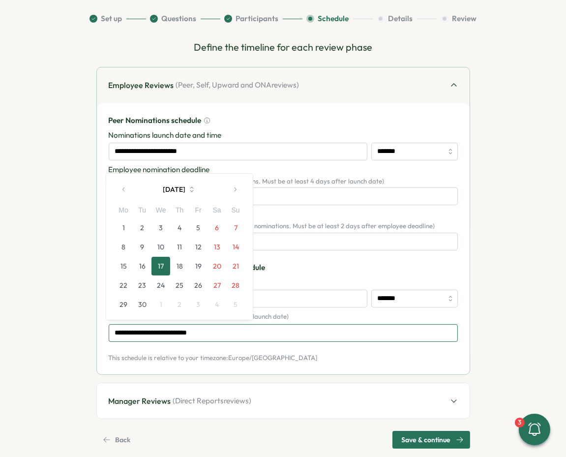
type input "**********"
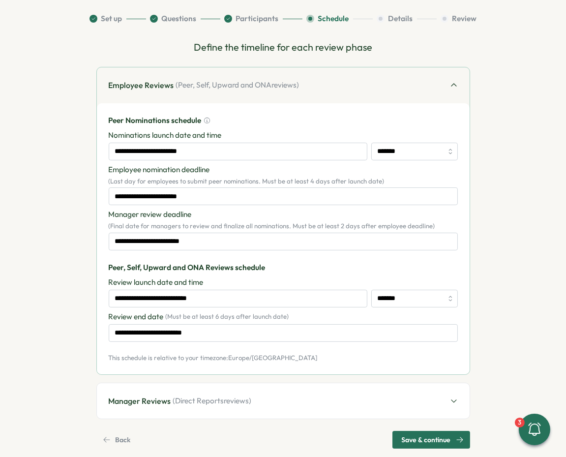
click at [222, 409] on div "Manager Reviews ( Direct Reports reviews)" at bounding box center [283, 401] width 373 height 36
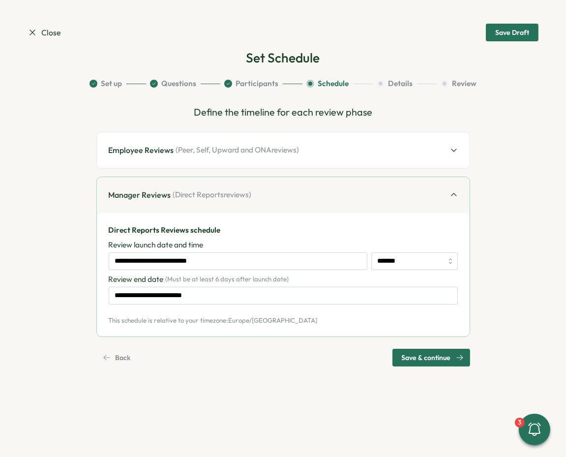
click at [421, 358] on span "Save & continue" at bounding box center [426, 357] width 49 height 17
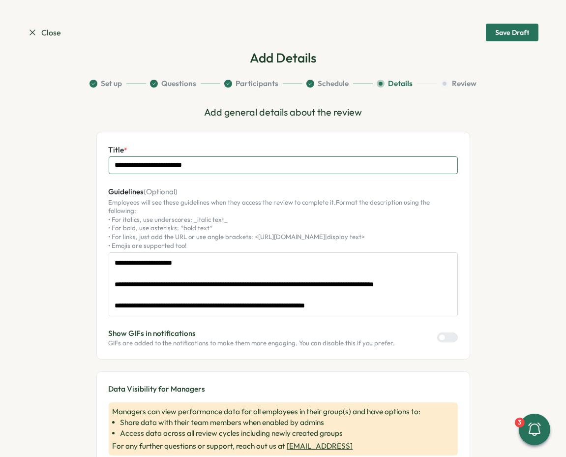
drag, startPoint x: 118, startPoint y: 161, endPoint x: 107, endPoint y: 161, distance: 10.8
click at [111, 161] on input "**********" at bounding box center [283, 165] width 349 height 18
click at [131, 165] on input "**********" at bounding box center [283, 165] width 349 height 18
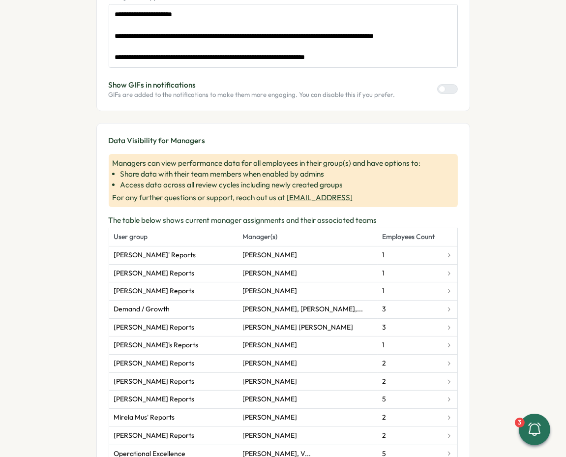
scroll to position [432, 0]
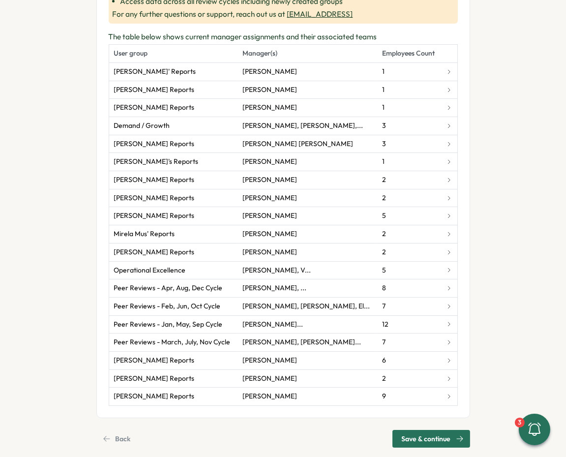
type input "**********"
click at [419, 430] on span "Save & continue" at bounding box center [426, 438] width 49 height 17
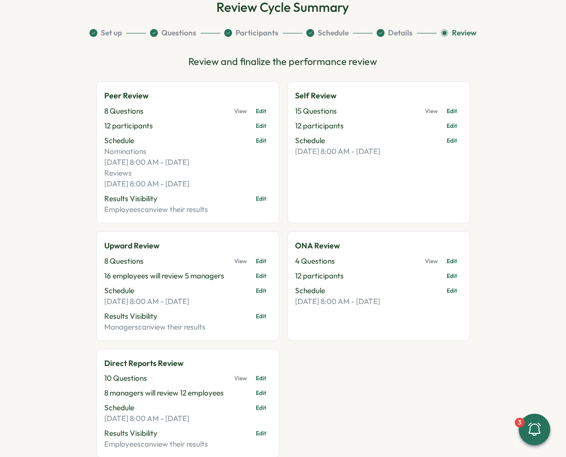
scroll to position [141, 0]
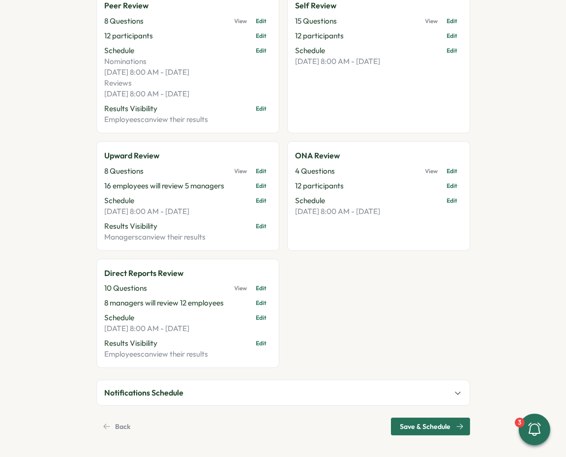
click at [435, 396] on button "Notifications Schedule" at bounding box center [283, 392] width 373 height 25
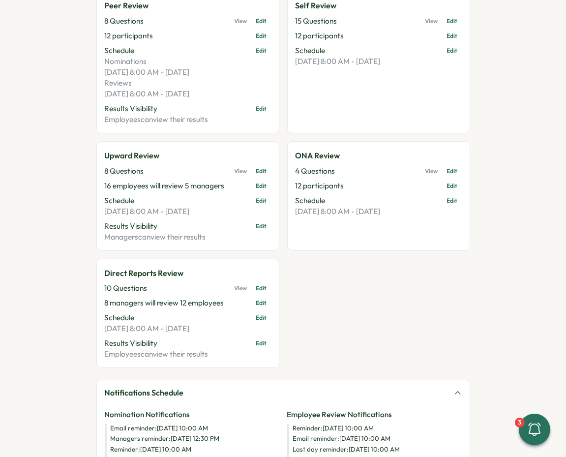
scroll to position [218, 0]
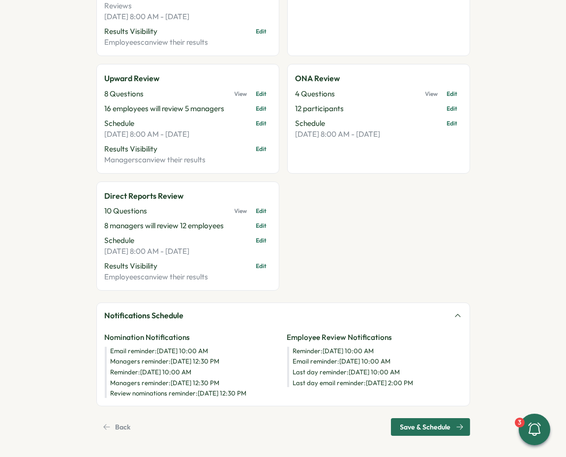
click at [438, 428] on span "Save & Schedule" at bounding box center [425, 427] width 51 height 17
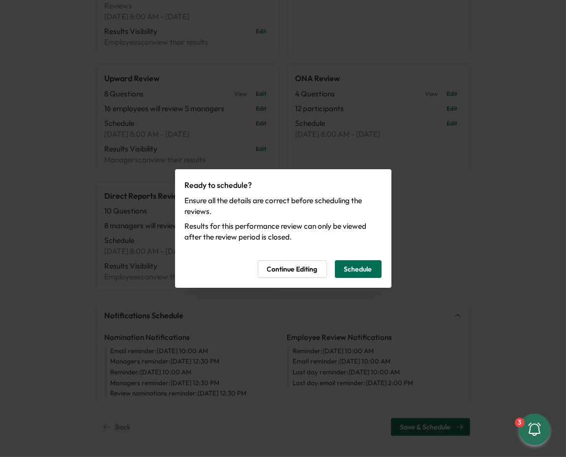
click at [369, 268] on span "Schedule" at bounding box center [358, 269] width 28 height 17
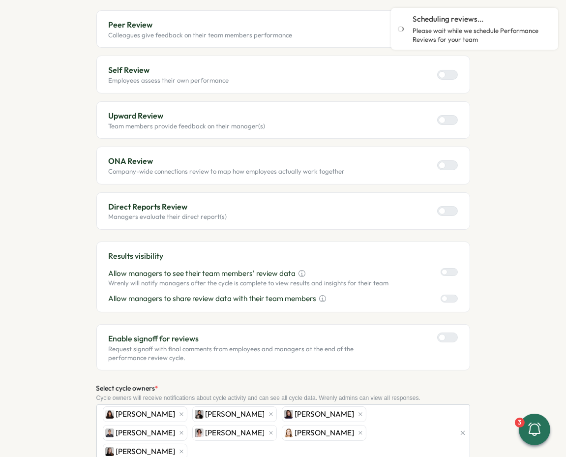
scroll to position [0, 0]
